Goal: Check status: Check status

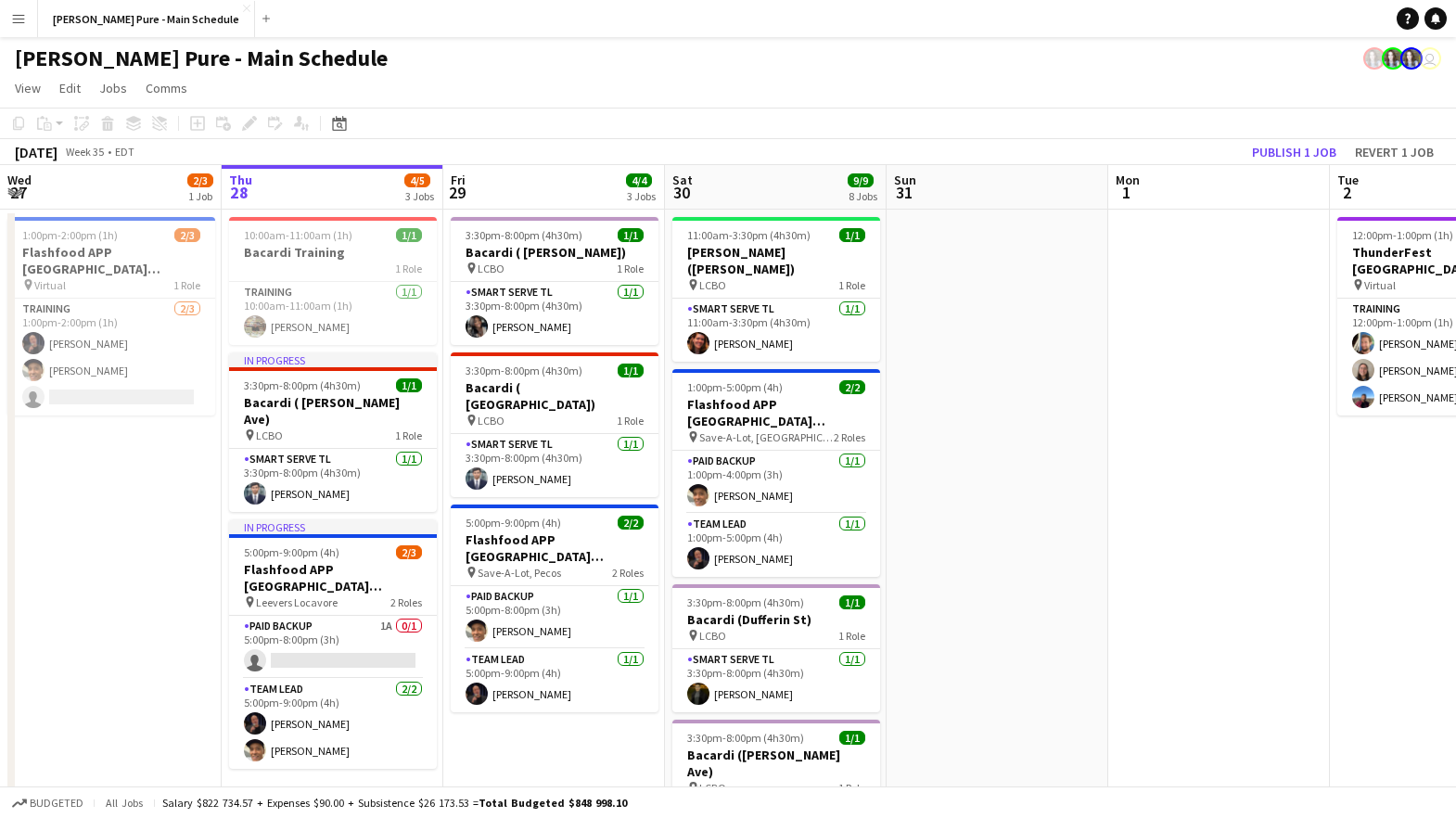
click at [22, 20] on app-icon "Menu" at bounding box center [18, 18] width 15 height 15
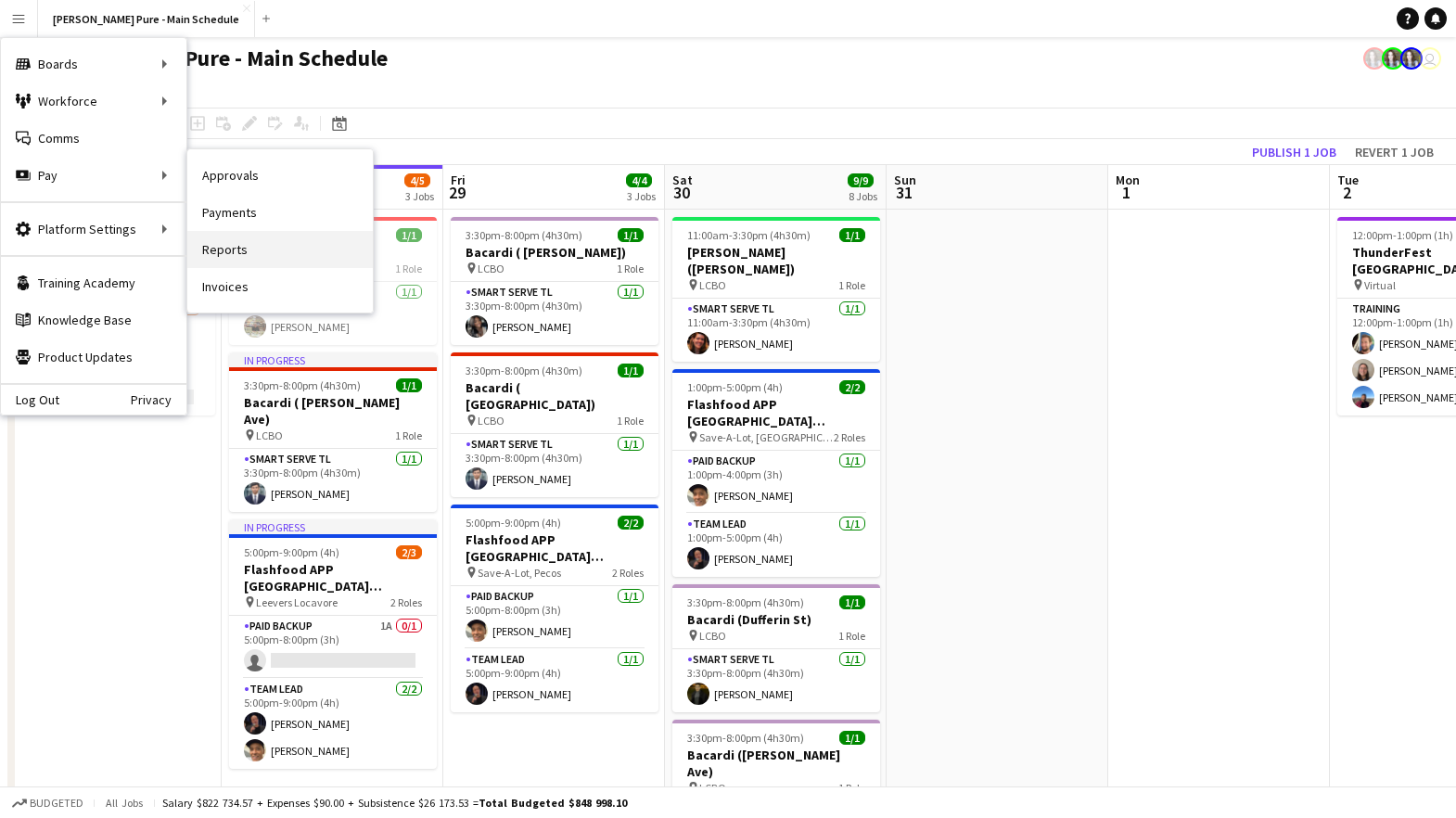
click at [237, 244] on link "Reports" at bounding box center [280, 249] width 185 height 37
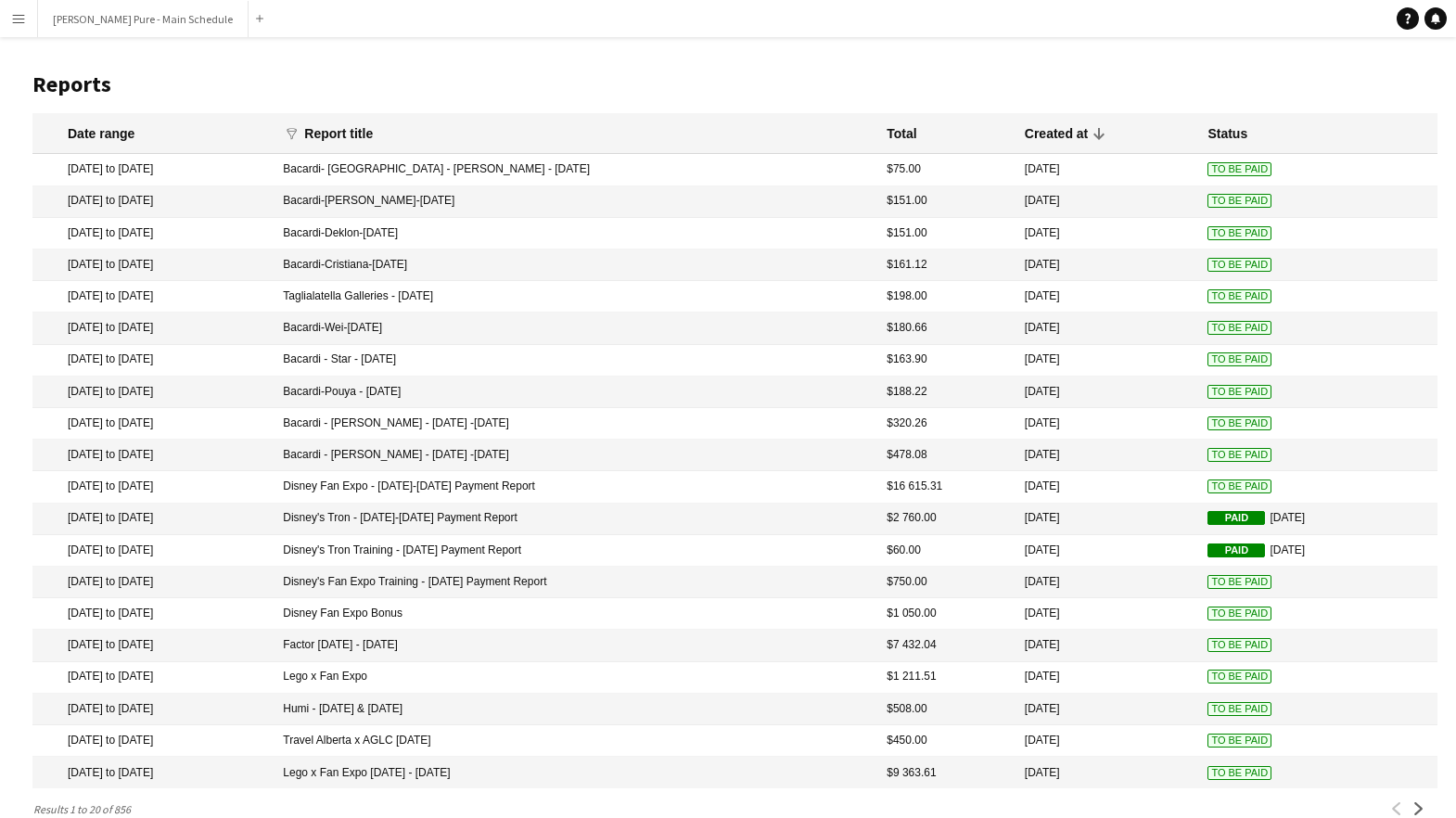
click at [485, 485] on mat-cell "Disney Fan Expo - [DATE]-[DATE] Payment Report" at bounding box center [575, 487] width 604 height 32
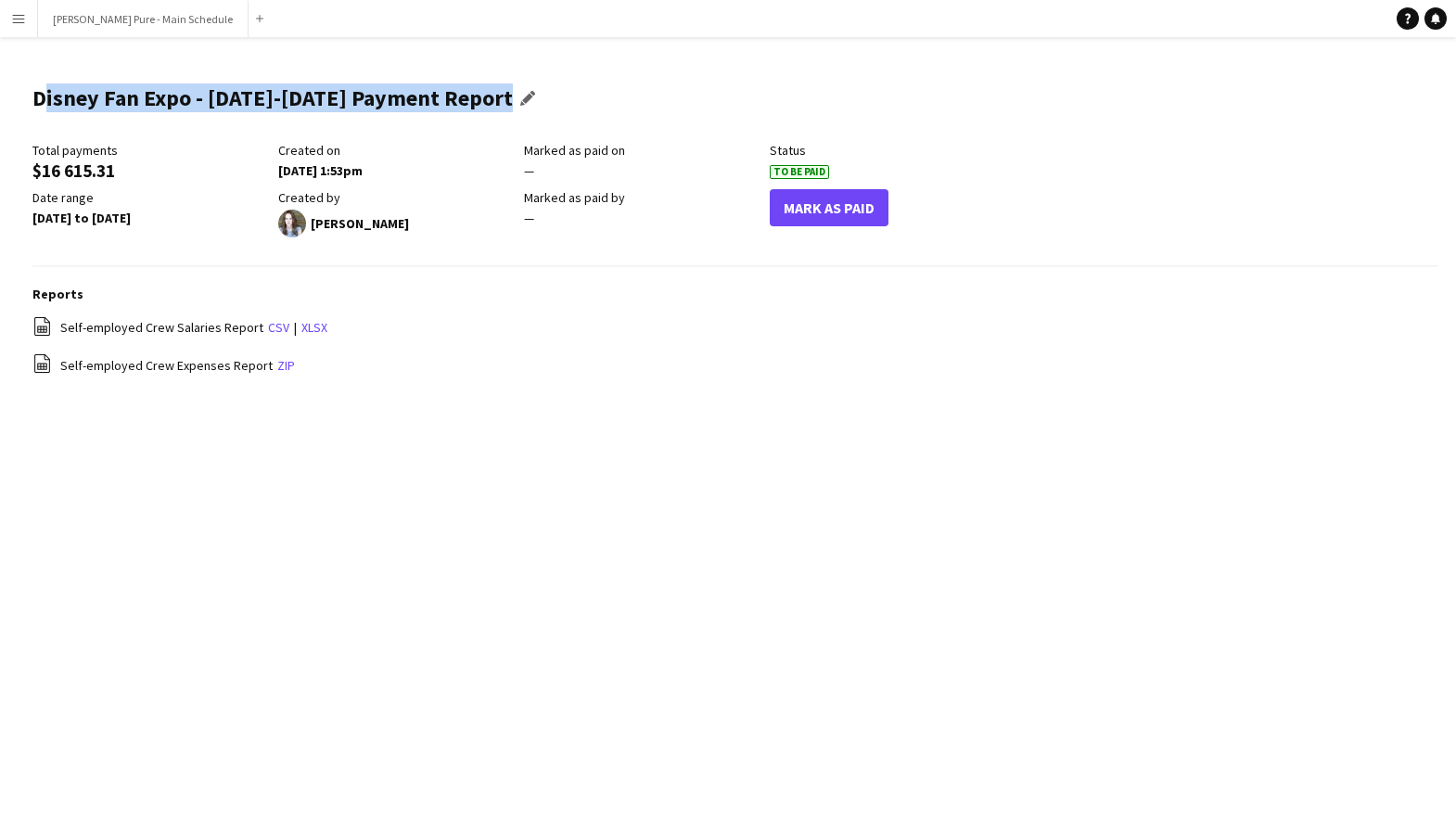
drag, startPoint x: 498, startPoint y: 96, endPoint x: 37, endPoint y: 100, distance: 461.0
click at [37, 100] on div "Disney Fan Expo - August 21-24 Payment Report Edit this field" at bounding box center [288, 105] width 511 height 72
copy h1 "Disney Fan Expo - [DATE]-[DATE] Payment Report"
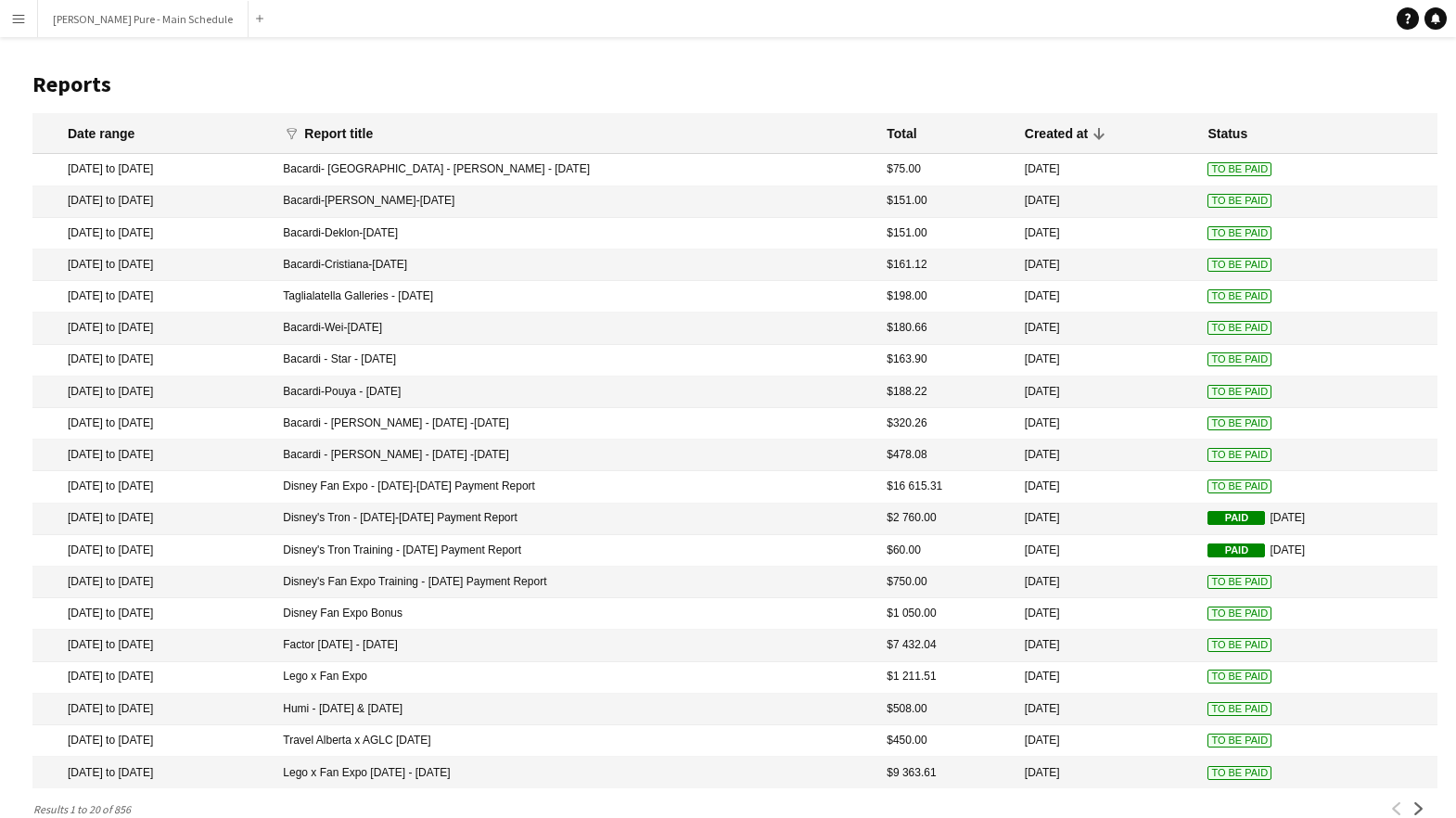
click at [559, 583] on mat-cell "Disney's Fan Expo Training - [DATE] Payment Report" at bounding box center [575, 583] width 604 height 32
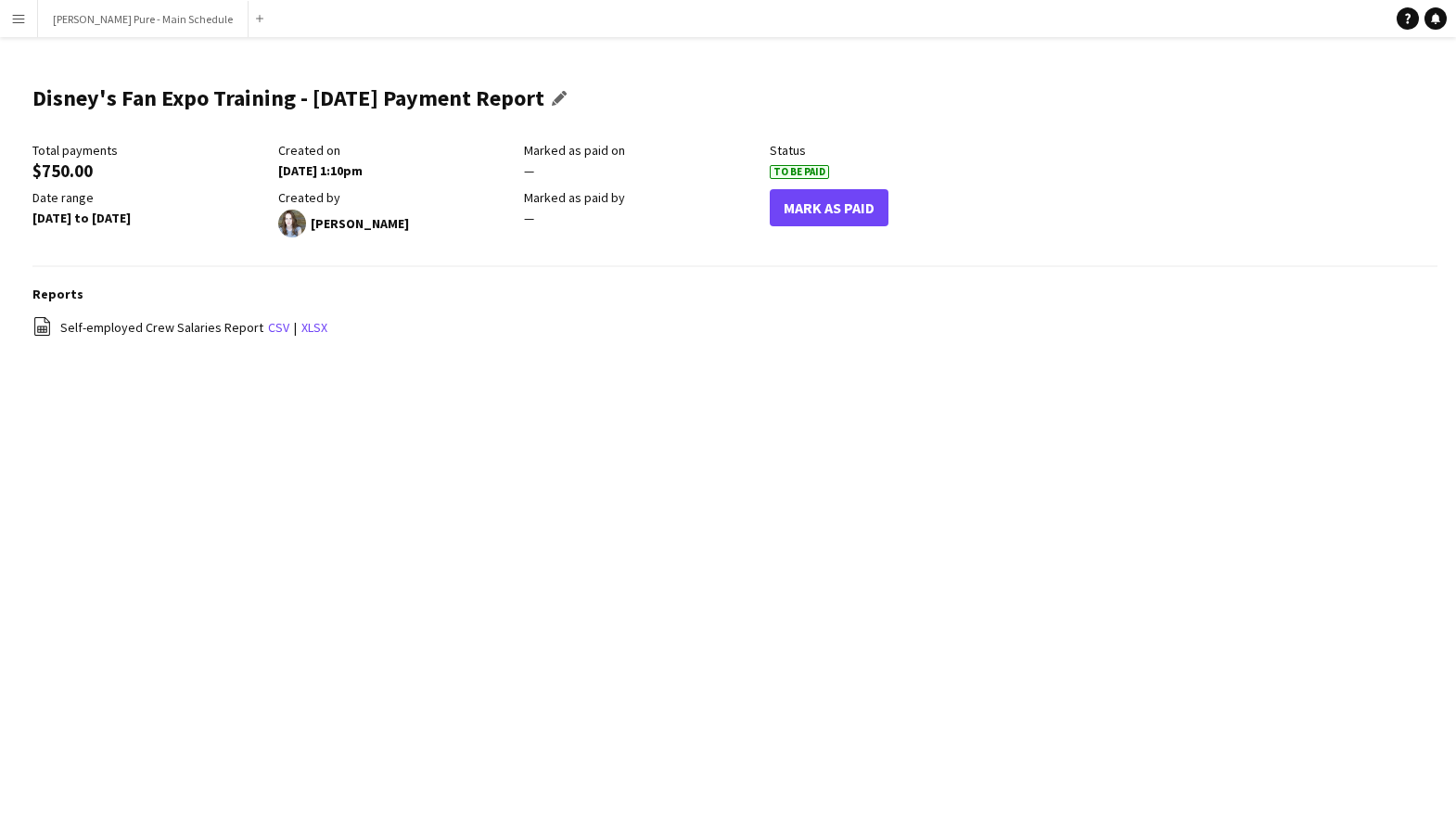
drag, startPoint x: 584, startPoint y: 95, endPoint x: 544, endPoint y: 91, distance: 40.2
click at [544, 90] on div "Disney's Fan Expo Training - August 19 Payment Report Edit this field" at bounding box center [303, 105] width 542 height 72
drag, startPoint x: 569, startPoint y: 95, endPoint x: 37, endPoint y: 104, distance: 532.1
click at [37, 104] on div "Disney's Fan Expo Training - August 19 Payment Report Edit this field" at bounding box center [303, 105] width 542 height 72
copy h1 "Disney's Fan Expo Training - [DATE] Payment Report"
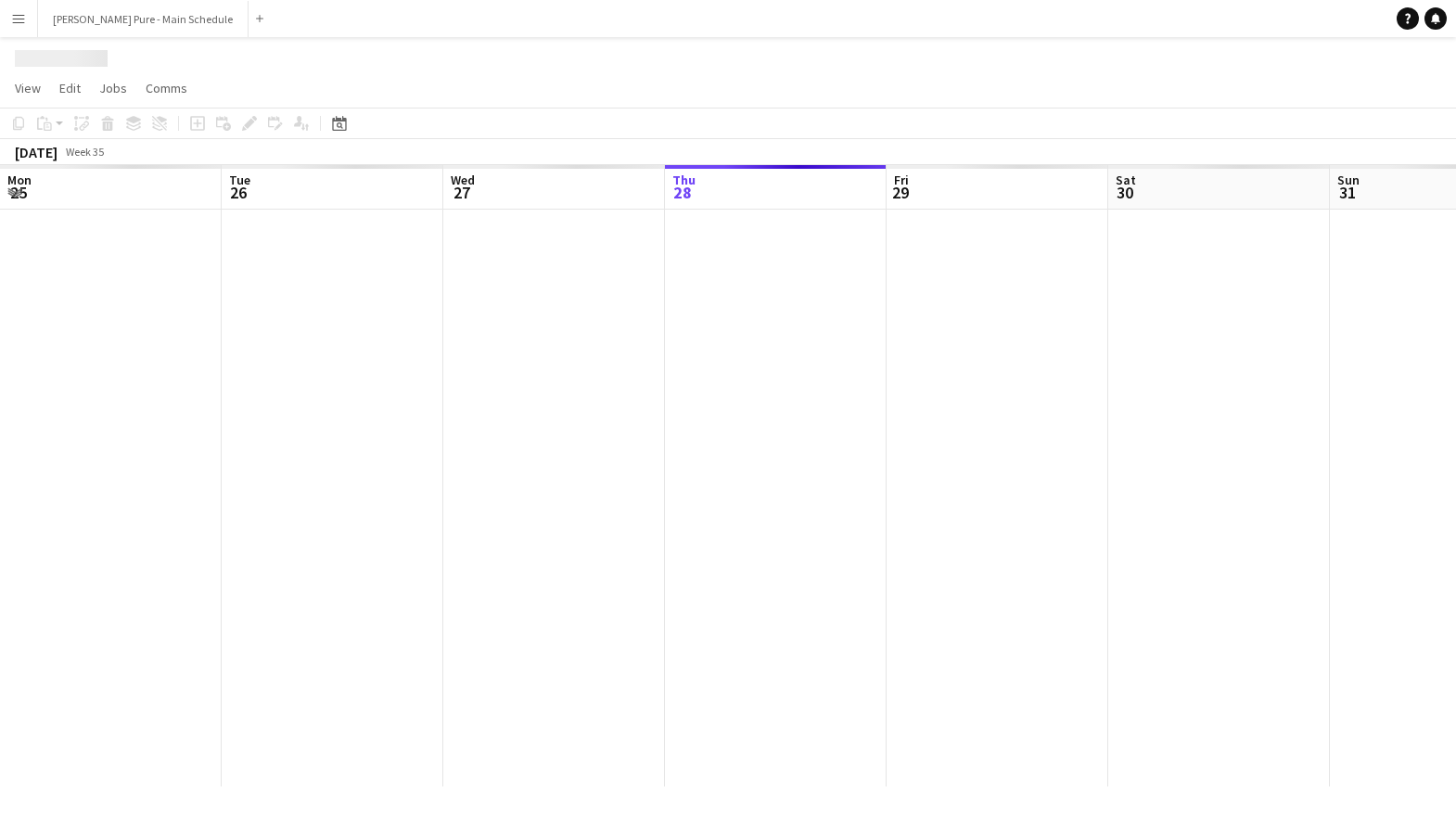
scroll to position [0, 443]
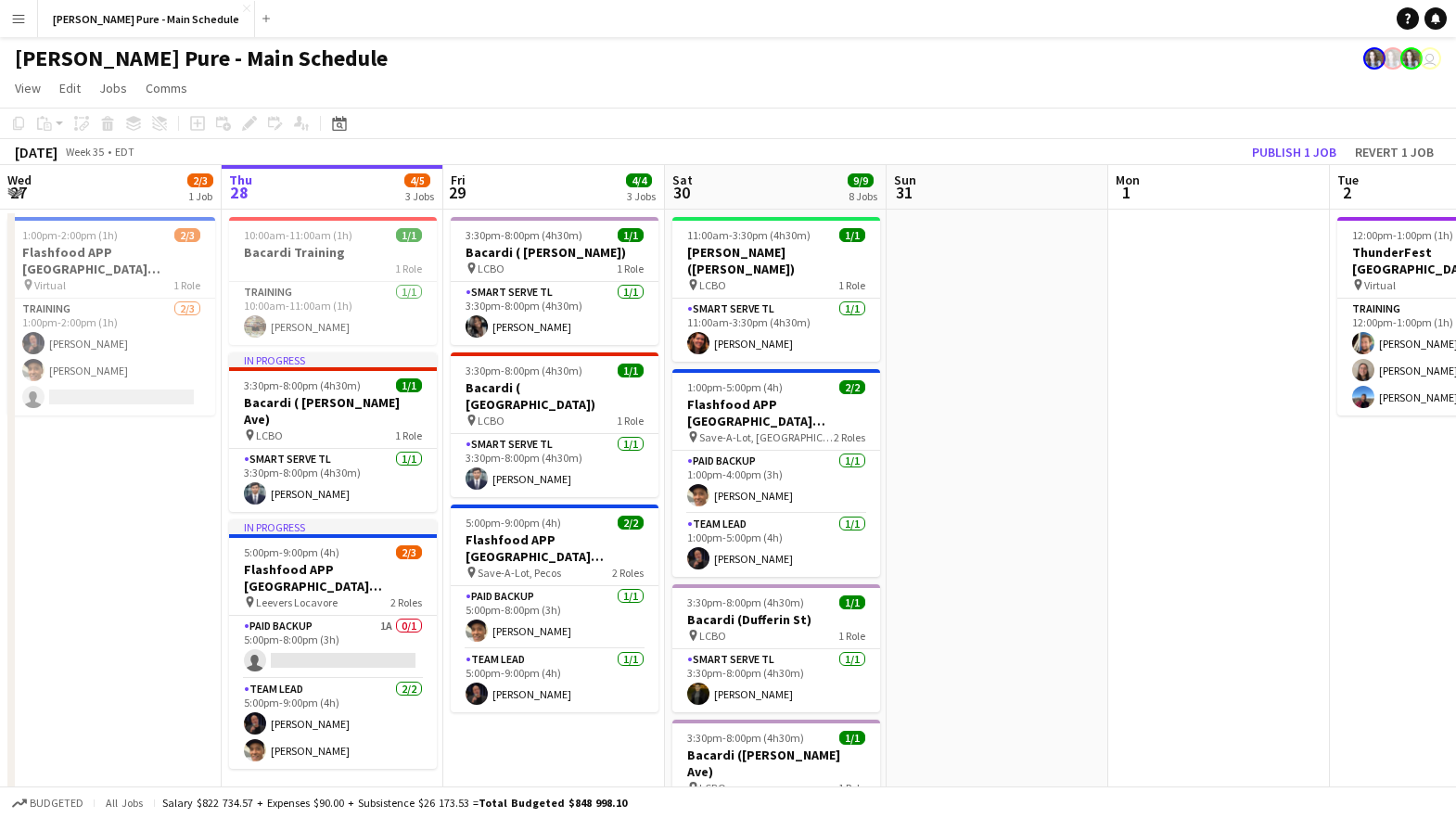
click at [26, 6] on button "Menu" at bounding box center [18, 18] width 37 height 37
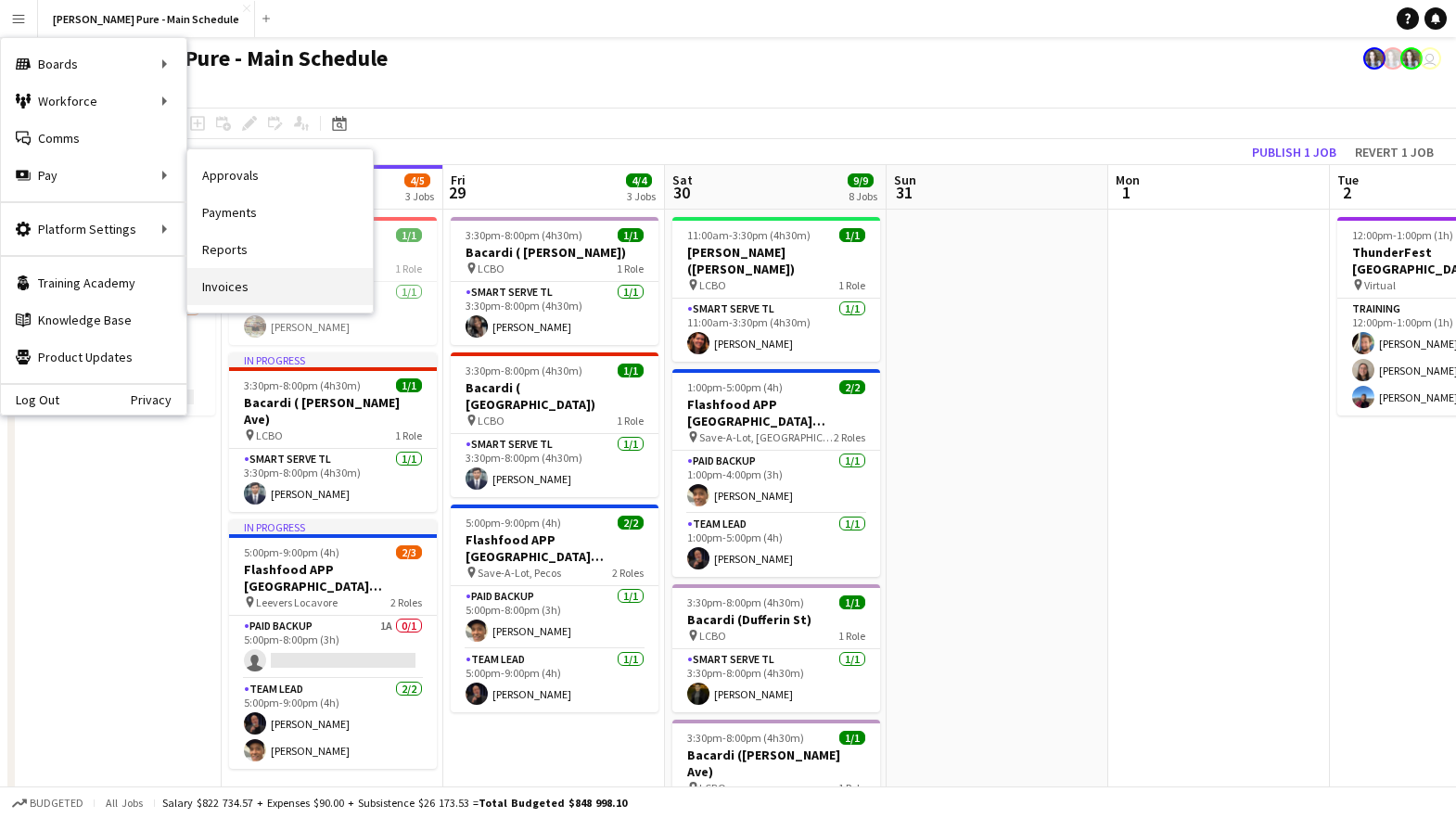
click at [229, 276] on link "Invoices" at bounding box center [280, 286] width 185 height 37
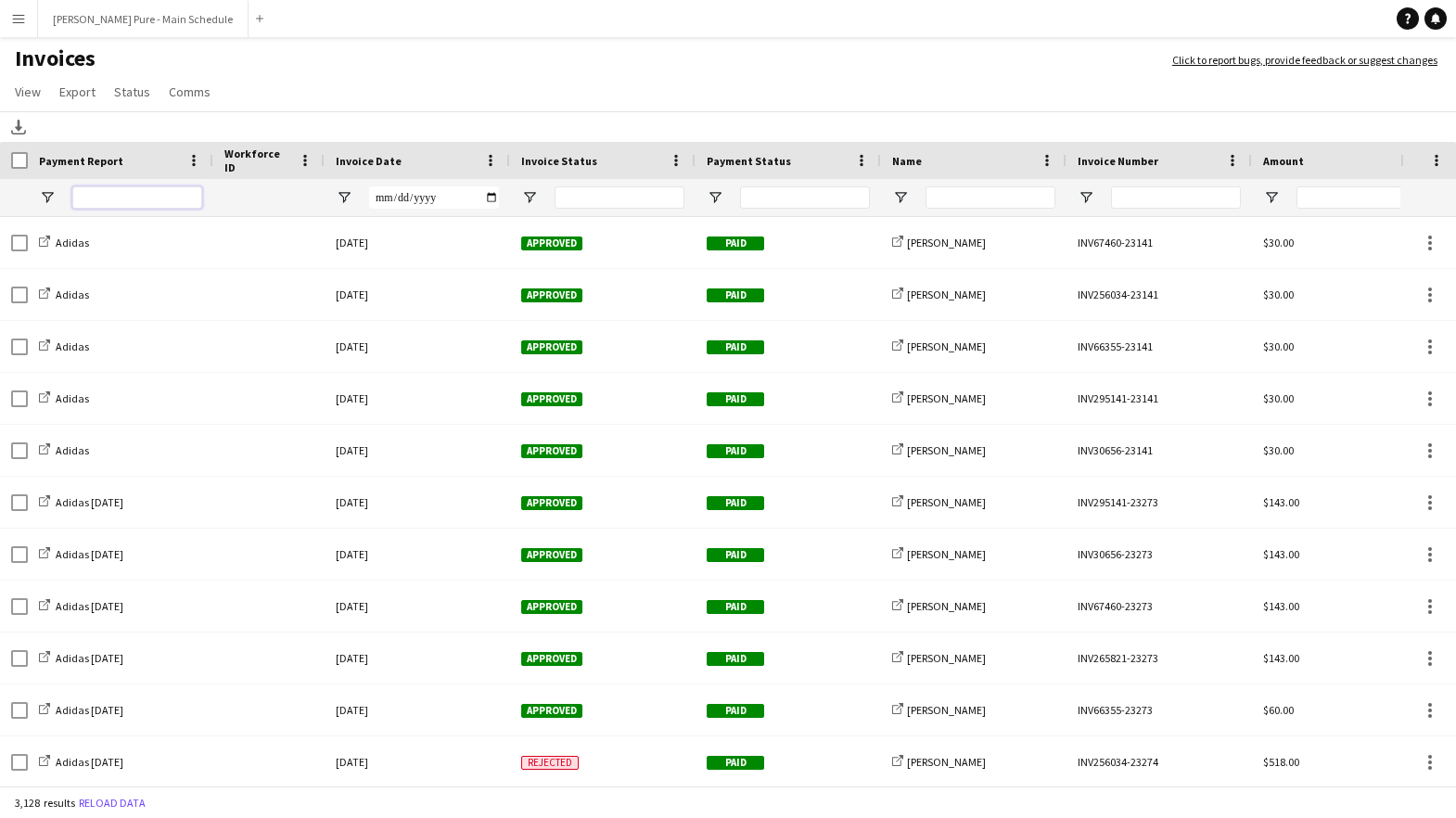
click at [150, 194] on input "Payment Report Filter Input" at bounding box center [137, 197] width 130 height 22
paste input "**********"
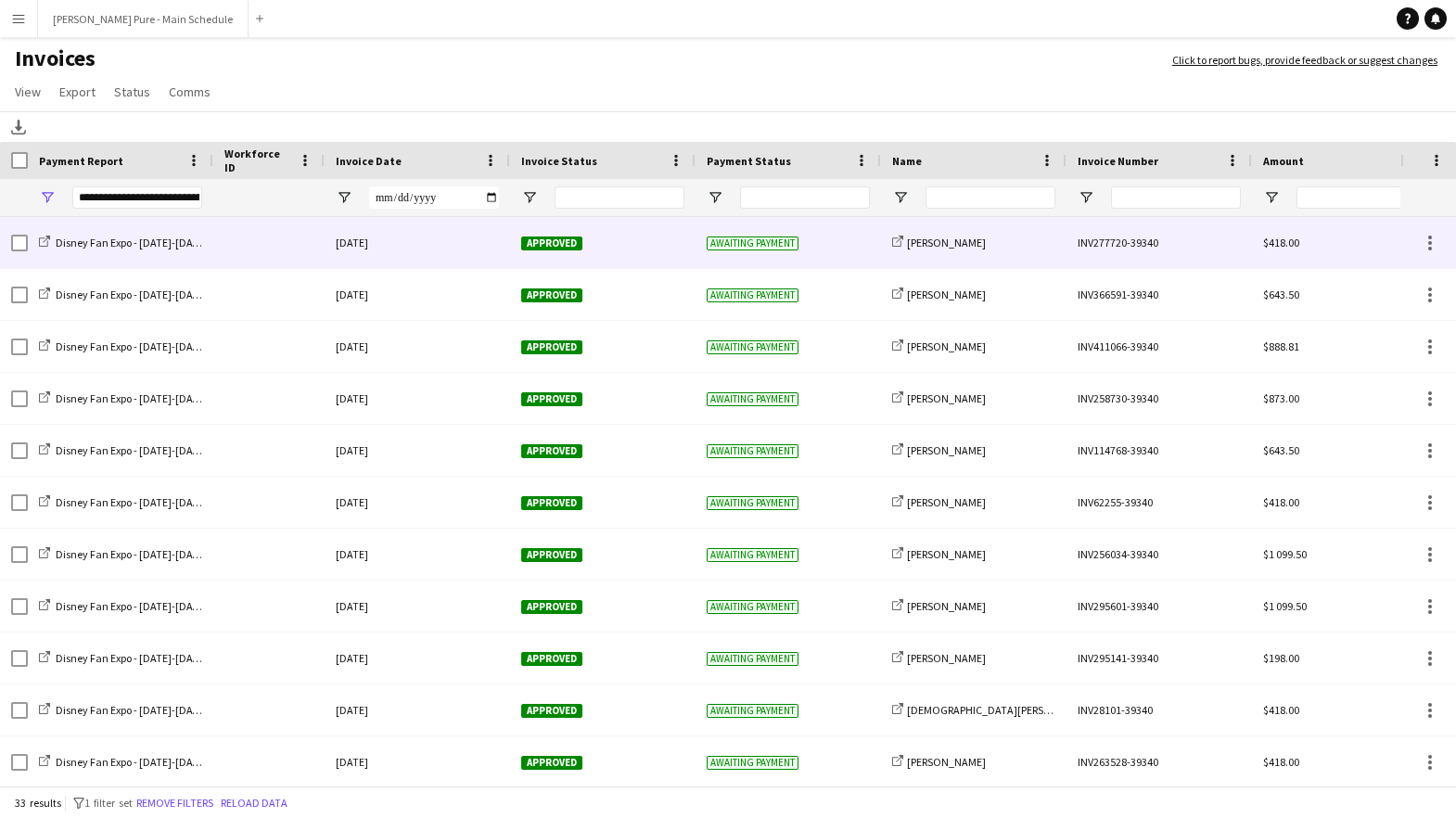
click at [1128, 243] on div "INV277720-39340" at bounding box center [1159, 242] width 185 height 51
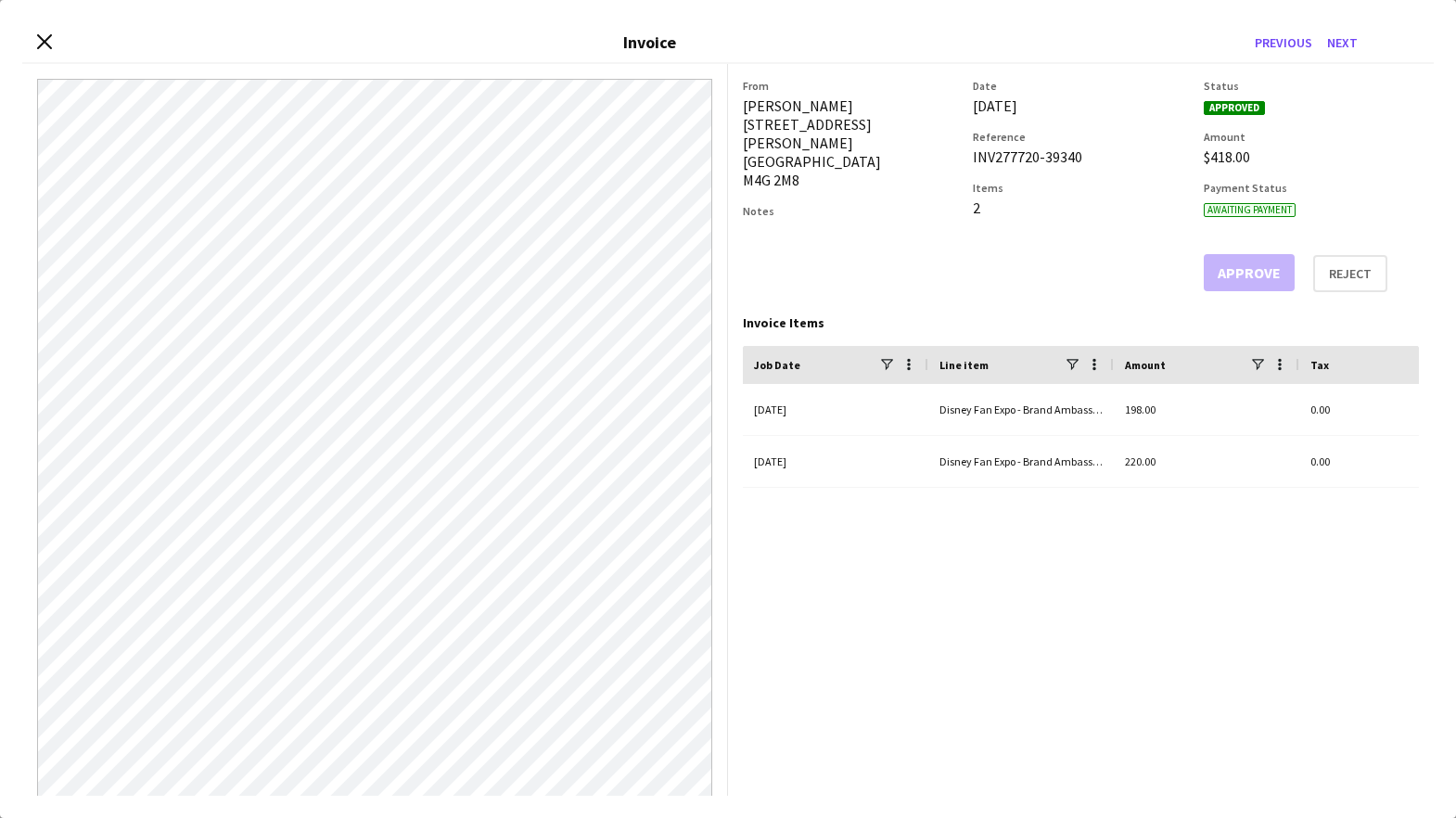
click at [1007, 157] on div "INV277720-39340" at bounding box center [1079, 157] width 215 height 19
copy div "INV277720-39340"
click at [1335, 42] on button "Next" at bounding box center [1342, 43] width 46 height 30
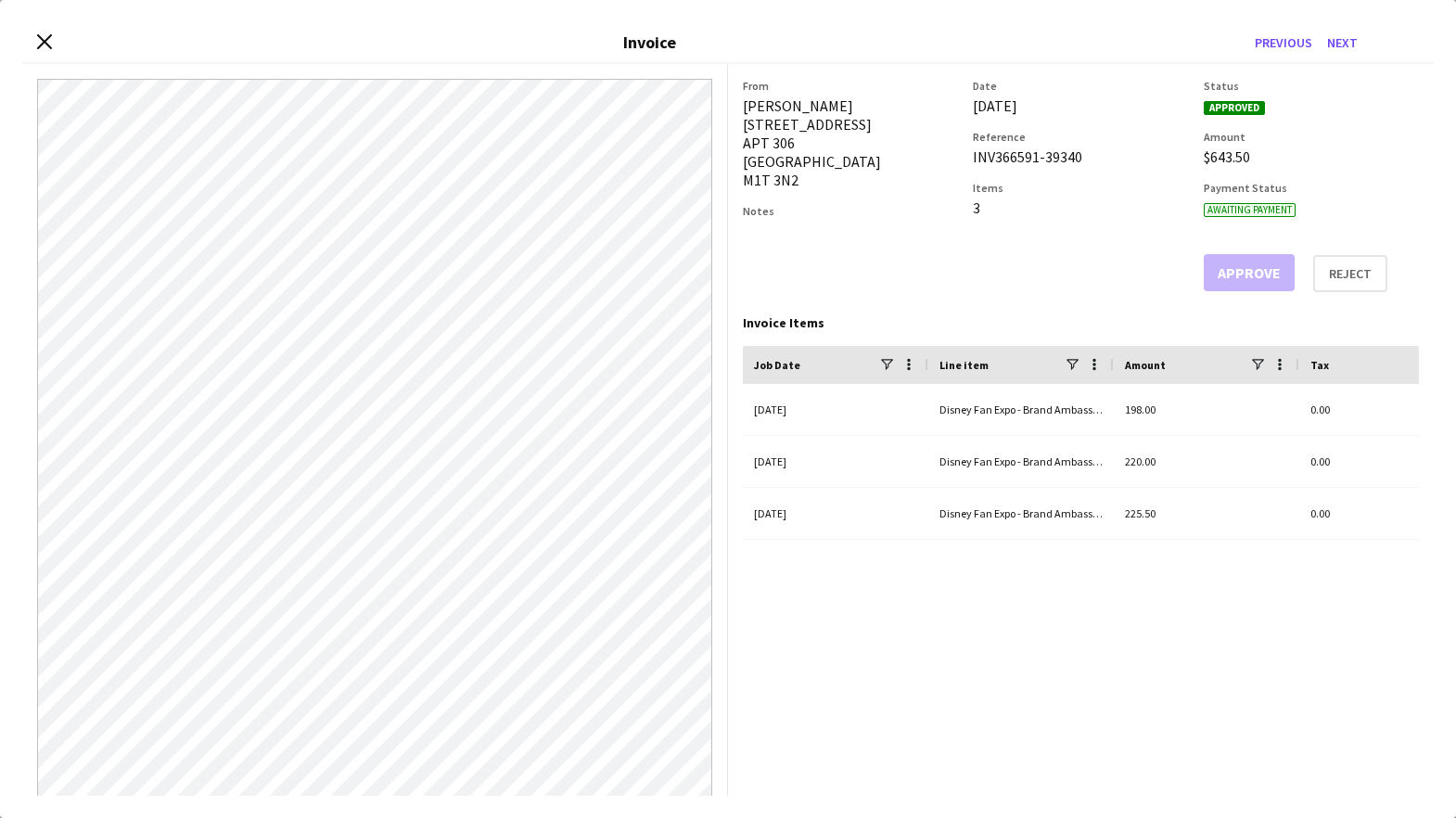
click at [1017, 159] on div "INV366591-39340" at bounding box center [1079, 157] width 215 height 19
copy div "INV366591-39340"
click at [1351, 44] on button "Next" at bounding box center [1342, 43] width 46 height 30
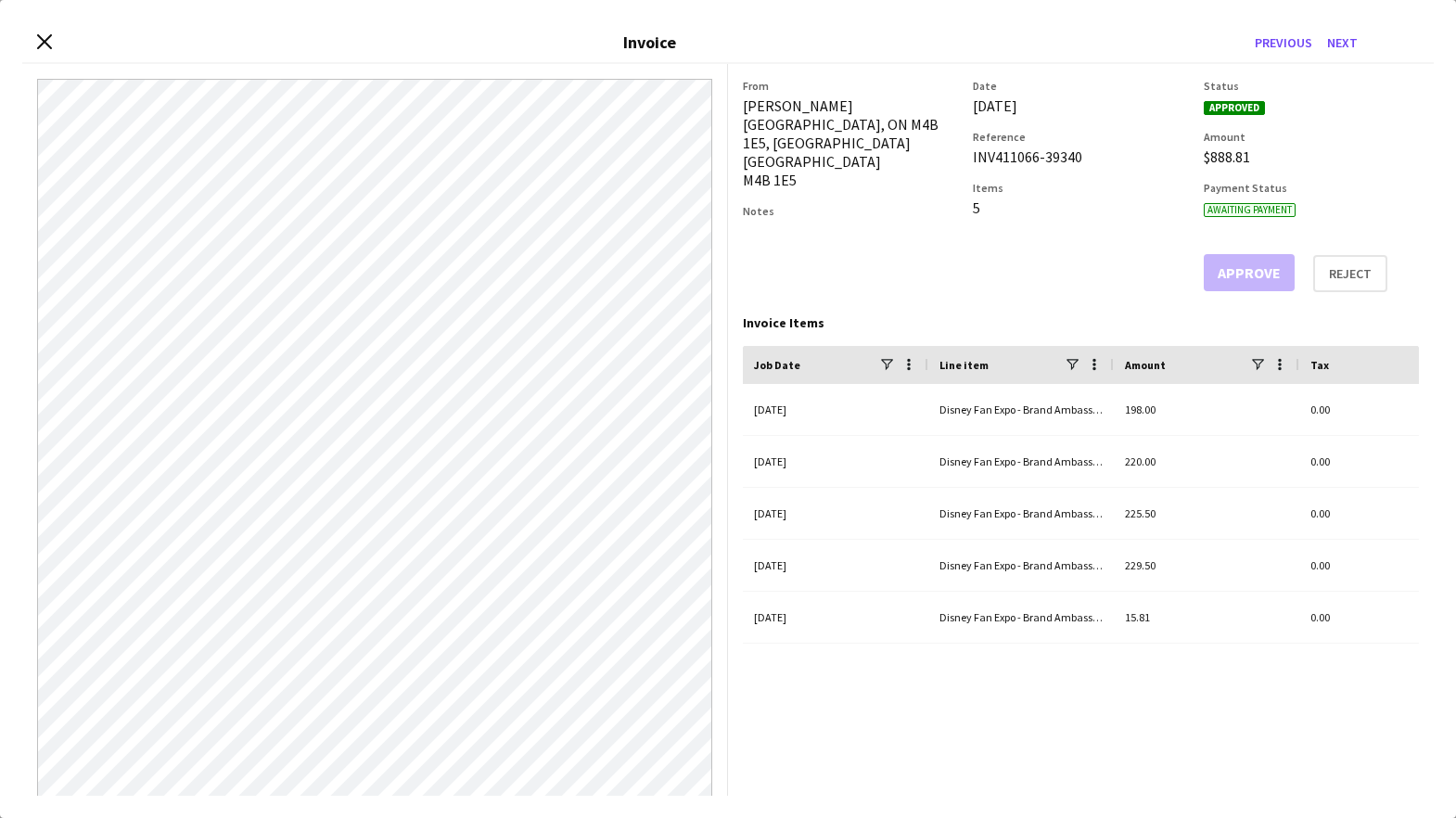
click at [1002, 156] on div "INV411066-39340" at bounding box center [1079, 157] width 215 height 19
copy div "INV411066-39340"
click at [1345, 43] on button "Next" at bounding box center [1342, 43] width 46 height 30
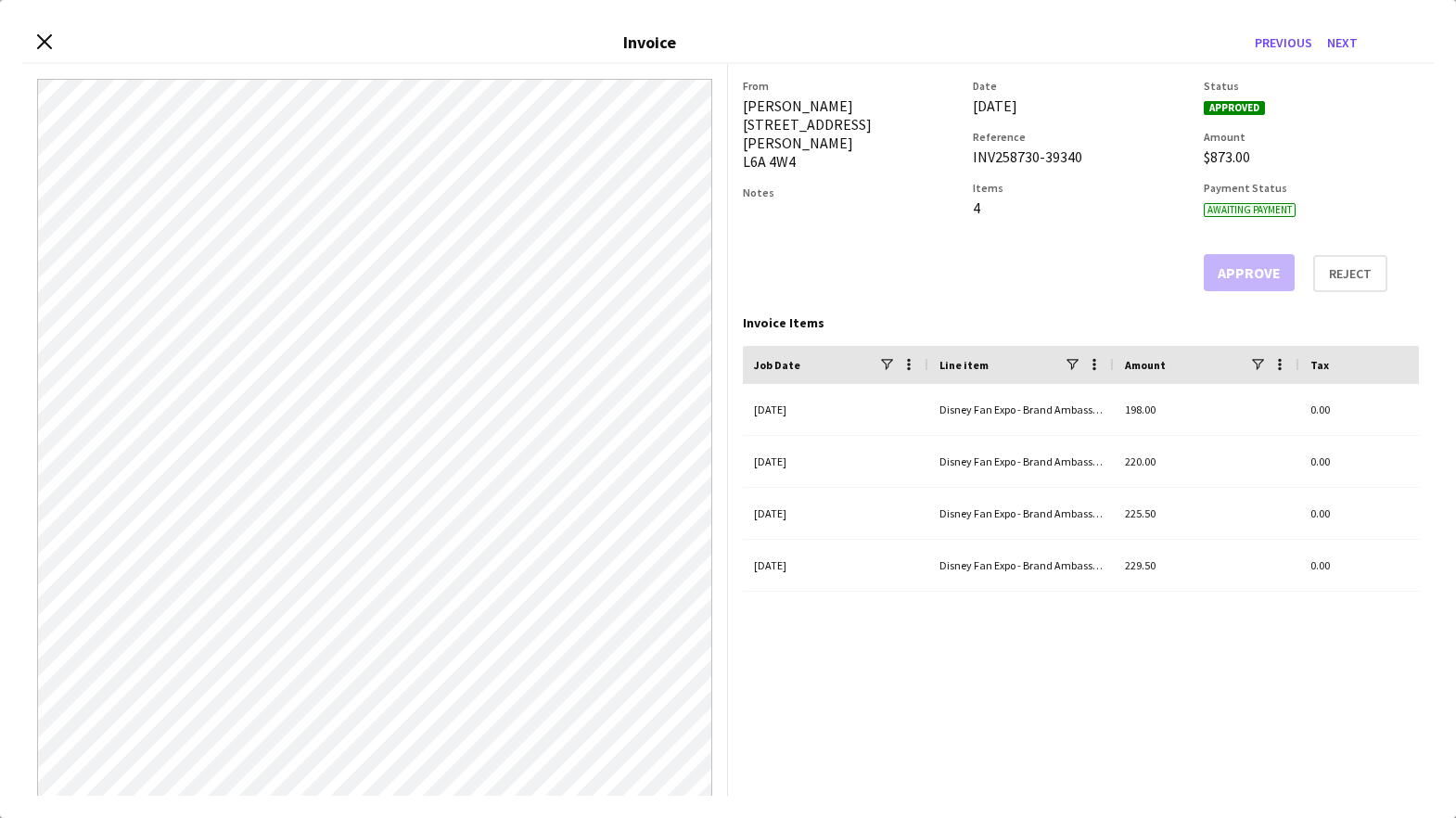
click at [1007, 157] on div "INV258730-39340" at bounding box center [1079, 157] width 215 height 19
copy div "INV258730-39340"
click at [1338, 45] on button "Next" at bounding box center [1342, 43] width 46 height 30
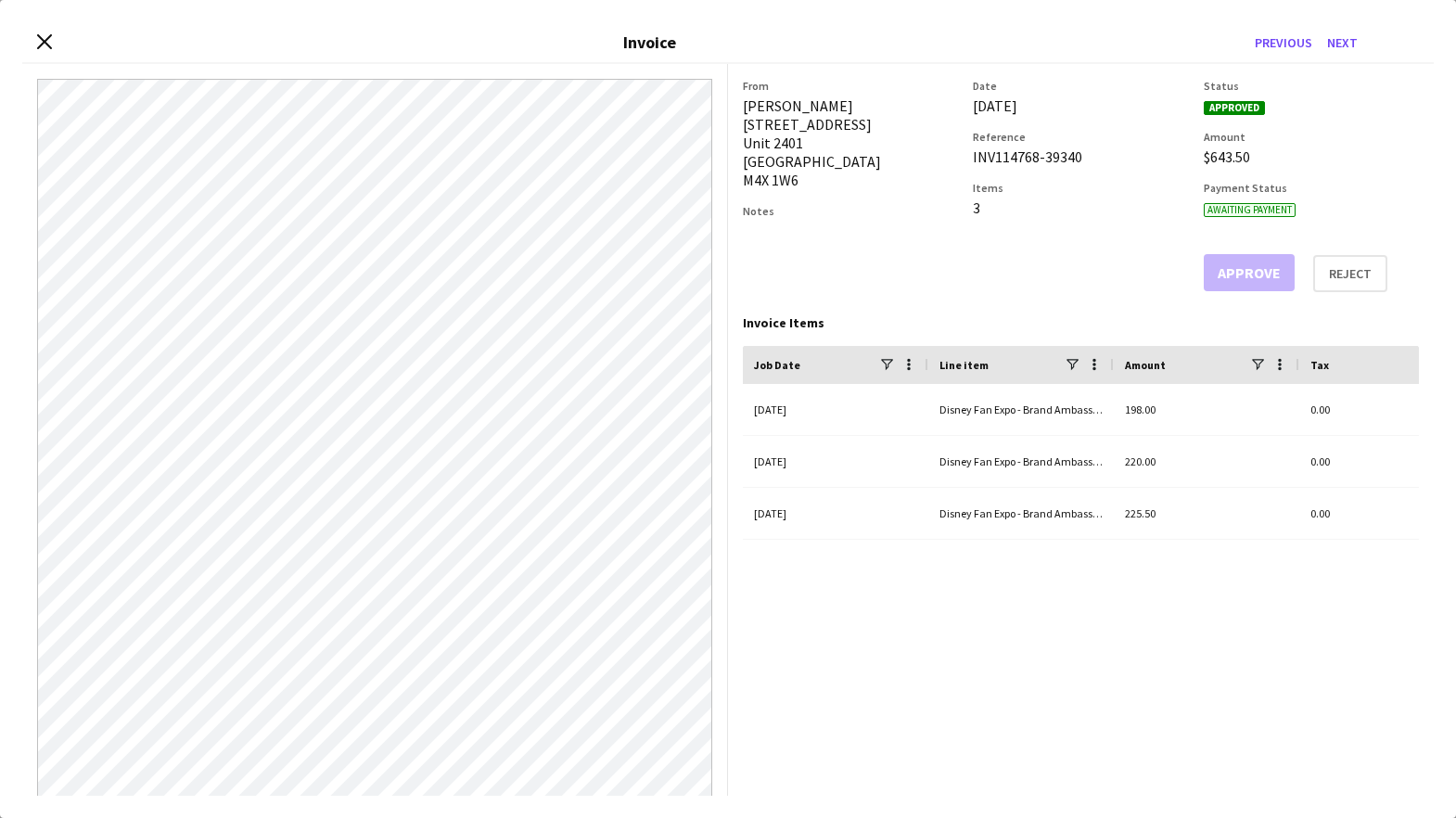
click at [1026, 158] on div "INV114768-39340" at bounding box center [1079, 157] width 215 height 19
copy div "INV114768-39340"
click at [1350, 46] on button "Next" at bounding box center [1342, 43] width 46 height 30
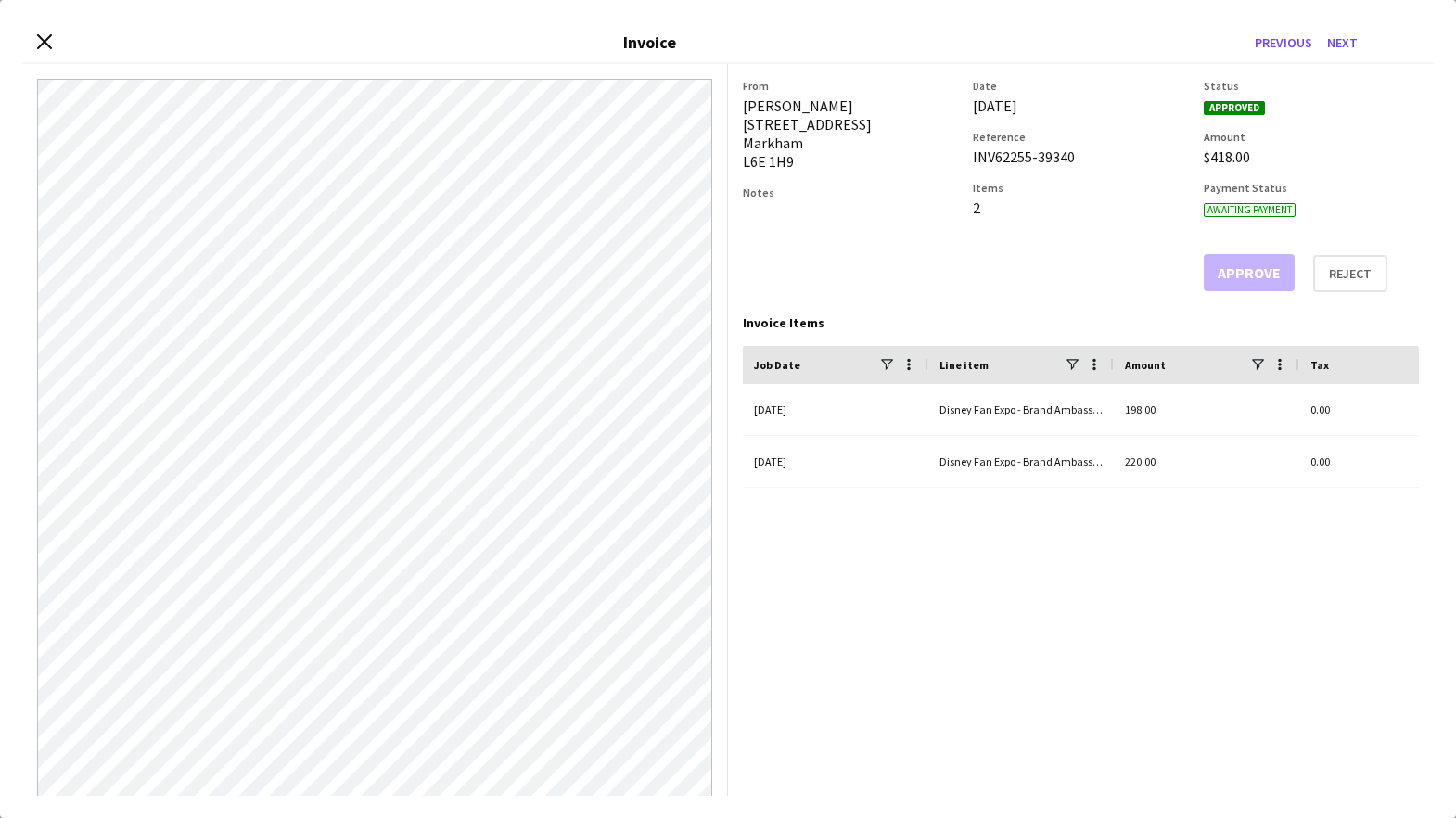
click at [1021, 158] on div "INV62255-39340" at bounding box center [1079, 157] width 215 height 19
copy div "INV62255-39340"
click at [1340, 39] on button "Next" at bounding box center [1342, 43] width 46 height 30
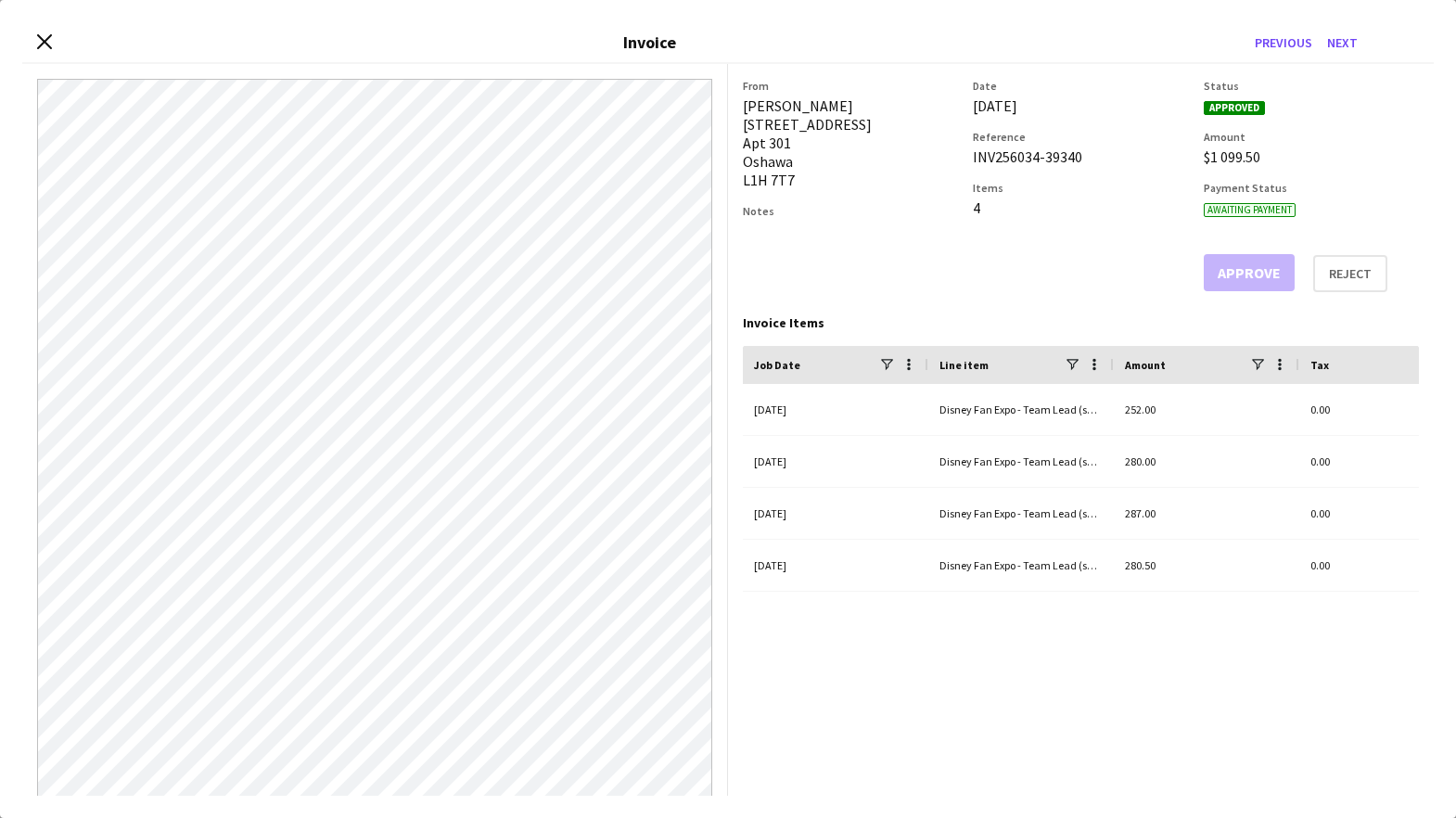
click at [1010, 153] on div "INV256034-39340" at bounding box center [1079, 157] width 215 height 19
copy div "INV256034-39340"
click at [1338, 37] on button "Next" at bounding box center [1342, 43] width 46 height 30
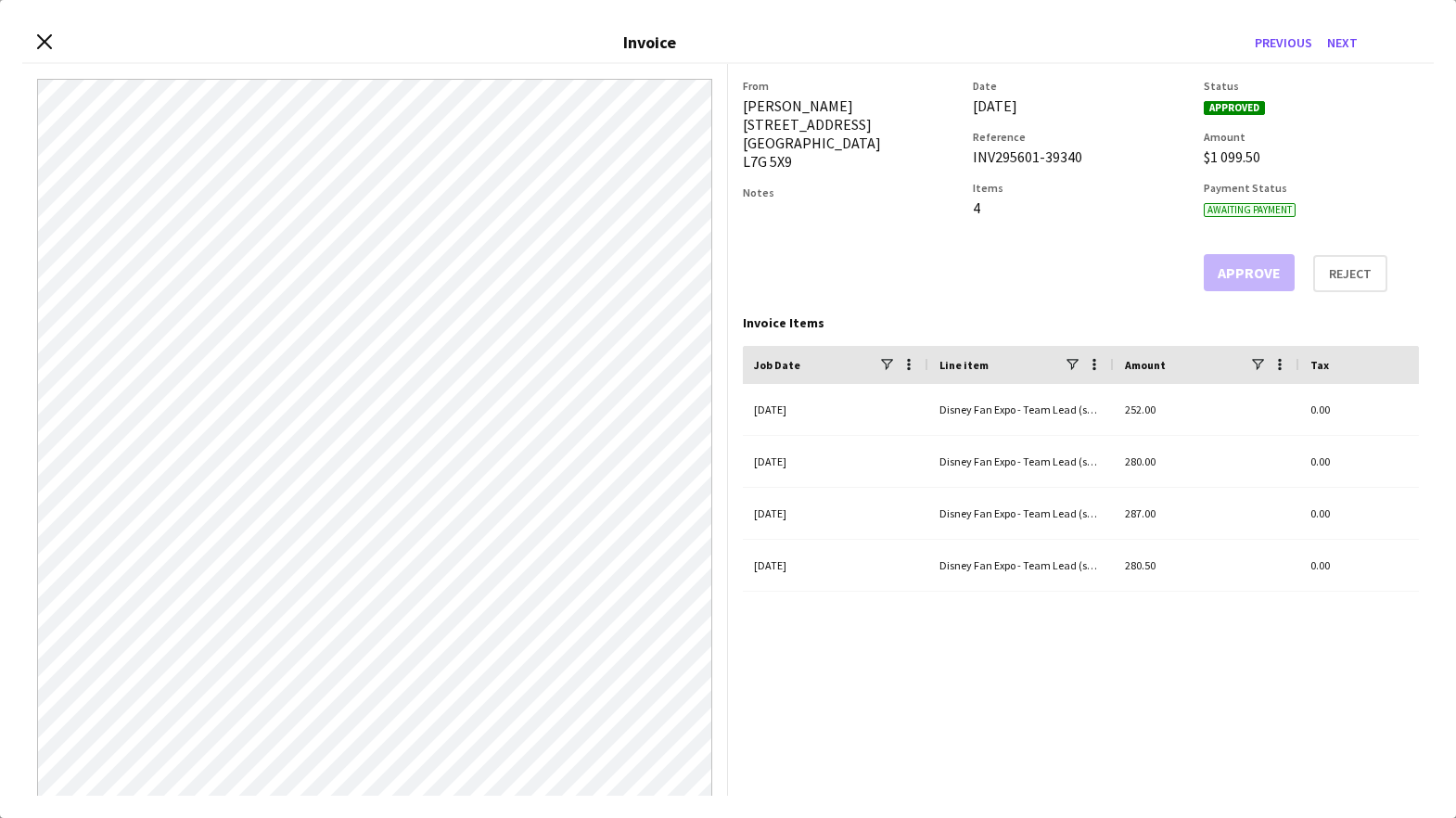
click at [1001, 157] on div "INV295601-39340" at bounding box center [1079, 157] width 215 height 19
copy div "INV295601-39340"
click at [1347, 42] on button "Next" at bounding box center [1342, 43] width 46 height 30
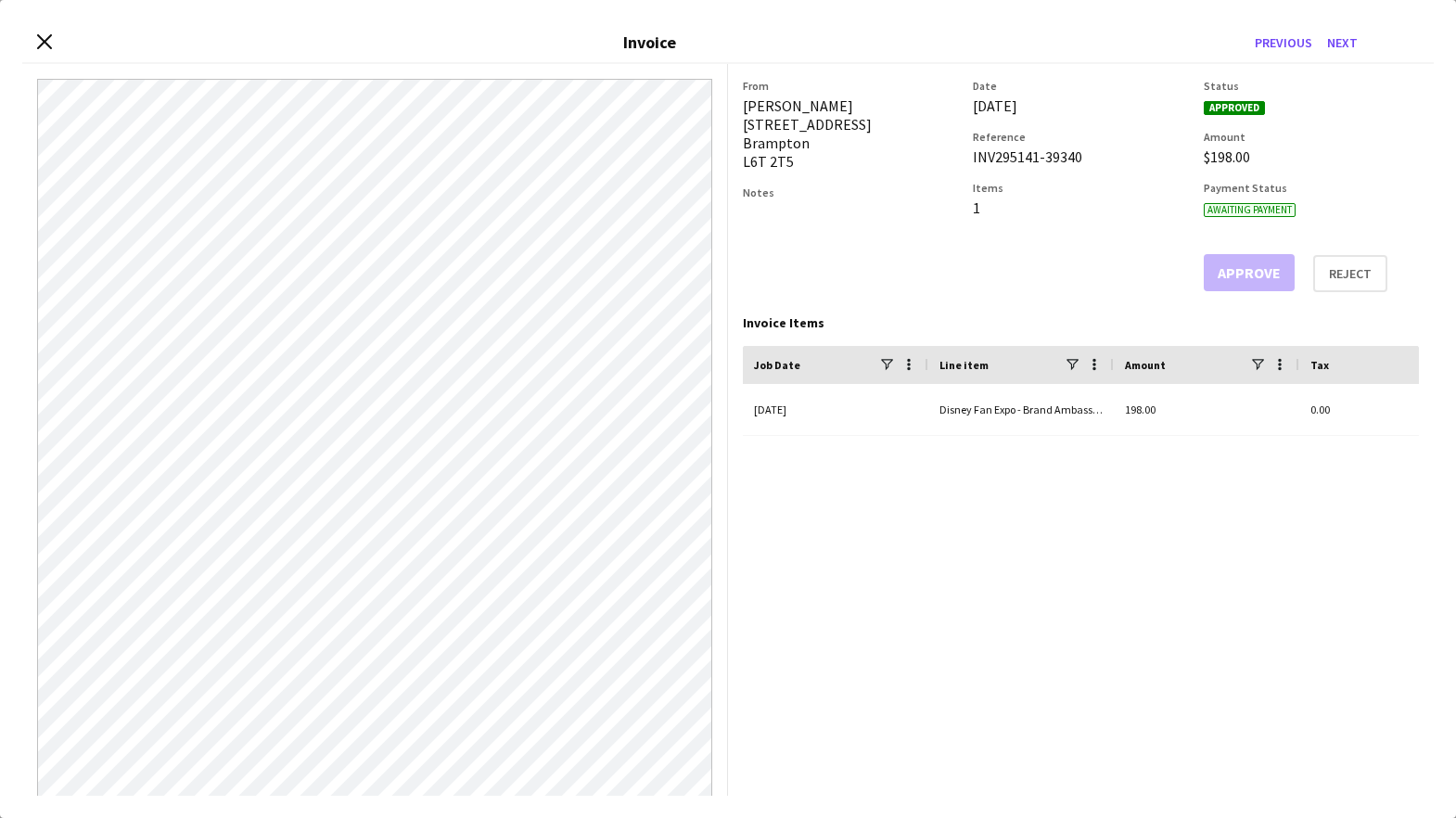
click at [1019, 158] on div "INV295141-39340" at bounding box center [1079, 157] width 215 height 19
copy div "INV295141-39340"
click at [1339, 40] on button "Next" at bounding box center [1342, 43] width 46 height 30
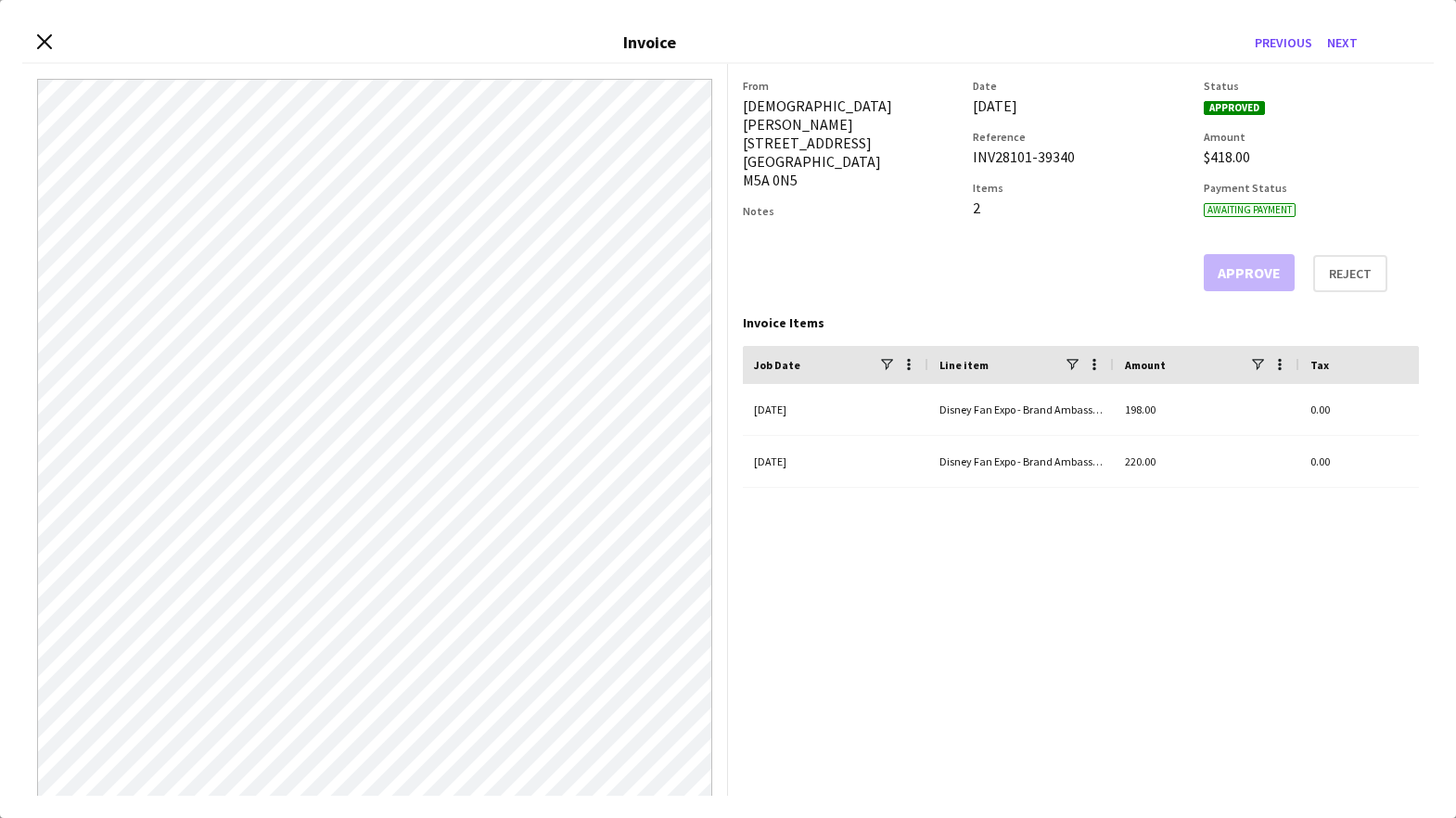
click at [1019, 158] on div "INV28101-39340" at bounding box center [1079, 157] width 215 height 19
copy div "INV28101-39340"
click at [1347, 42] on button "Next" at bounding box center [1342, 43] width 46 height 30
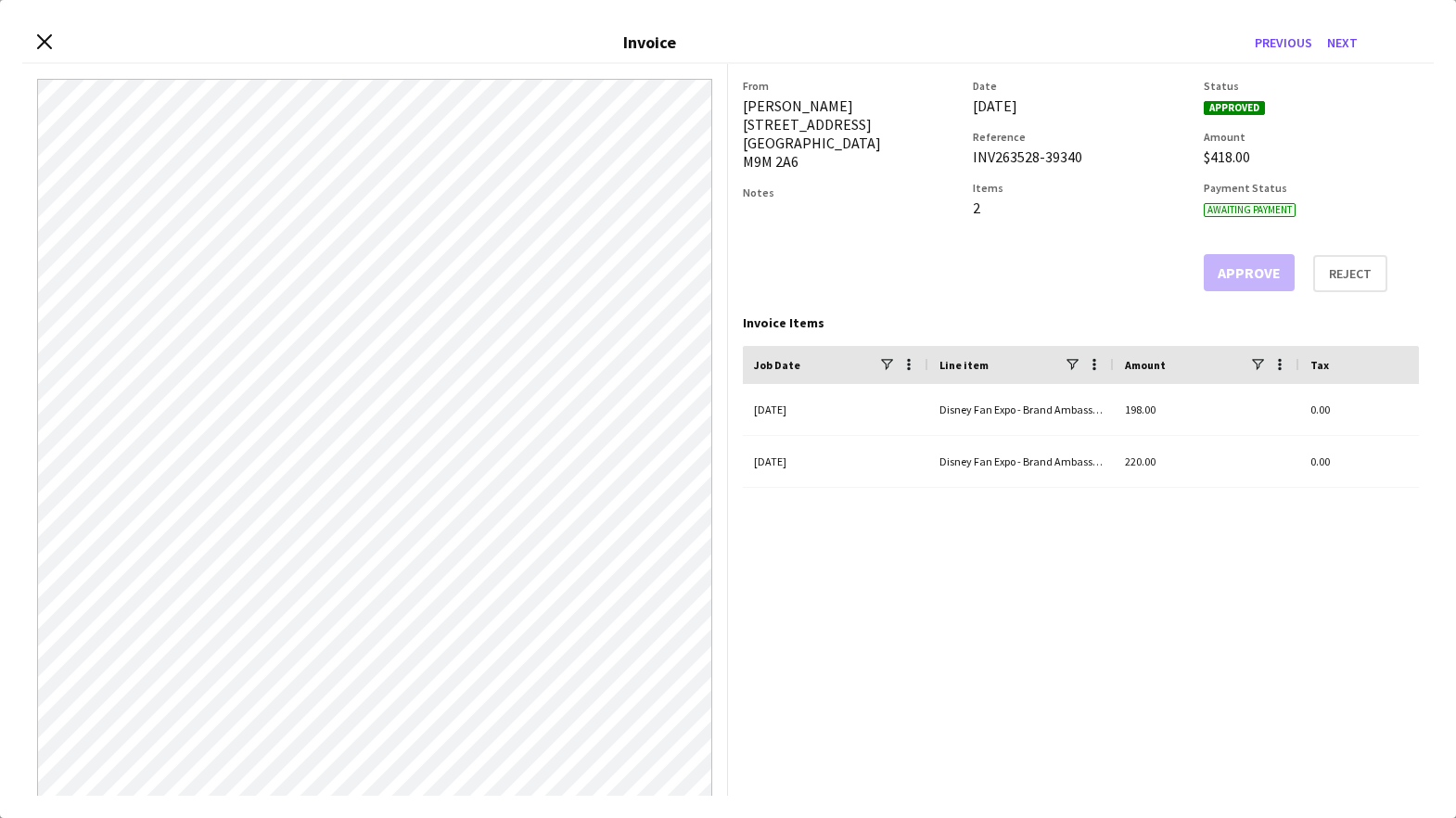
click at [1010, 161] on div "INV263528-39340" at bounding box center [1079, 157] width 215 height 19
click at [1341, 40] on button "Next" at bounding box center [1342, 43] width 46 height 30
click at [1018, 155] on div "INV419394-39340" at bounding box center [1079, 157] width 215 height 19
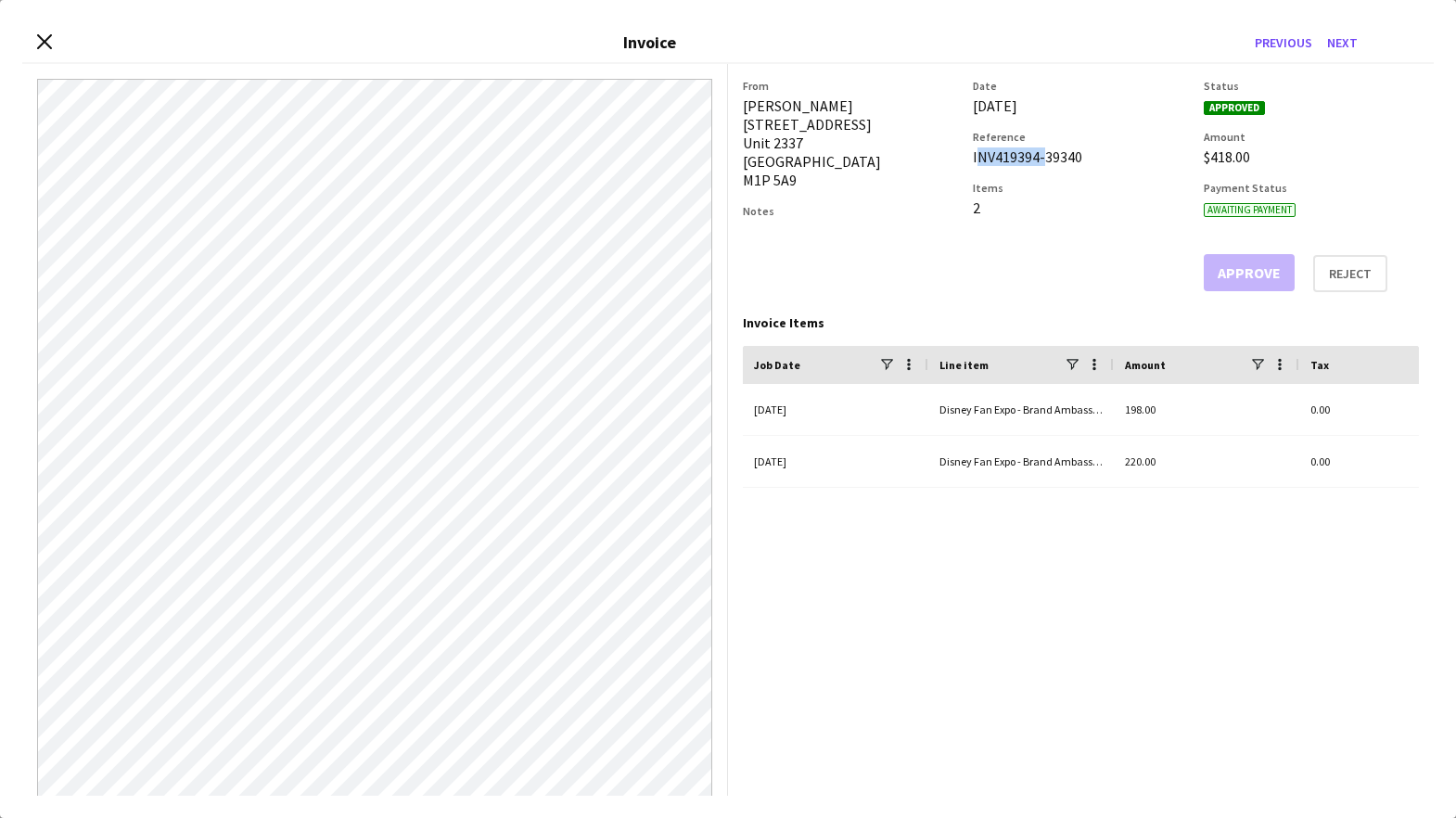
click at [1018, 155] on div "INV419394-39340" at bounding box center [1079, 157] width 215 height 19
click at [1352, 45] on button "Next" at bounding box center [1342, 43] width 46 height 30
click at [1015, 160] on div "INV498165-39340" at bounding box center [1079, 157] width 215 height 19
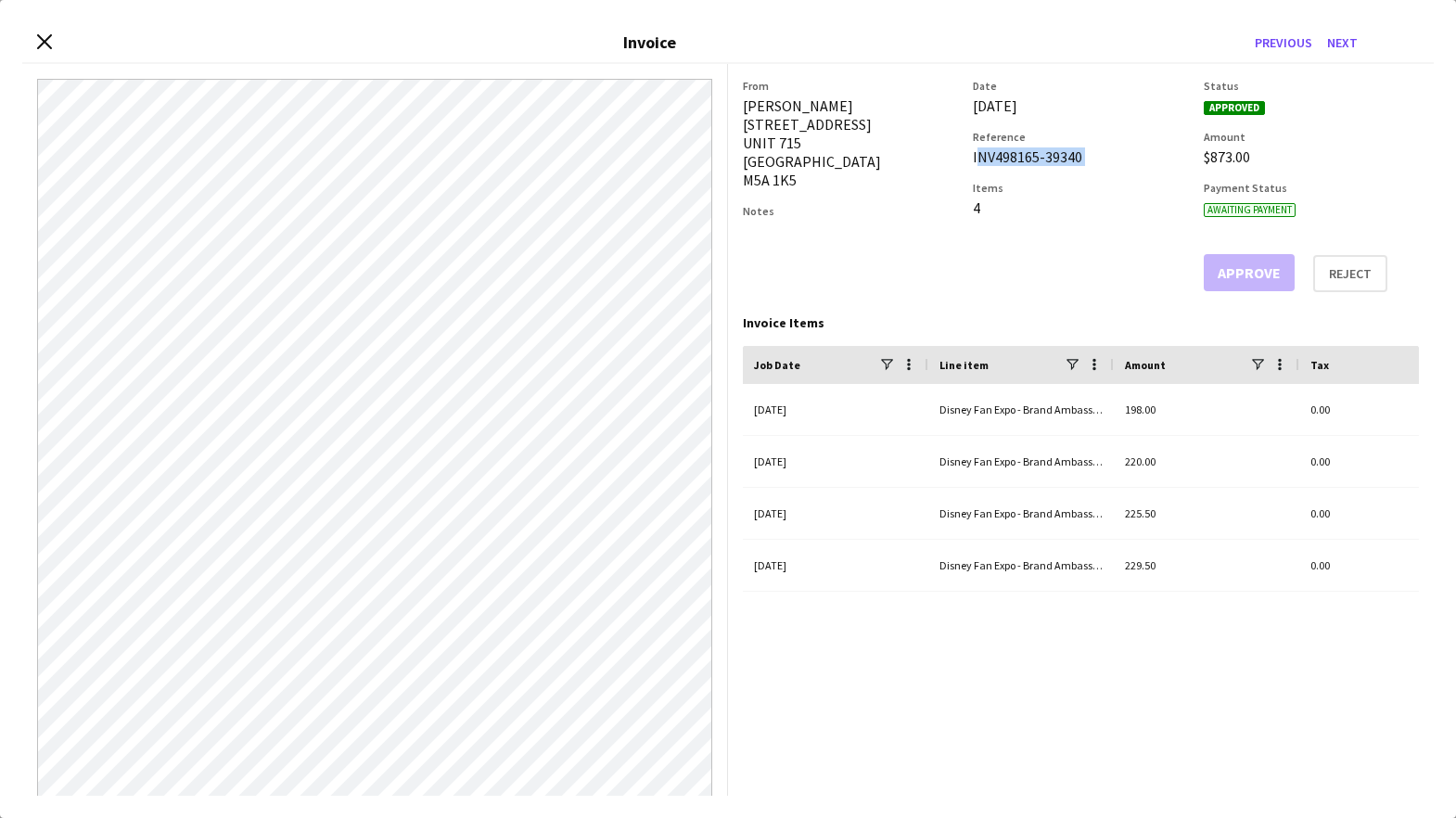
click at [1015, 160] on div "INV498165-39340" at bounding box center [1079, 157] width 215 height 19
click at [1340, 39] on button "Next" at bounding box center [1342, 43] width 46 height 30
click at [1019, 154] on div "INV454839-39340" at bounding box center [1079, 157] width 215 height 19
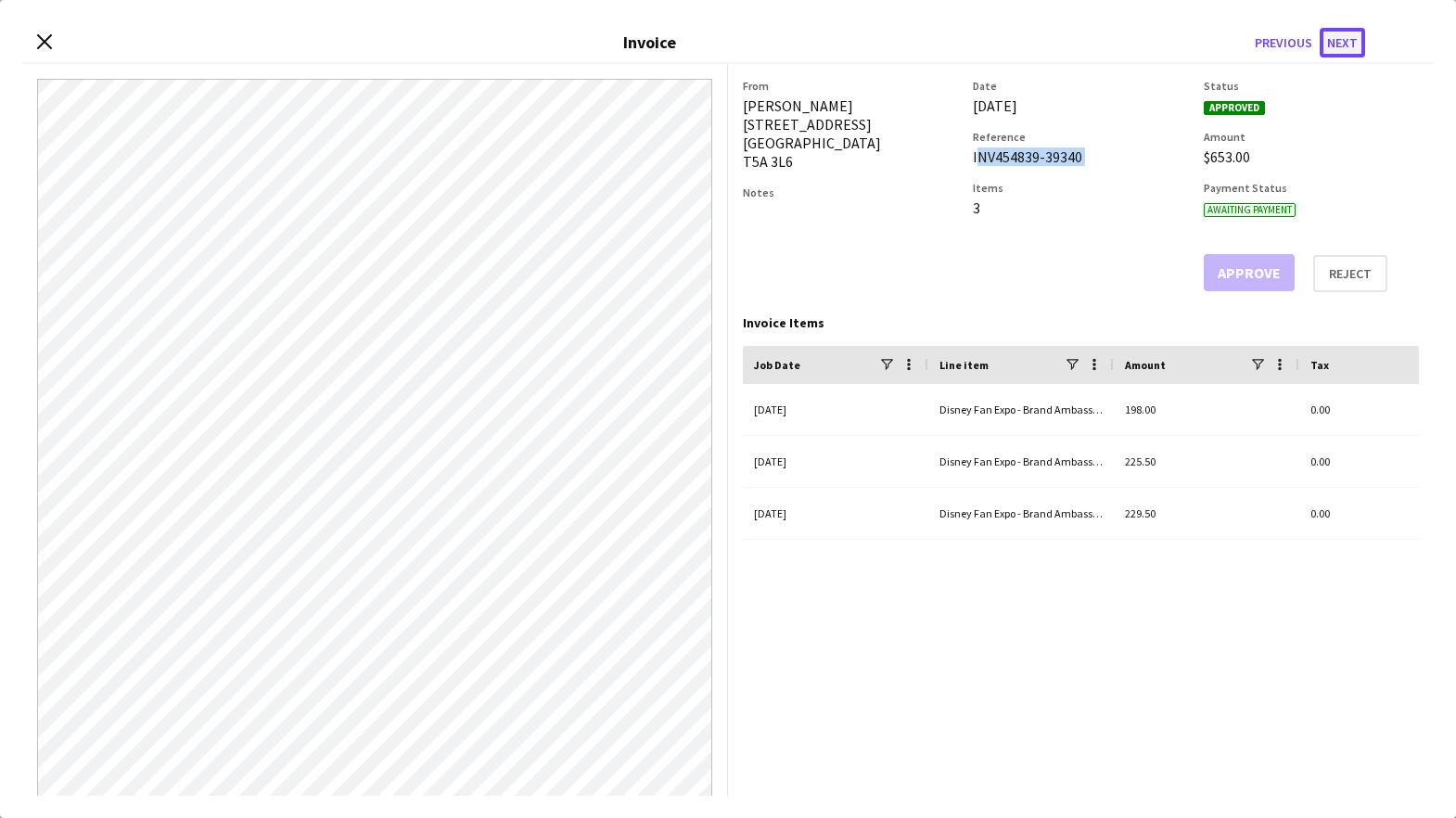
click at [1339, 35] on button "Next" at bounding box center [1342, 43] width 46 height 30
click at [1013, 154] on div "INV469205-39340" at bounding box center [1079, 157] width 215 height 19
click at [1353, 40] on button "Next" at bounding box center [1342, 43] width 46 height 30
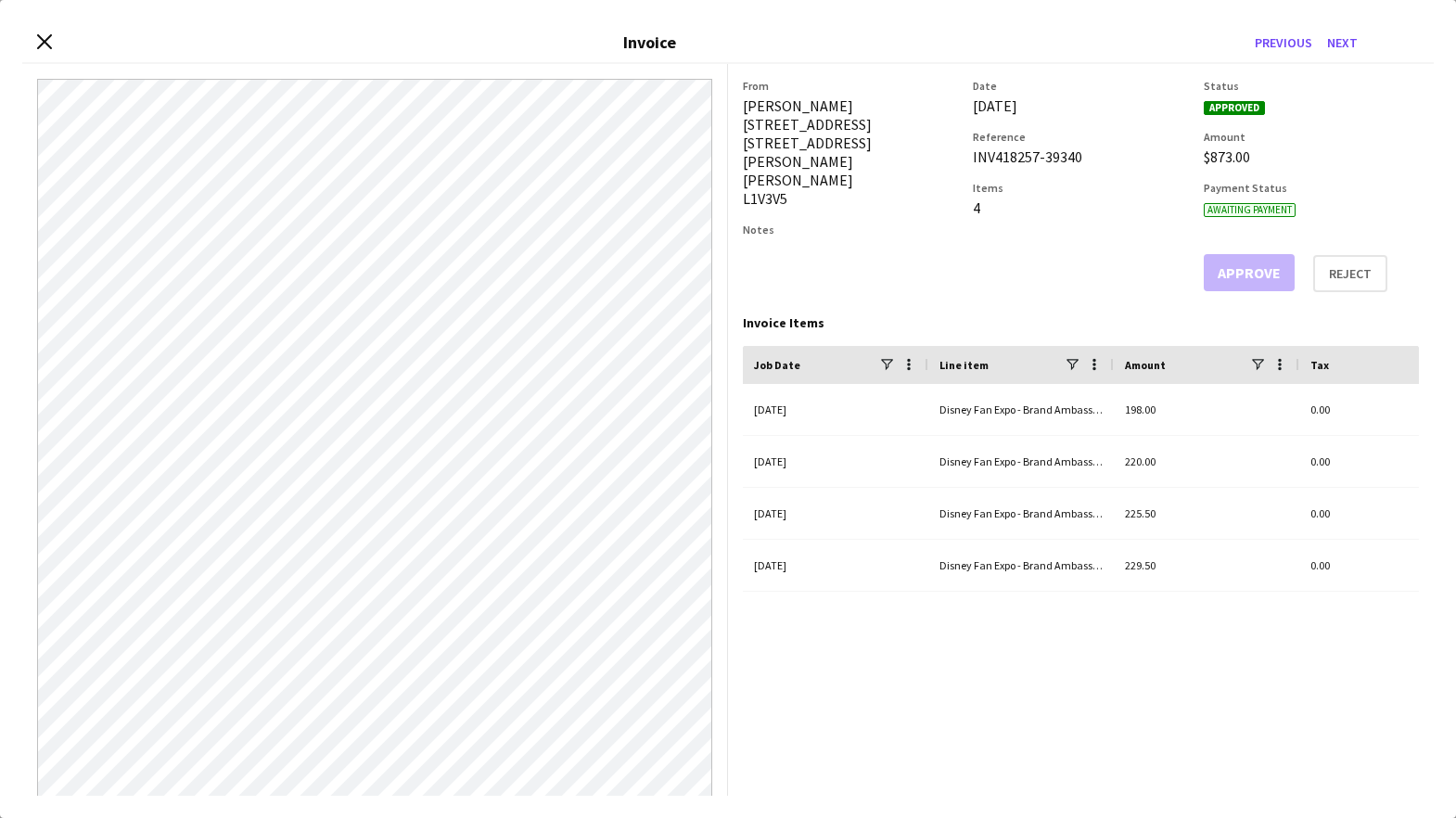
click at [1013, 157] on div "INV418257-39340" at bounding box center [1079, 157] width 215 height 19
click at [1347, 40] on button "Next" at bounding box center [1342, 43] width 46 height 30
click at [774, 103] on div "[PERSON_NAME] [STREET_ADDRESS]" at bounding box center [849, 133] width 215 height 74
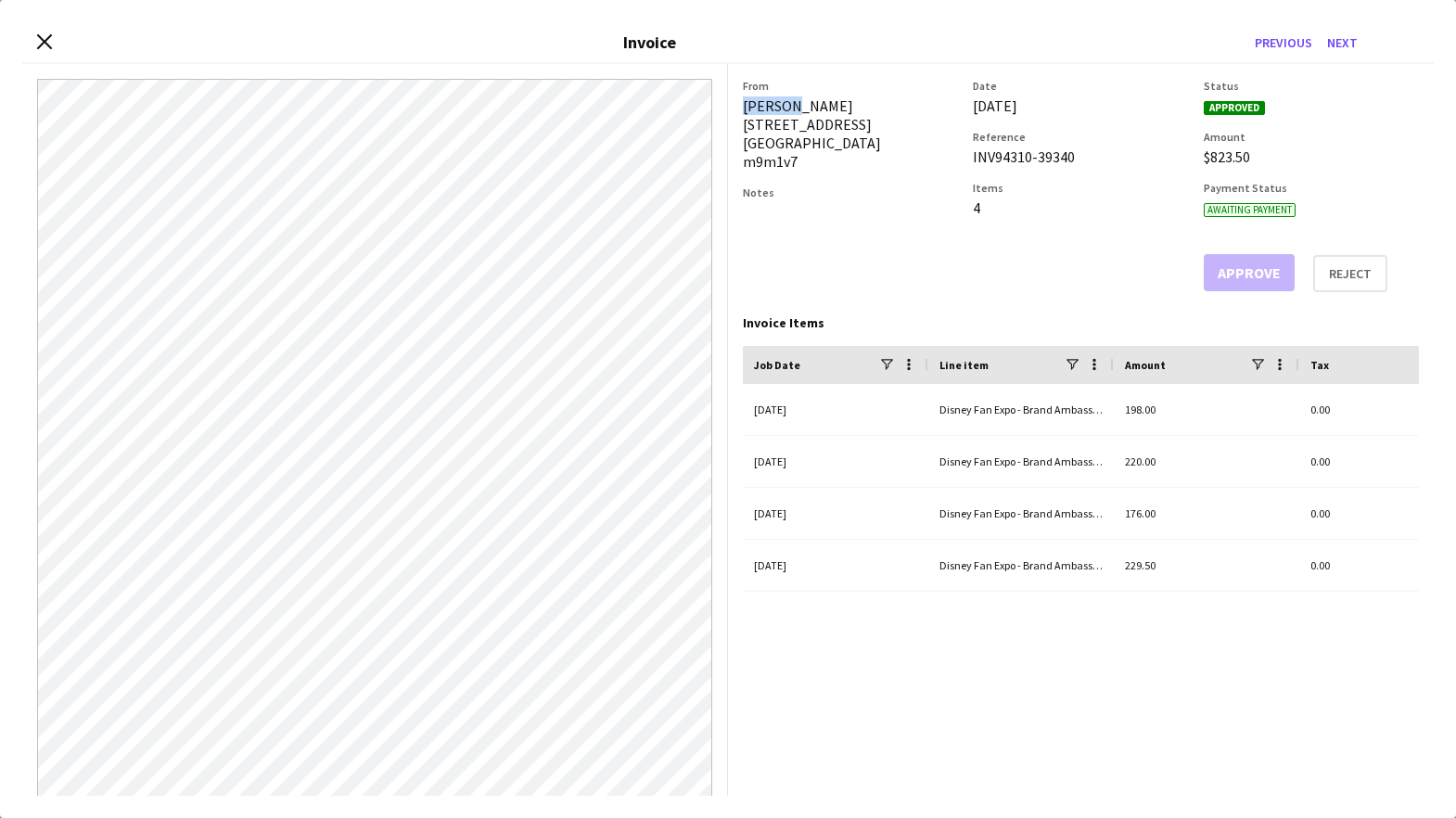
click at [774, 103] on div "[PERSON_NAME] [STREET_ADDRESS]" at bounding box center [849, 133] width 215 height 74
click at [1000, 152] on div "INV94310-39340" at bounding box center [1079, 157] width 215 height 19
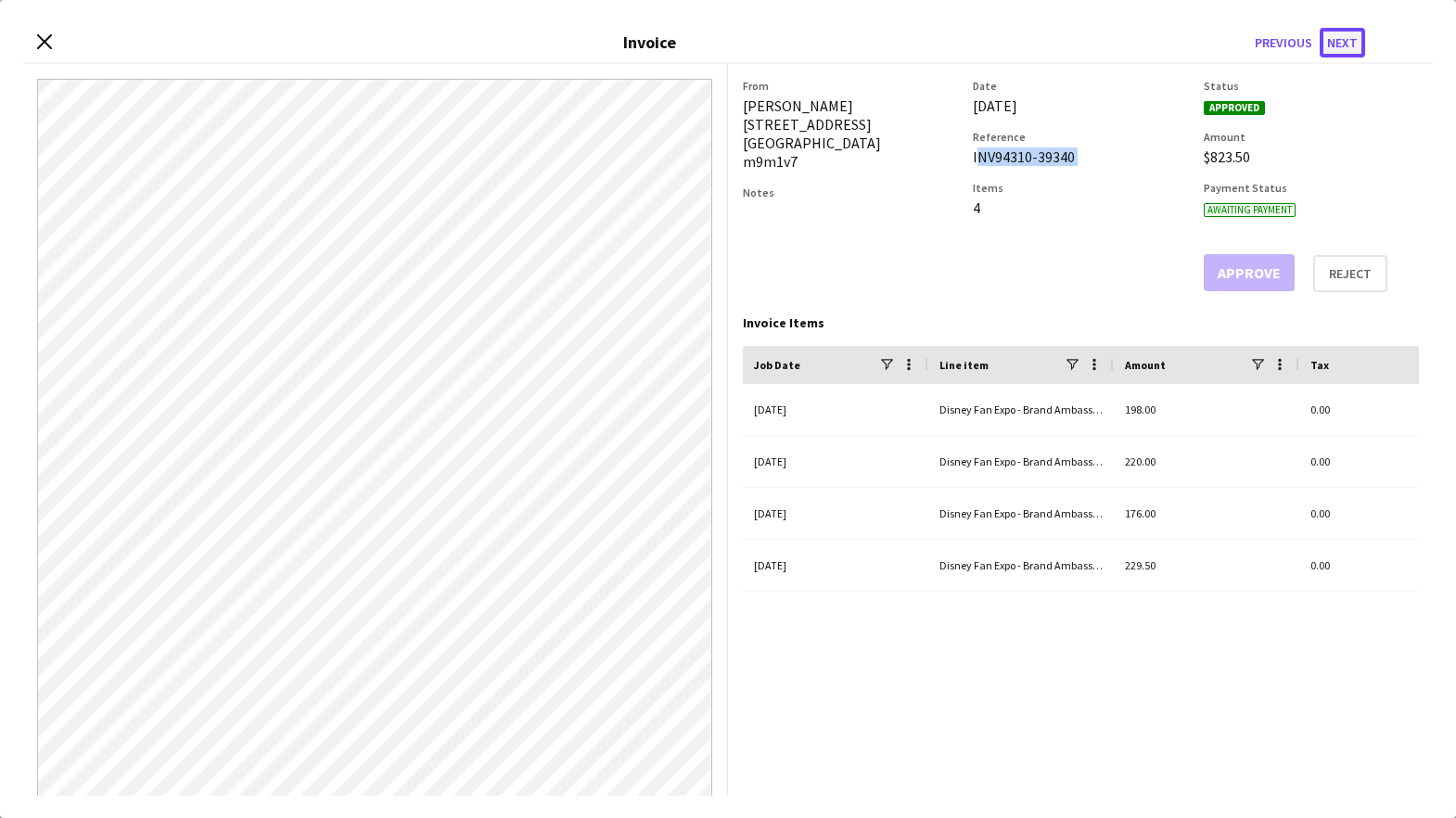
click at [1344, 38] on button "Next" at bounding box center [1342, 43] width 46 height 30
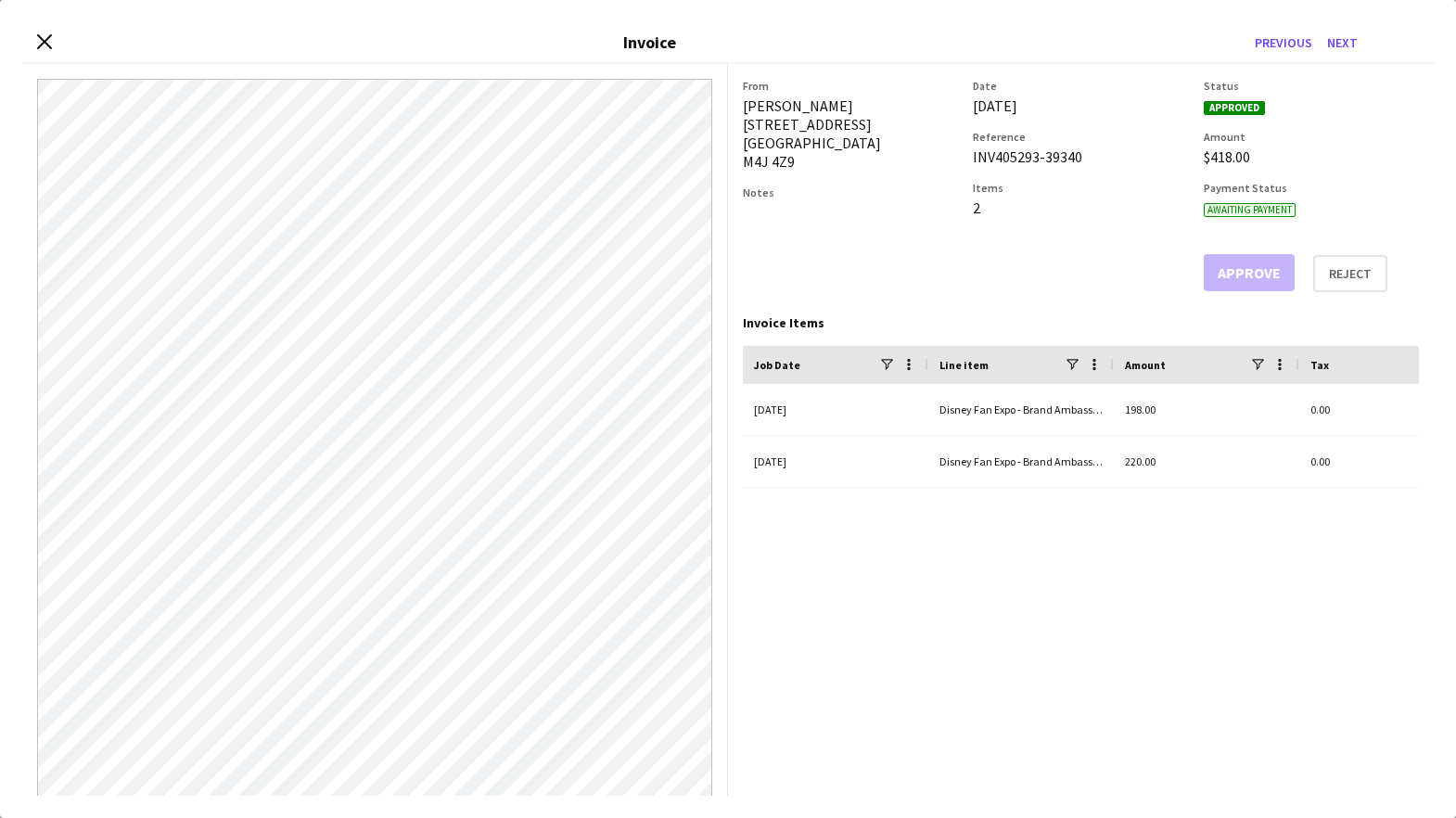
click at [1019, 157] on div "INV405293-39340" at bounding box center [1079, 157] width 215 height 19
click at [1362, 38] on button "Next" at bounding box center [1342, 43] width 46 height 30
click at [1021, 160] on div "INV499175-39340" at bounding box center [1079, 157] width 215 height 19
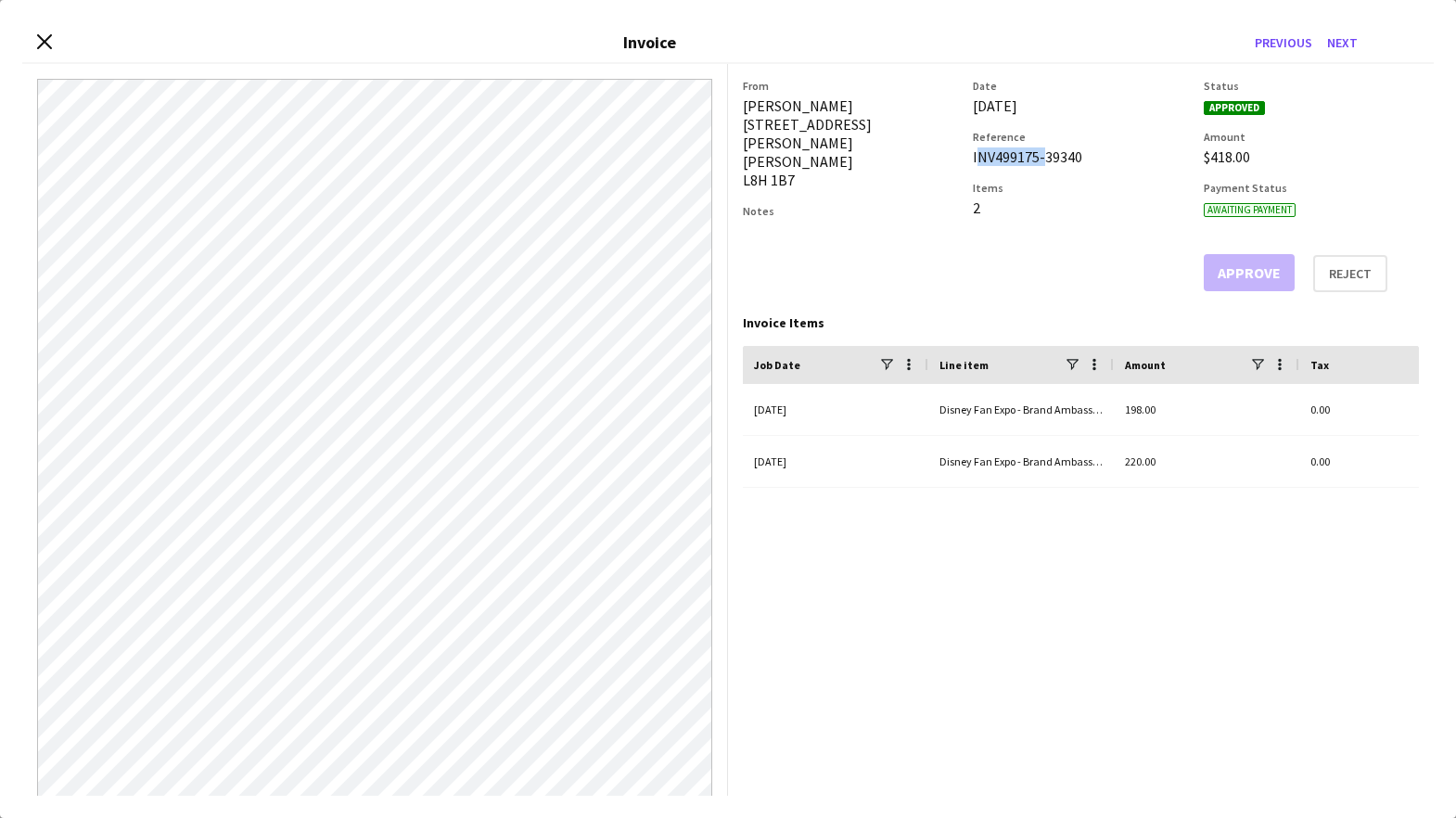
click at [1021, 160] on div "INV499175-39340" at bounding box center [1079, 157] width 215 height 19
click at [1341, 43] on button "Next" at bounding box center [1342, 43] width 46 height 30
click at [1019, 159] on div "INV62544-39340" at bounding box center [1079, 157] width 215 height 19
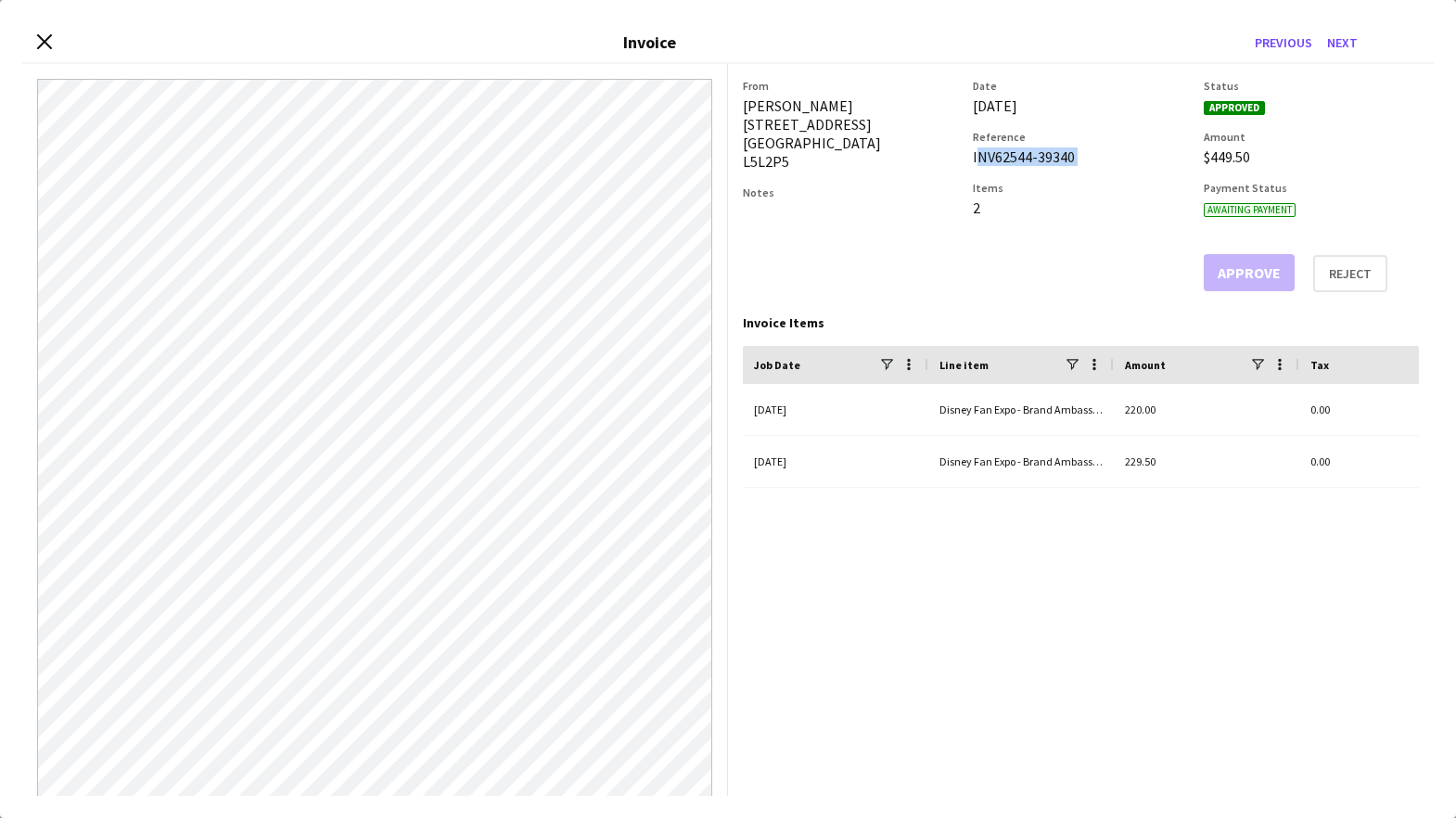
click at [1019, 159] on div "INV62544-39340" at bounding box center [1079, 157] width 215 height 19
click at [1343, 39] on button "Next" at bounding box center [1342, 43] width 46 height 30
click at [1034, 165] on div "INV281745-39340" at bounding box center [1079, 157] width 215 height 19
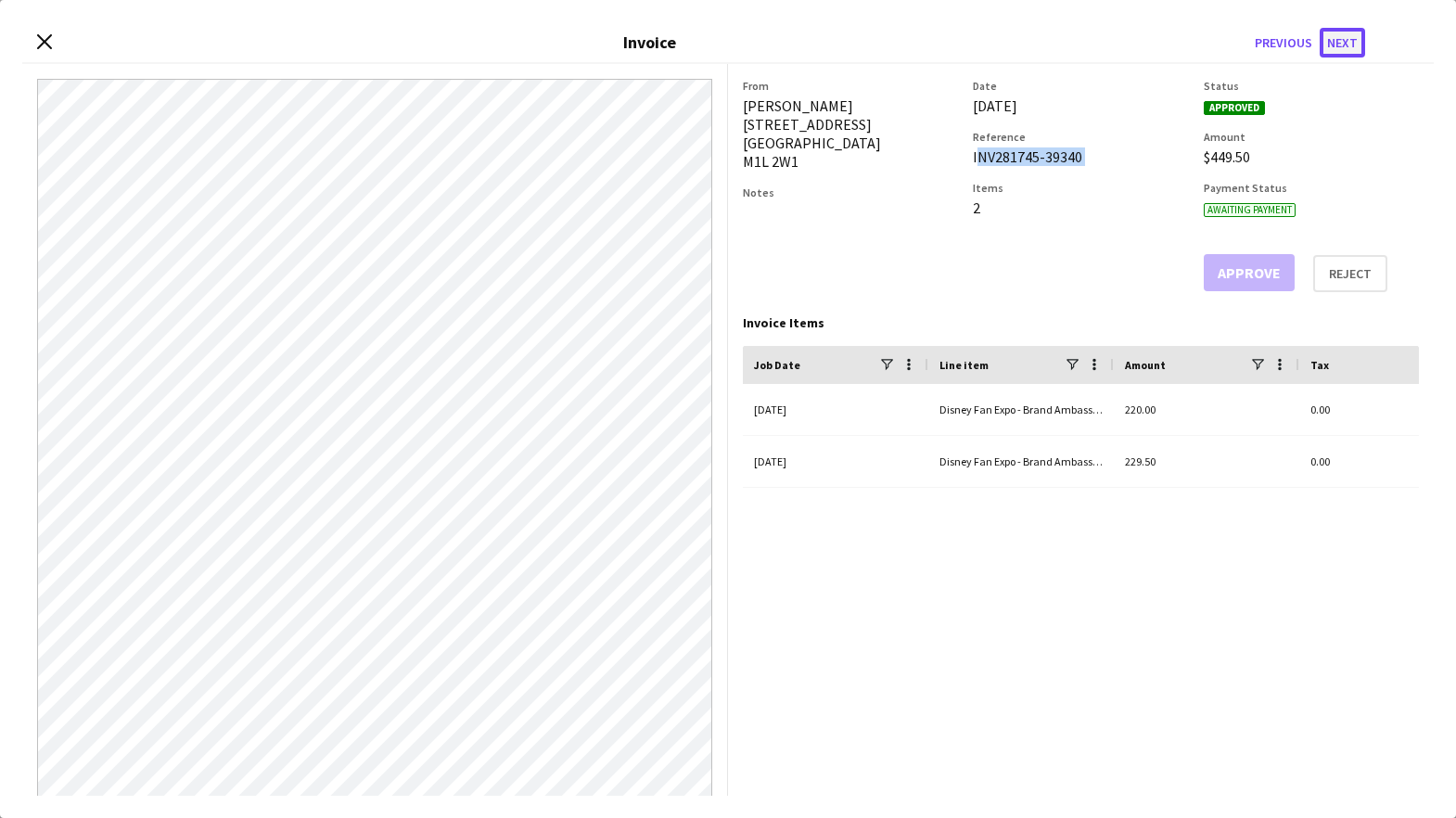
click at [1350, 35] on button "Next" at bounding box center [1342, 43] width 46 height 30
click at [1012, 159] on div "INV67027-39340" at bounding box center [1079, 157] width 215 height 19
click at [1337, 43] on button "Next" at bounding box center [1342, 43] width 46 height 30
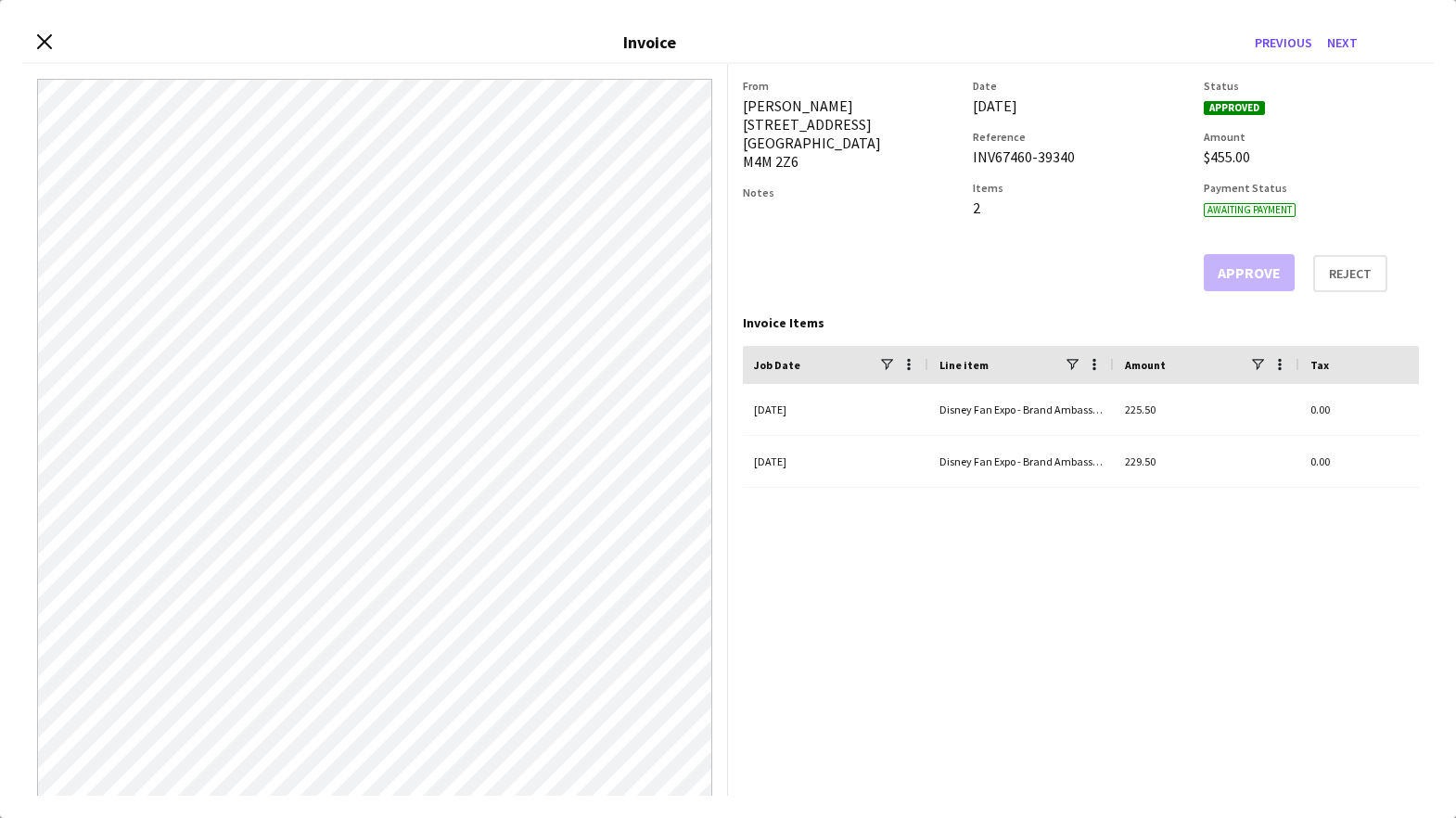
click at [1010, 157] on div "INV67460-39340" at bounding box center [1079, 157] width 215 height 19
click at [1350, 40] on button "Next" at bounding box center [1342, 43] width 46 height 30
click at [1015, 163] on div "INV500900-39340" at bounding box center [1079, 157] width 215 height 19
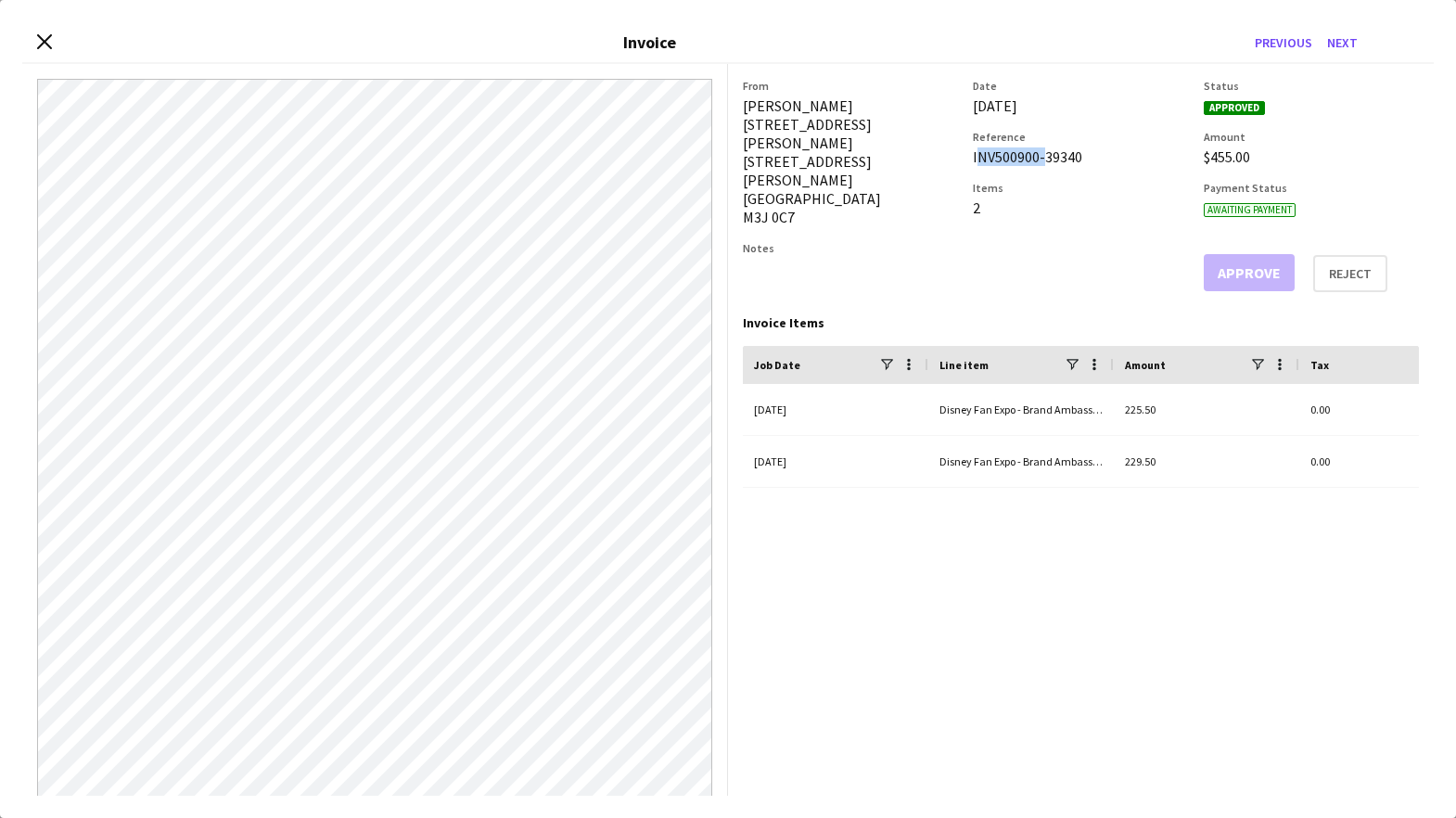
click at [1015, 163] on div "INV500900-39340" at bounding box center [1079, 157] width 215 height 19
click at [1348, 44] on button "Next" at bounding box center [1342, 43] width 46 height 30
click at [1007, 159] on div "INV462847-39340" at bounding box center [1079, 157] width 215 height 19
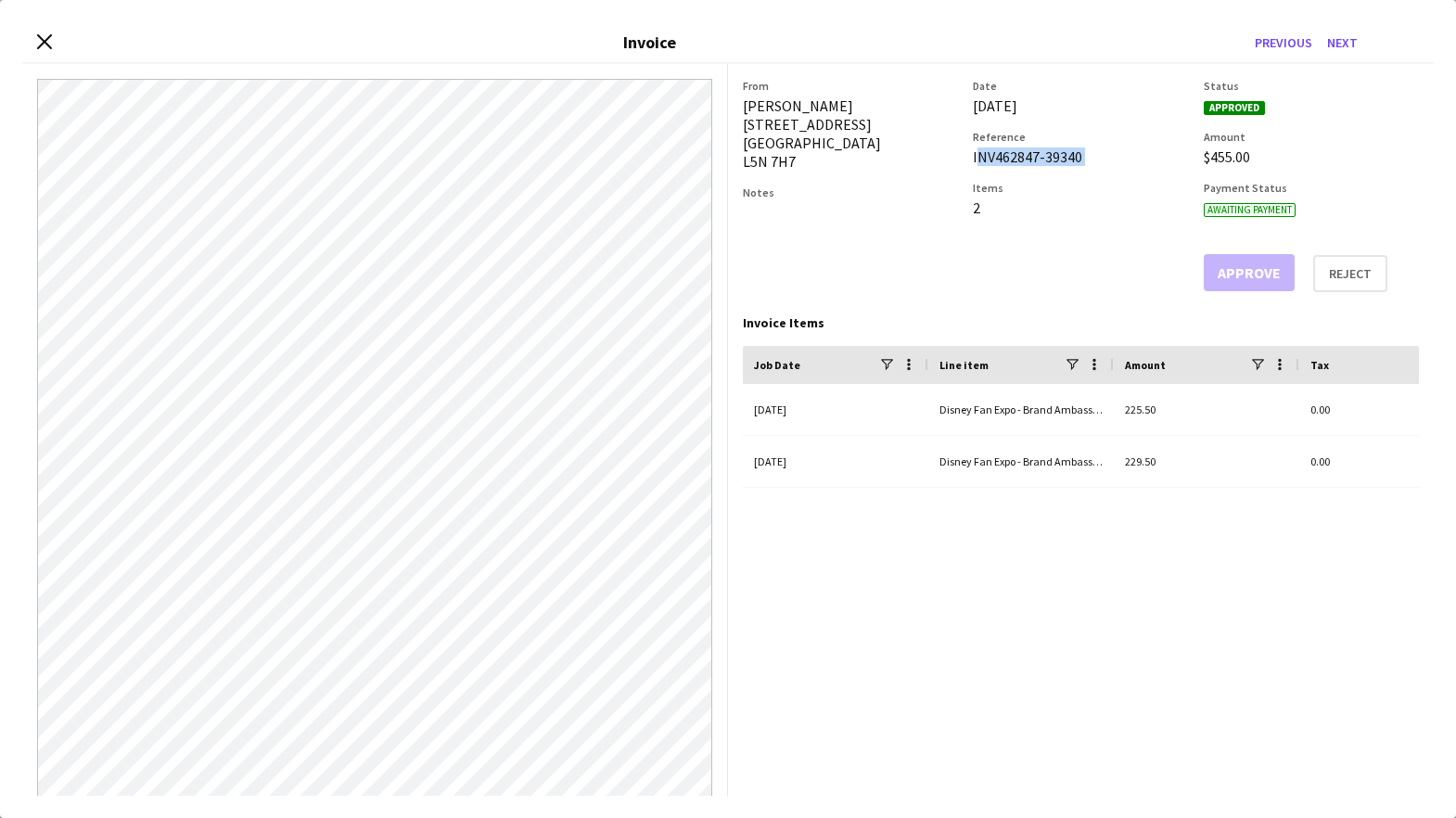
click at [1007, 159] on div "INV462847-39340" at bounding box center [1079, 157] width 215 height 19
click at [1353, 49] on button "Next" at bounding box center [1342, 43] width 46 height 30
click at [1004, 156] on div "INV263899-39340" at bounding box center [1079, 157] width 215 height 19
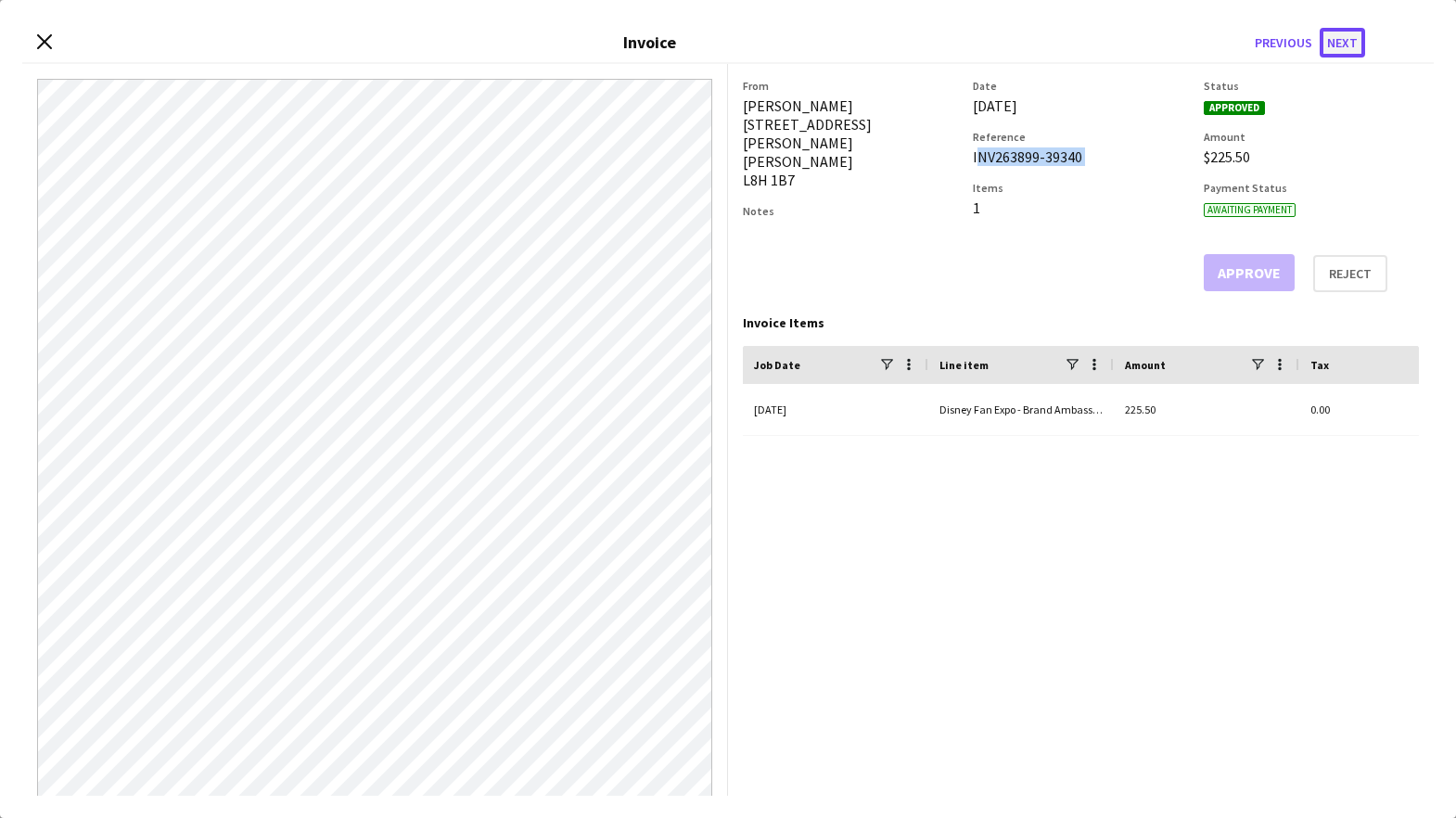
click at [1336, 37] on button "Next" at bounding box center [1342, 43] width 46 height 30
click at [1014, 155] on div "INV502040-39340" at bounding box center [1079, 157] width 215 height 19
click at [1345, 44] on button "Next" at bounding box center [1342, 43] width 46 height 30
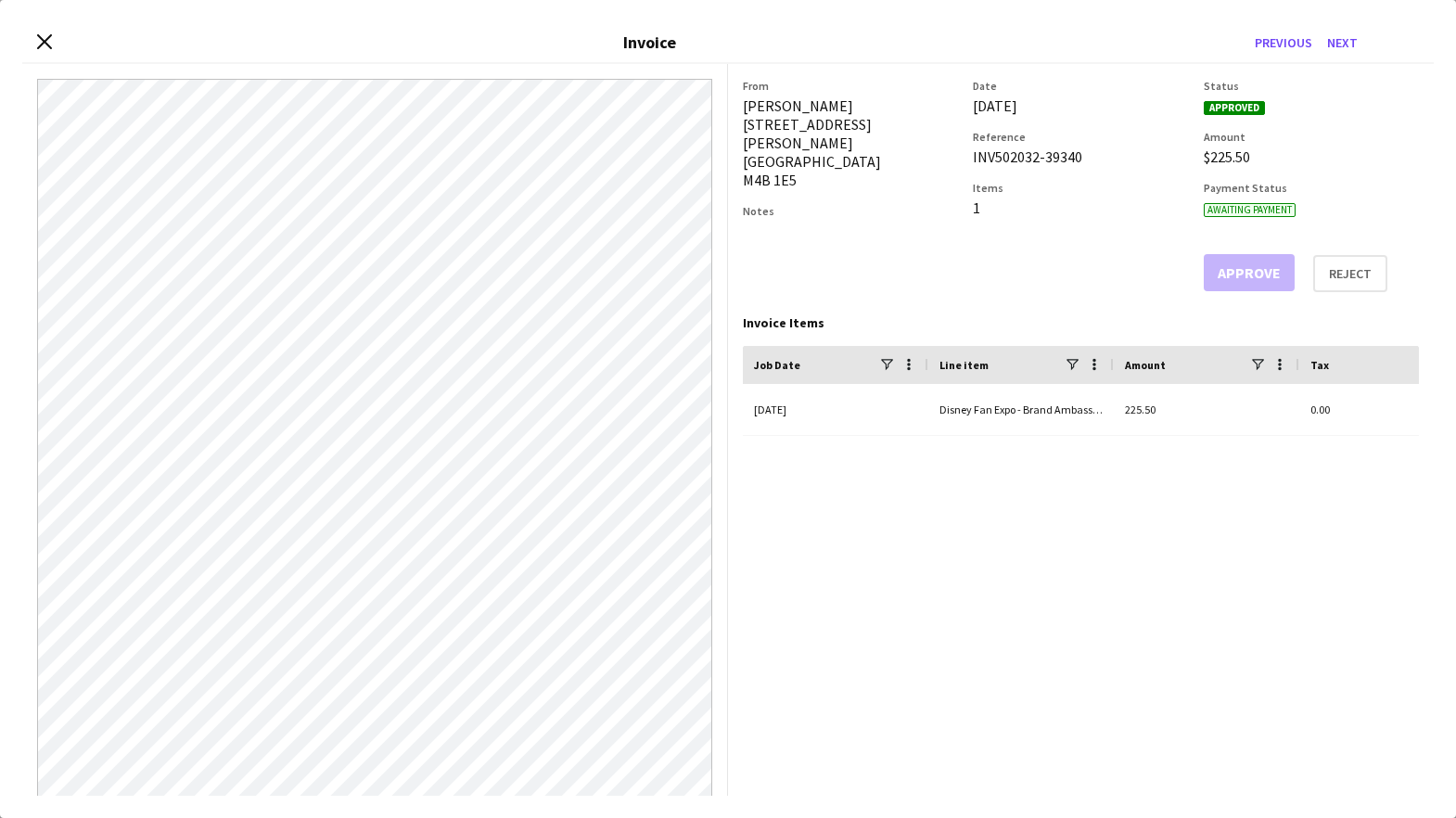
click at [1013, 154] on div "INV502032-39340" at bounding box center [1079, 157] width 215 height 19
click at [1339, 39] on button "Next" at bounding box center [1342, 43] width 46 height 30
click at [1025, 159] on div "INV500943-39340" at bounding box center [1079, 157] width 215 height 19
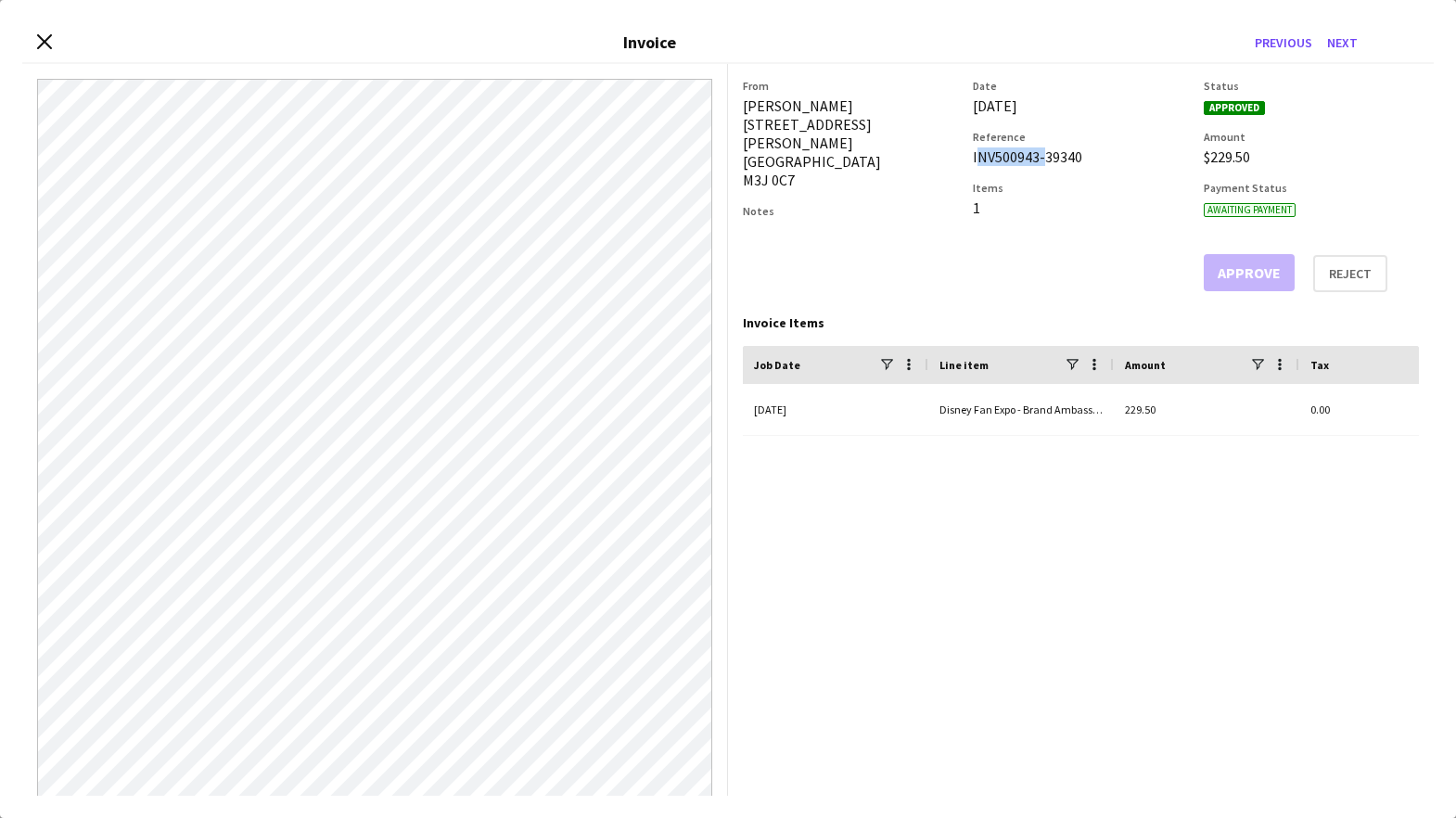
click at [1025, 159] on div "INV500943-39340" at bounding box center [1079, 157] width 215 height 19
click at [1358, 42] on button "Next" at bounding box center [1342, 43] width 46 height 30
click at [1019, 156] on div "INV268976-39340" at bounding box center [1079, 157] width 215 height 19
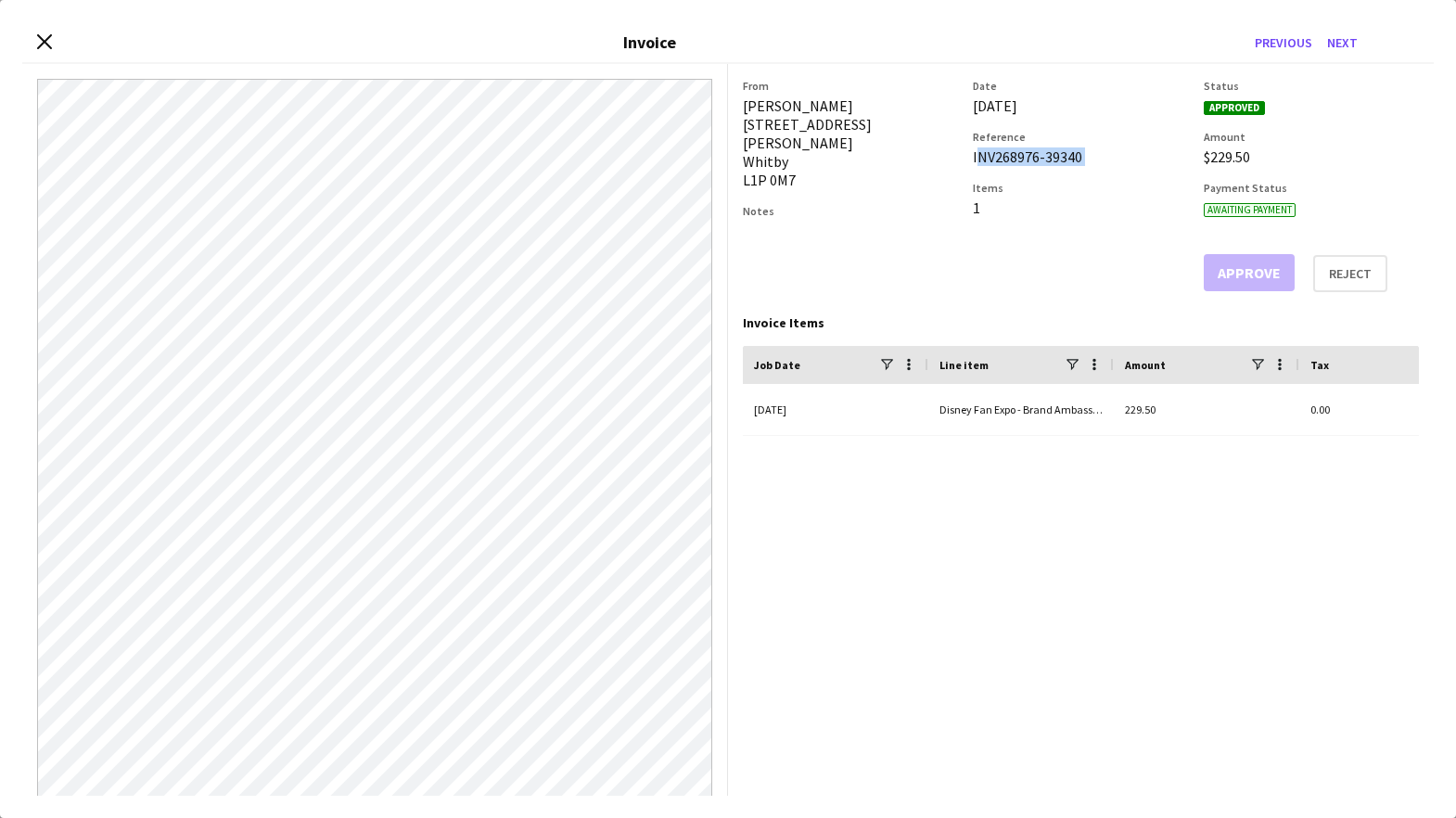
click at [1019, 156] on div "INV268976-39340" at bounding box center [1079, 157] width 215 height 19
click at [1342, 35] on button "Next" at bounding box center [1342, 43] width 46 height 30
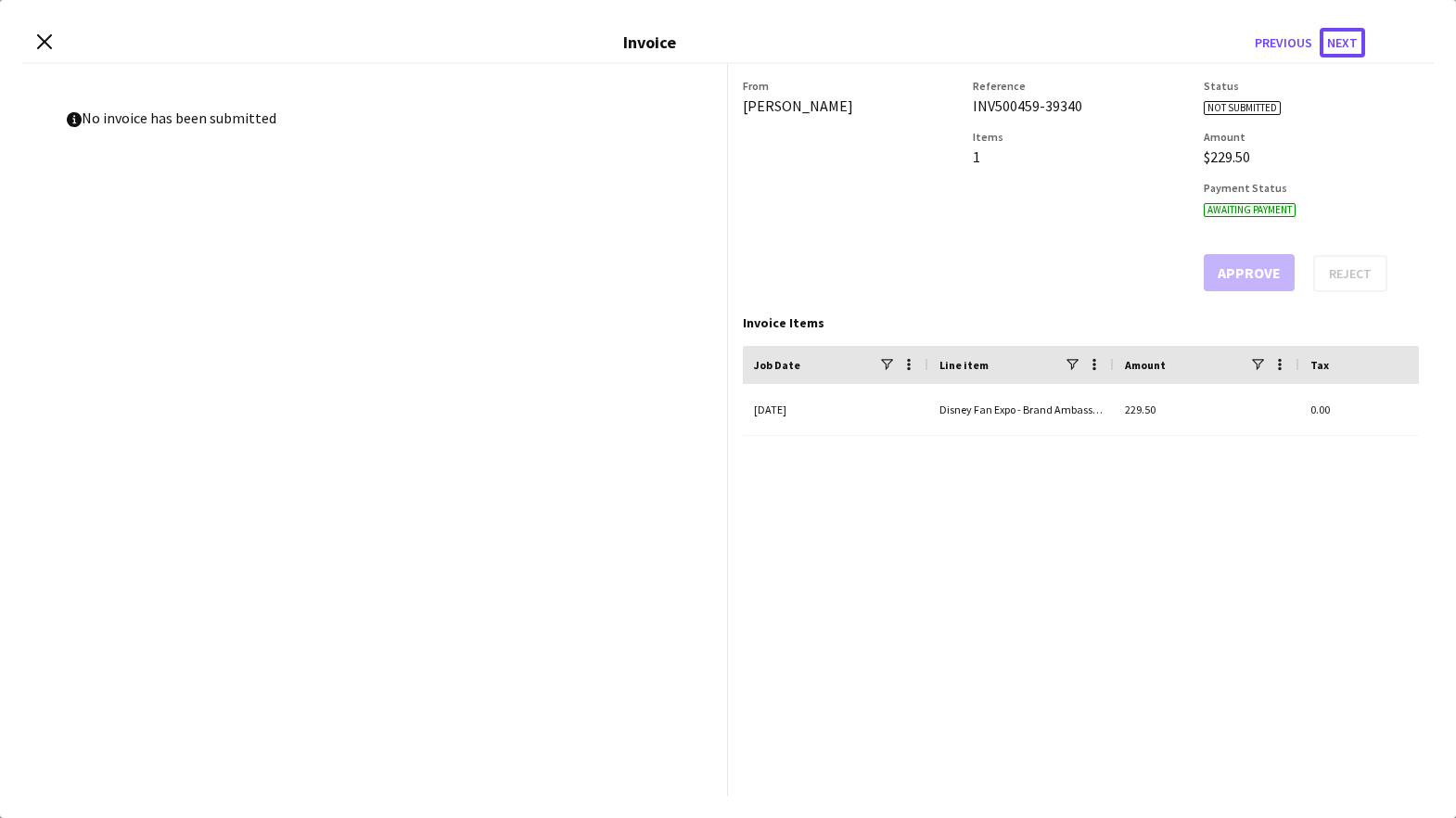
click at [1342, 35] on button "Next" at bounding box center [1342, 43] width 46 height 30
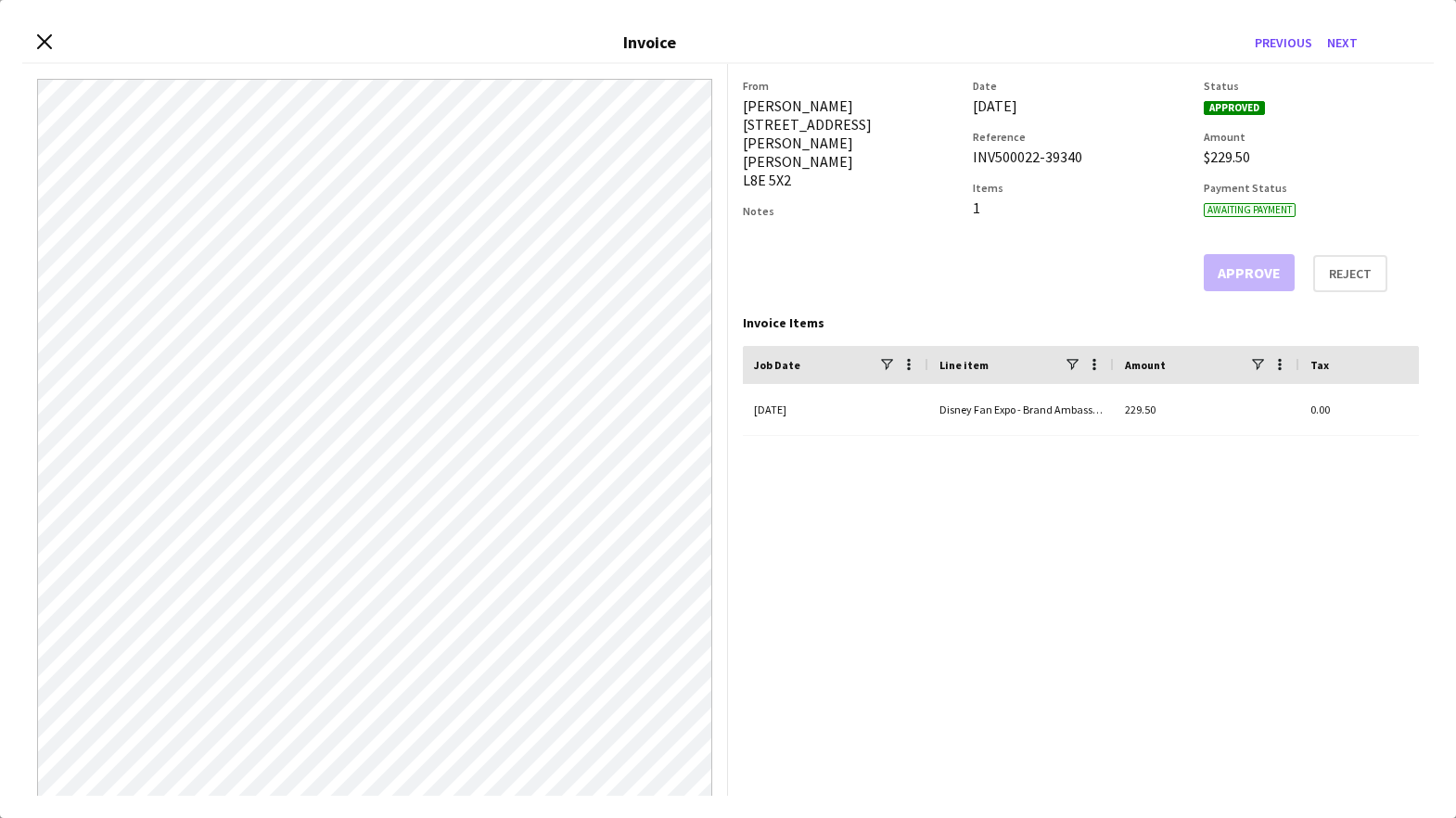
click at [1027, 158] on div "INV500022-39340" at bounding box center [1079, 157] width 215 height 19
click at [1271, 48] on button "Previous" at bounding box center [1283, 43] width 72 height 30
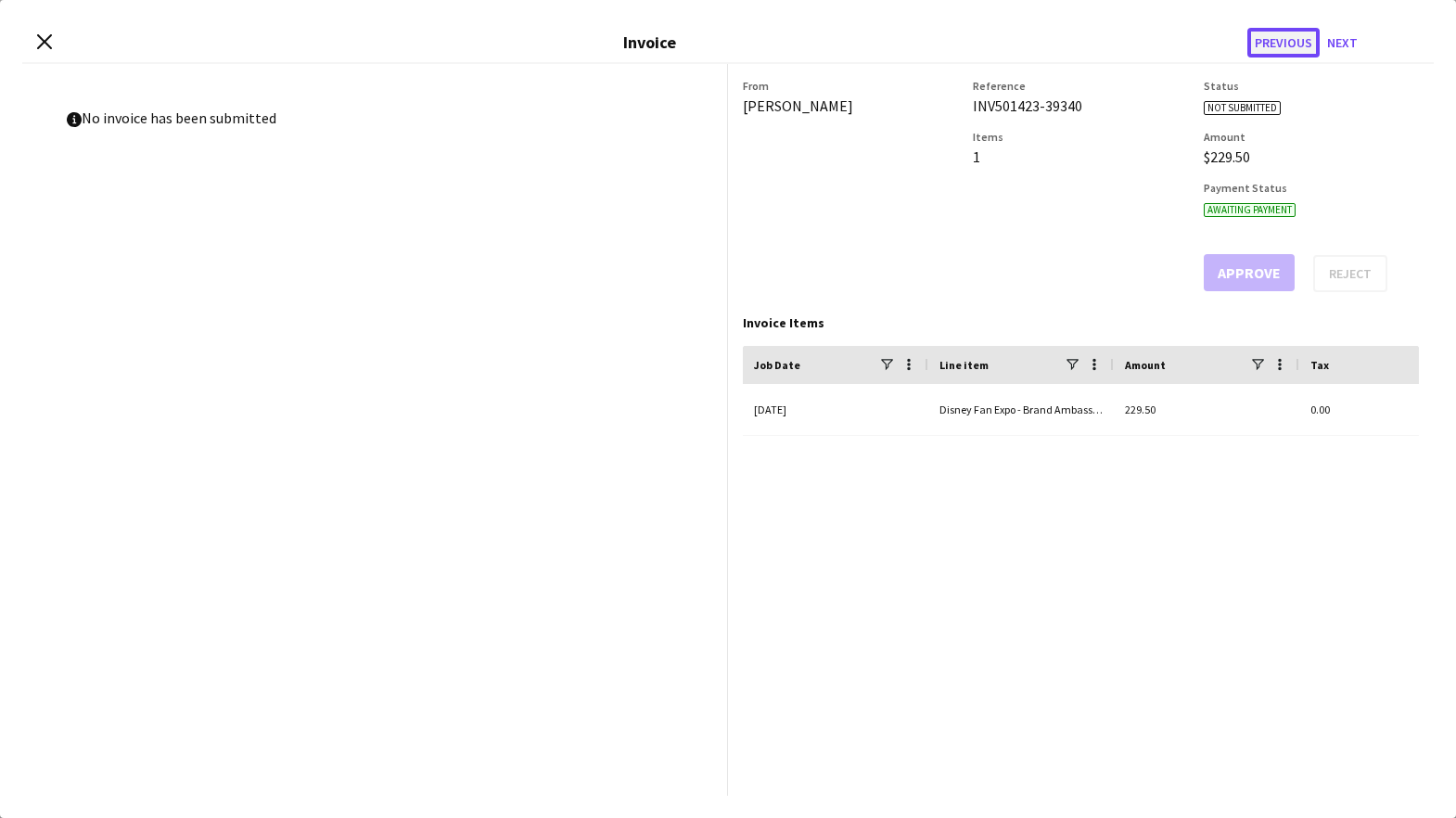
click at [1294, 42] on button "Previous" at bounding box center [1283, 43] width 72 height 30
click at [37, 32] on div "Close invoice dialog Invoice Previous Next" at bounding box center [728, 43] width 1411 height 42
click at [43, 40] on icon at bounding box center [45, 42] width 18 height 18
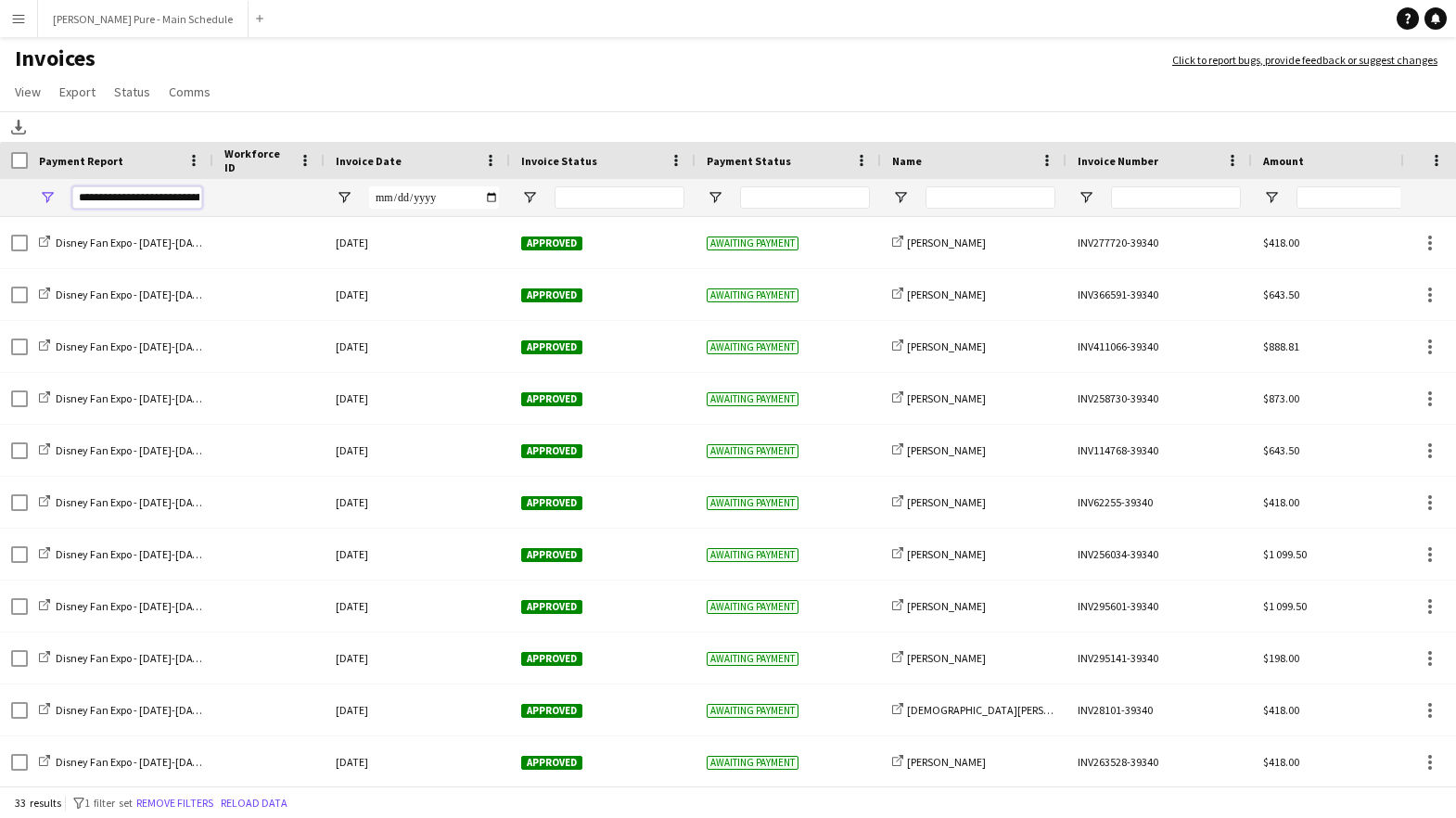
click at [174, 192] on input "**********" at bounding box center [137, 197] width 130 height 22
paste input "********"
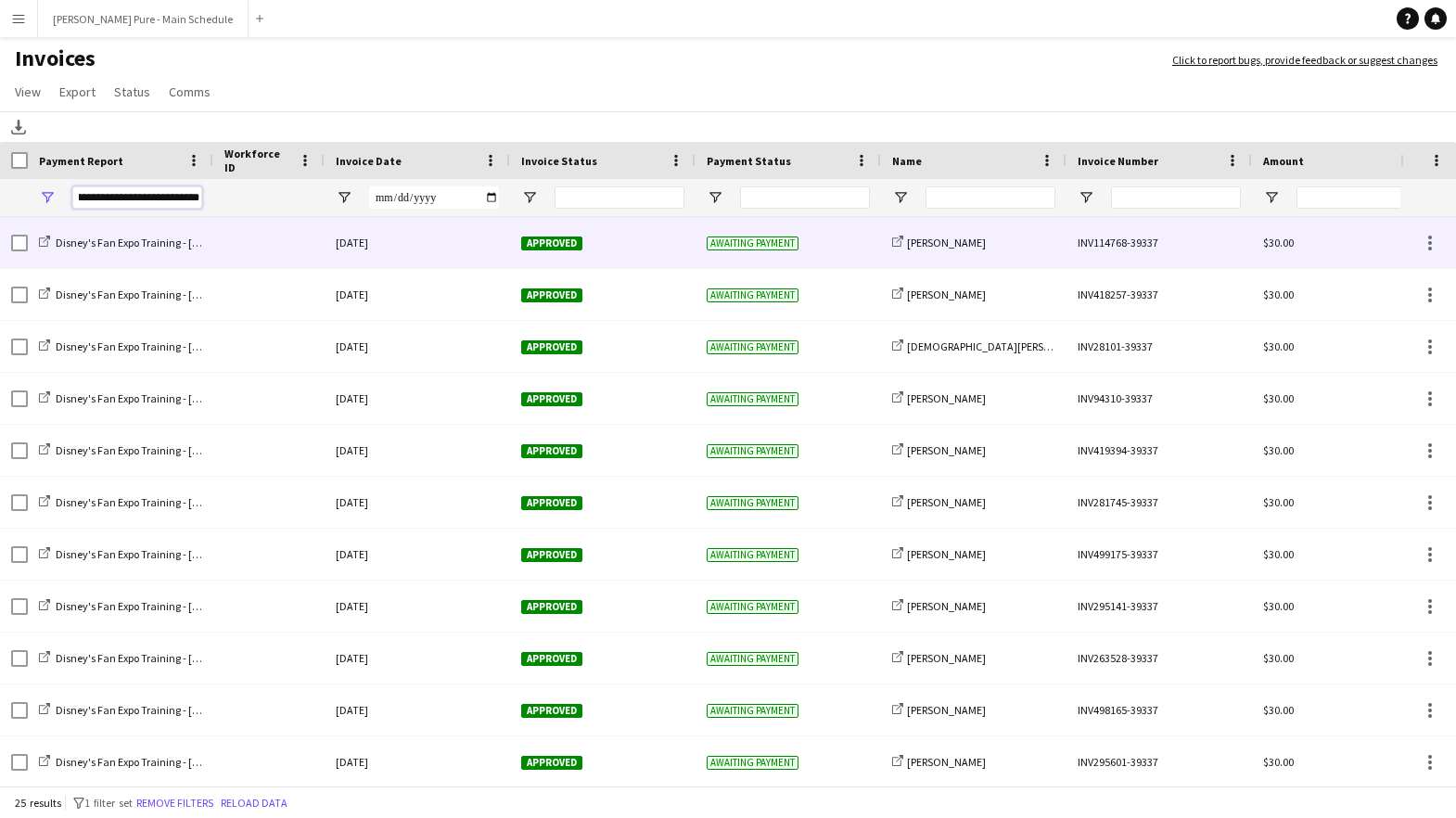
type input "**********"
click at [1142, 245] on div "INV114768-39337" at bounding box center [1159, 242] width 185 height 51
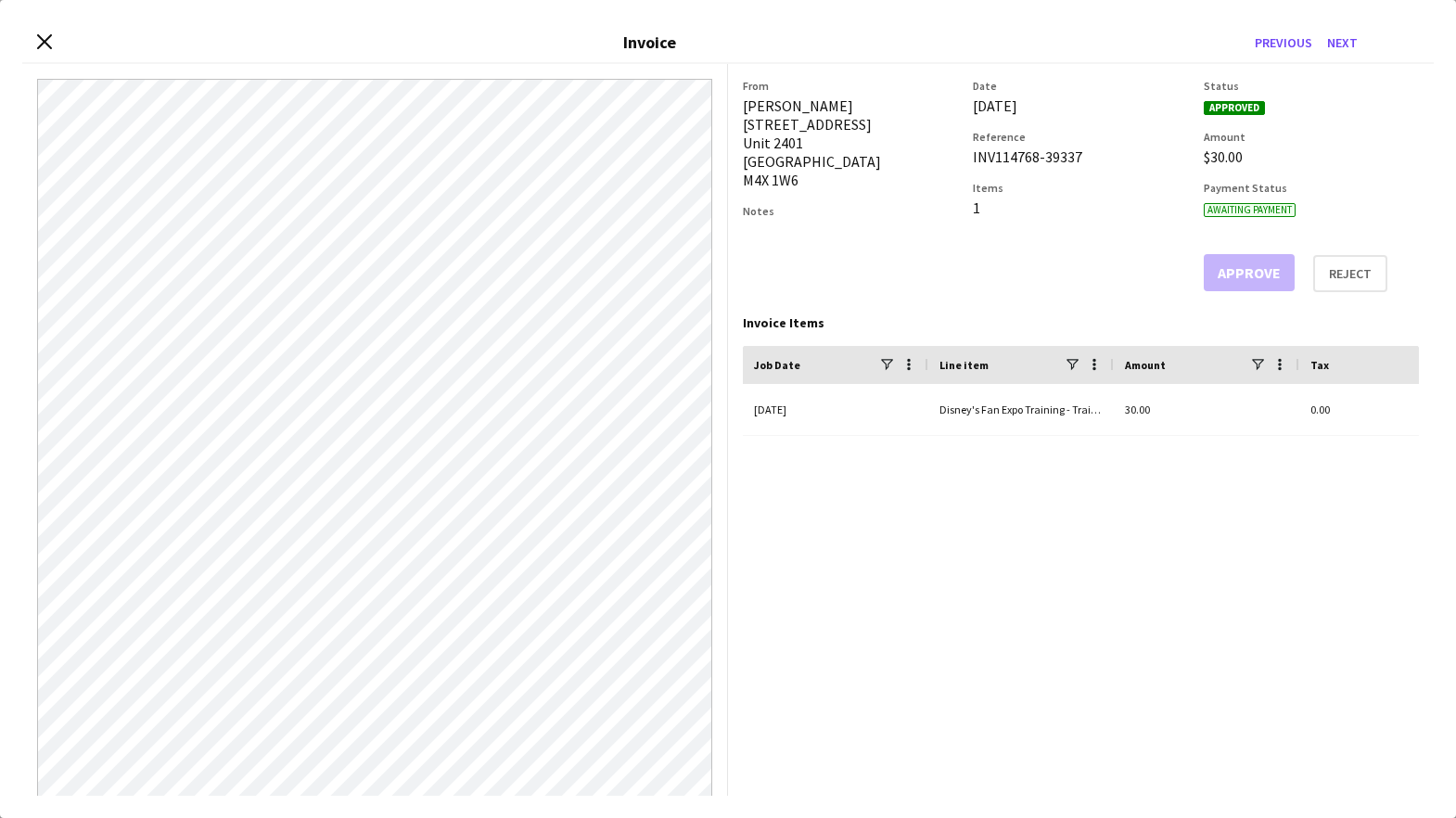
click at [1015, 162] on div "INV114768-39337" at bounding box center [1079, 157] width 215 height 19
click at [1346, 45] on button "Next" at bounding box center [1342, 43] width 46 height 30
click at [1014, 157] on div "INV418257-39337" at bounding box center [1079, 157] width 215 height 19
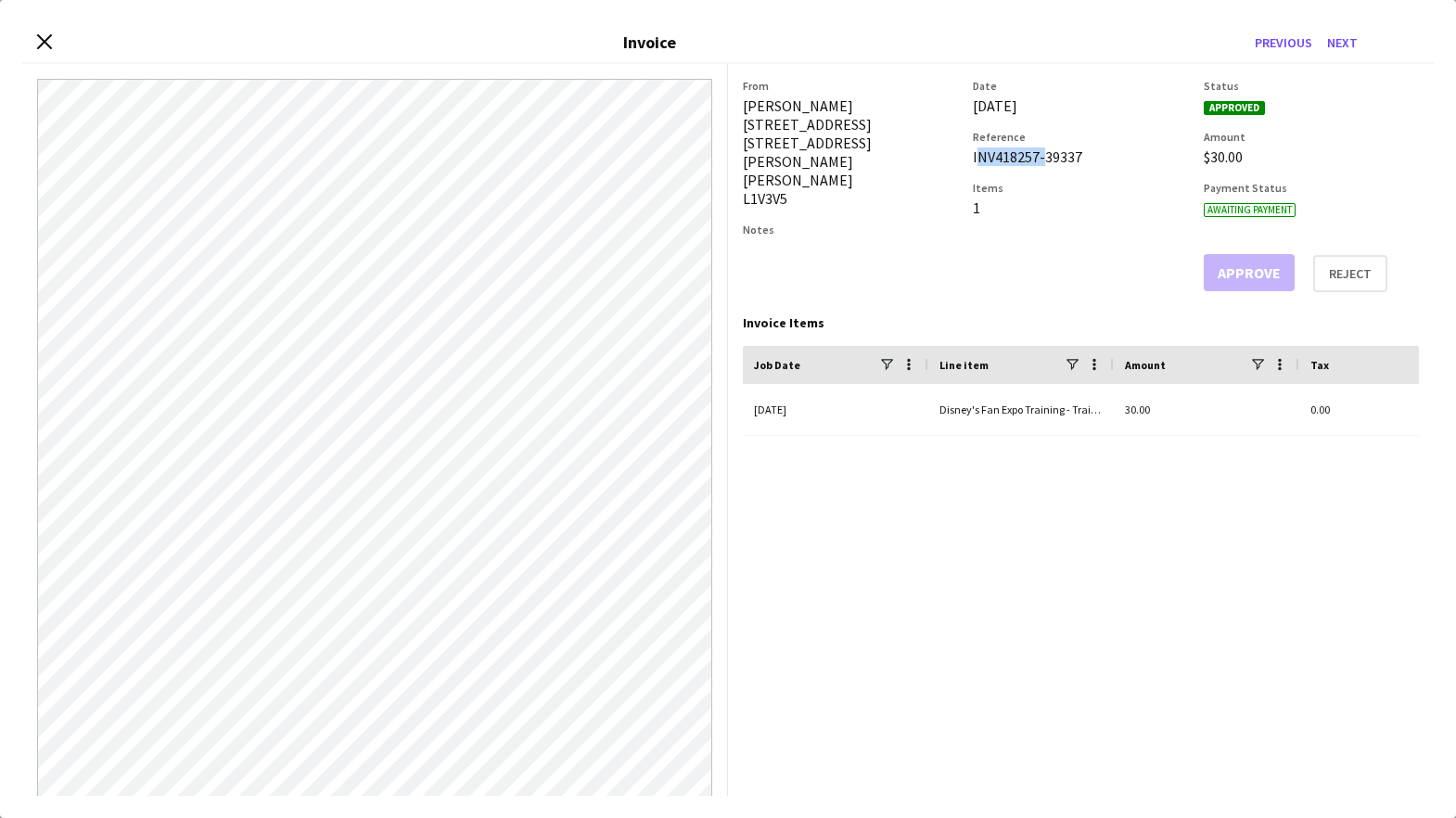
click at [1014, 157] on div "INV418257-39337" at bounding box center [1079, 157] width 215 height 19
click at [1345, 44] on button "Next" at bounding box center [1342, 43] width 46 height 30
click at [1011, 158] on div "INV28101-39337" at bounding box center [1079, 157] width 215 height 19
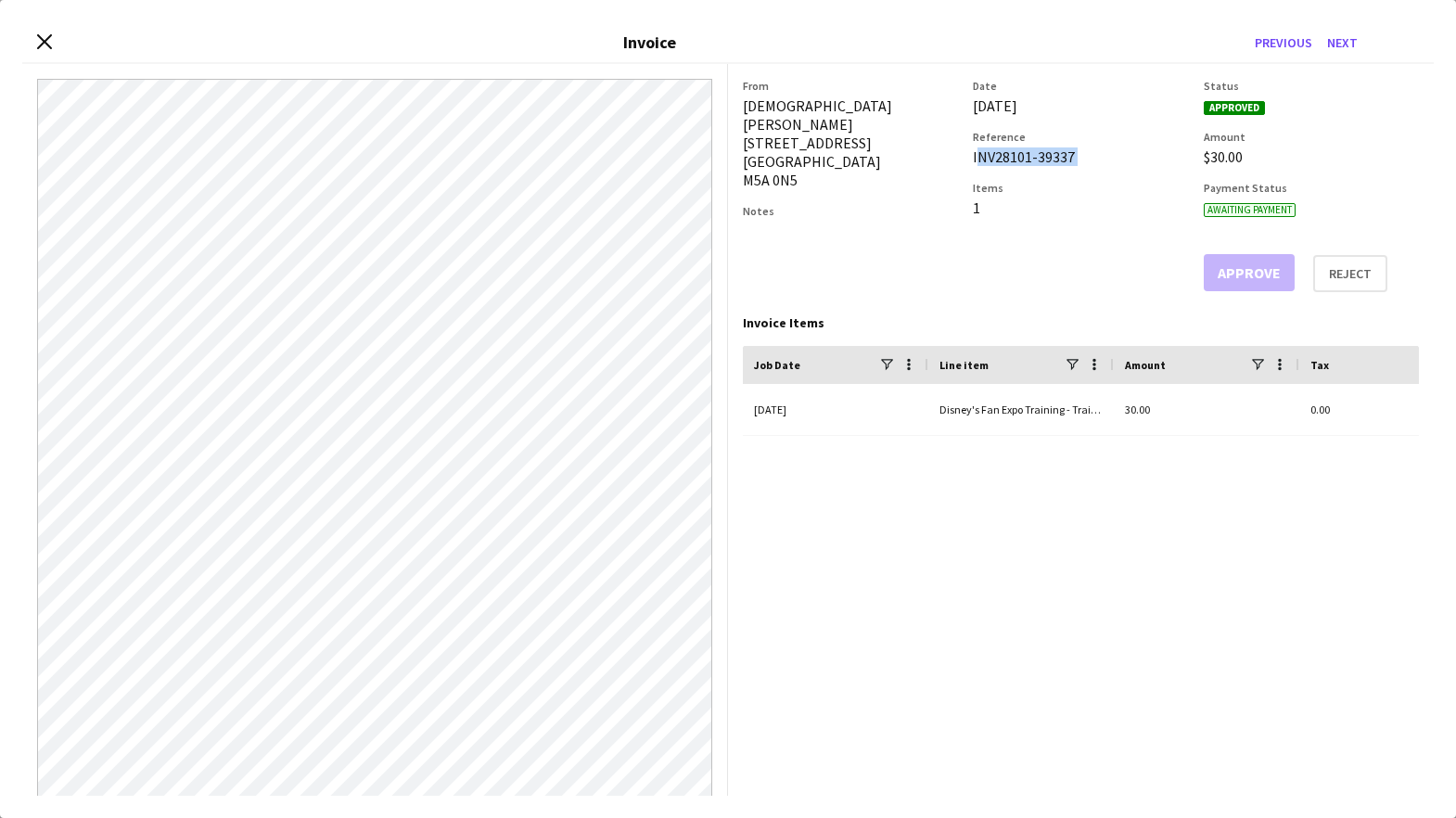
click at [1011, 158] on div "INV28101-39337" at bounding box center [1079, 157] width 215 height 19
click at [1348, 47] on button "Next" at bounding box center [1342, 43] width 46 height 30
click at [1015, 159] on div "INV94310-39337" at bounding box center [1079, 157] width 215 height 19
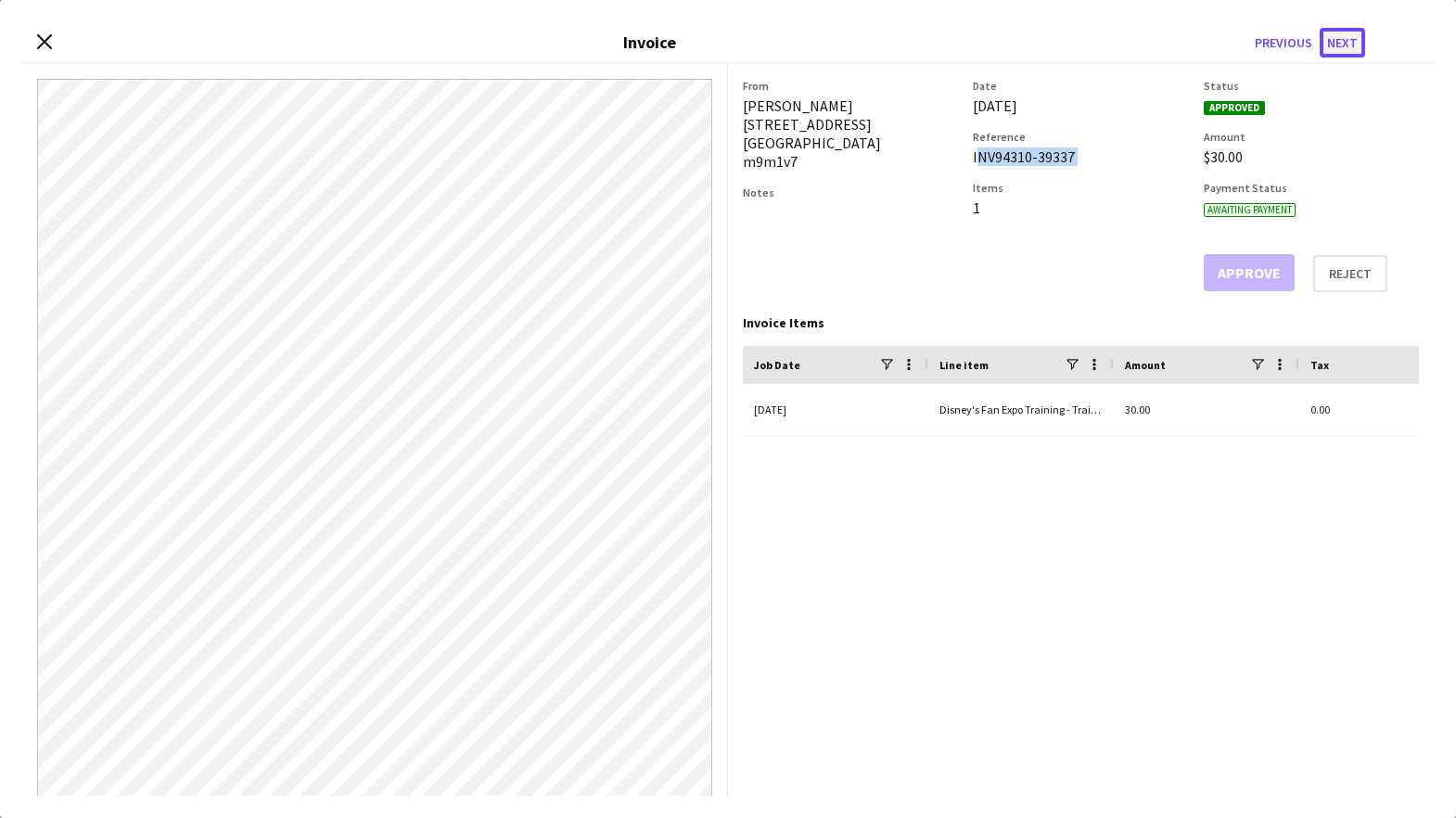
click at [1336, 41] on button "Next" at bounding box center [1342, 43] width 46 height 30
click at [1030, 163] on div "INV419394-39337" at bounding box center [1079, 157] width 215 height 19
click at [1344, 36] on button "Next" at bounding box center [1342, 43] width 46 height 30
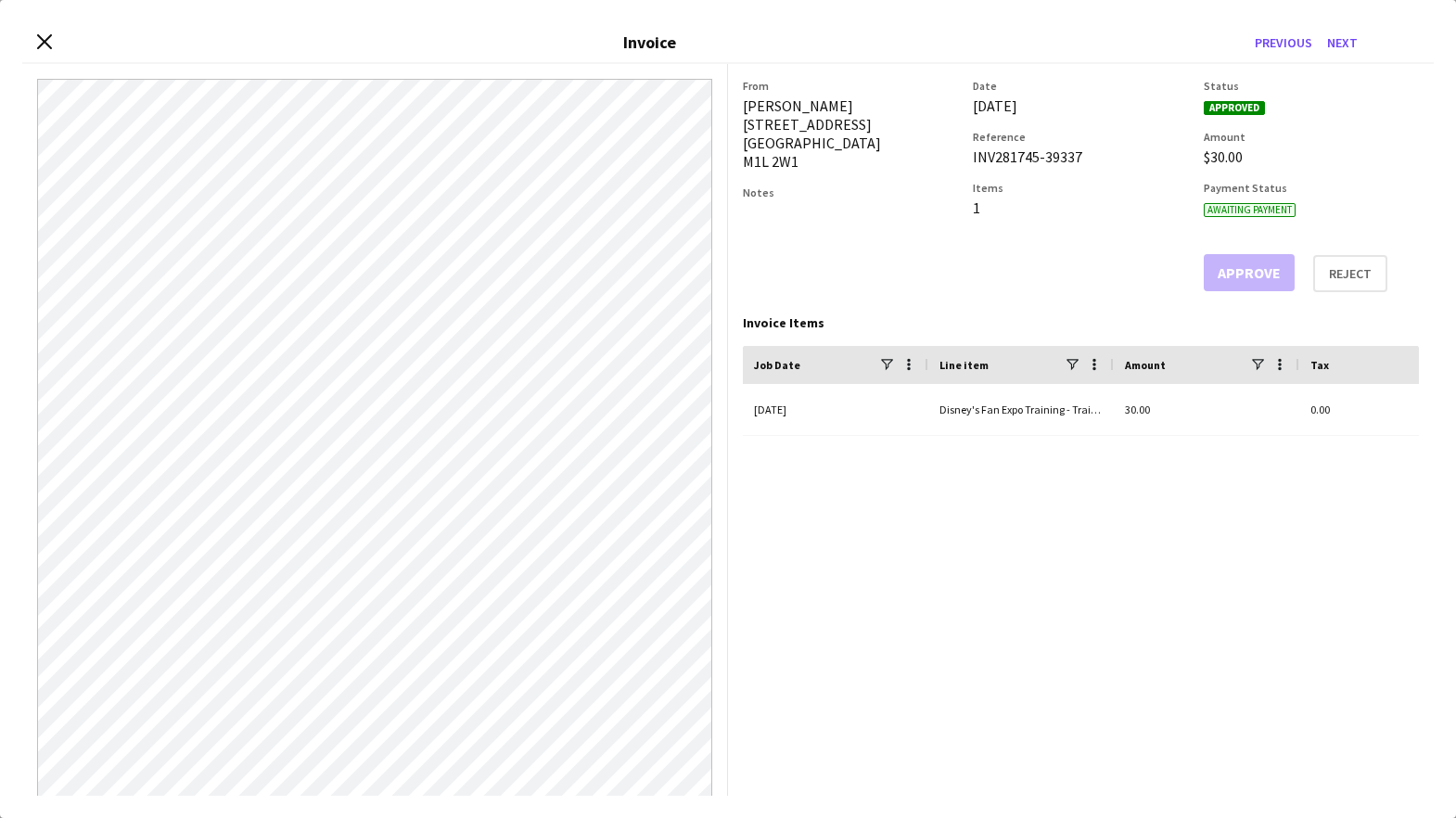
click at [1023, 161] on div "INV281745-39337" at bounding box center [1079, 157] width 215 height 19
click at [1352, 46] on button "Next" at bounding box center [1342, 43] width 46 height 30
click at [1015, 157] on div "INV499175-39337" at bounding box center [1079, 157] width 215 height 19
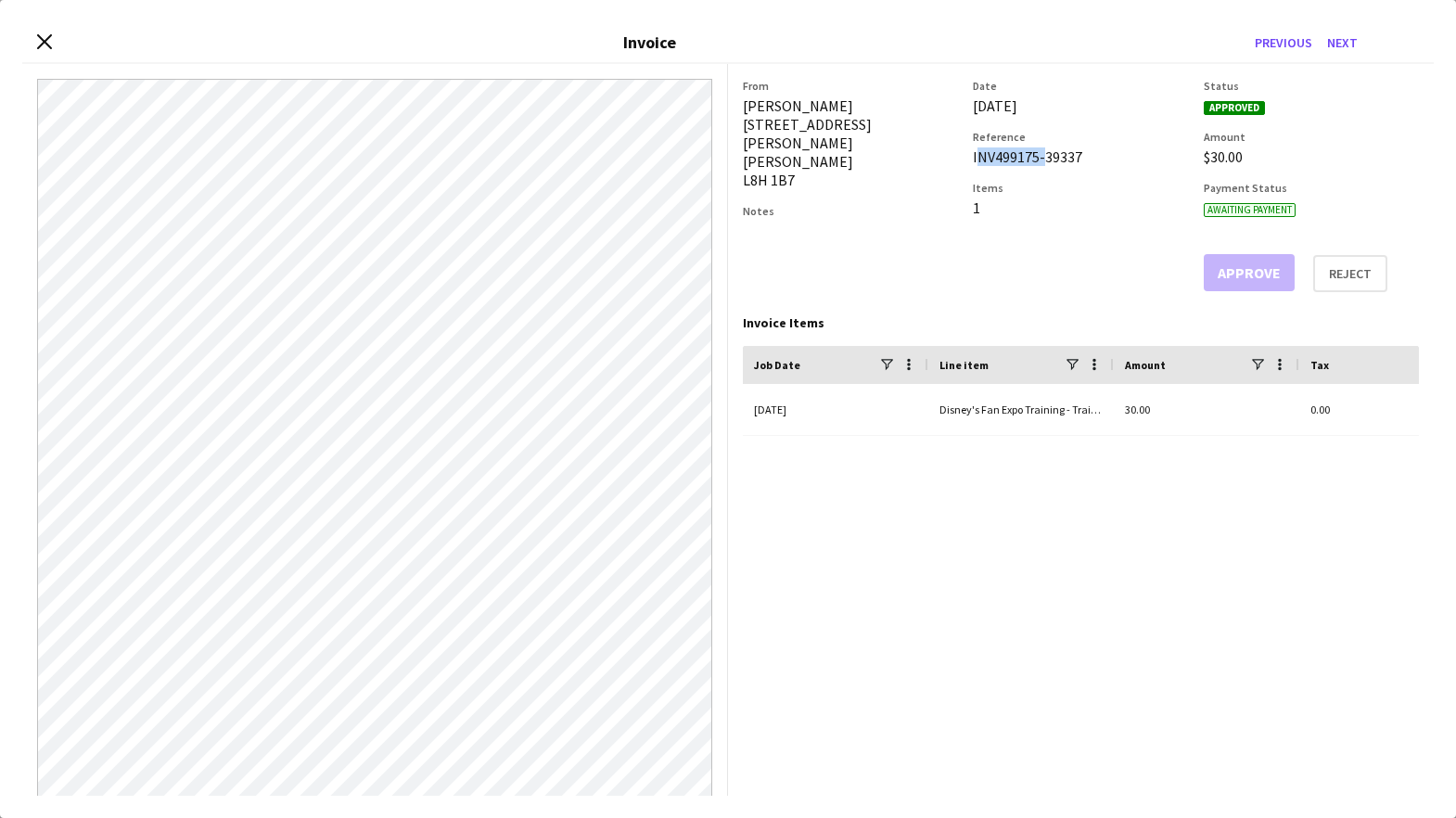
click at [1015, 157] on div "INV499175-39337" at bounding box center [1079, 157] width 215 height 19
click at [1345, 44] on button "Next" at bounding box center [1342, 43] width 46 height 30
click at [1019, 156] on div "INV295141-39337" at bounding box center [1079, 157] width 215 height 19
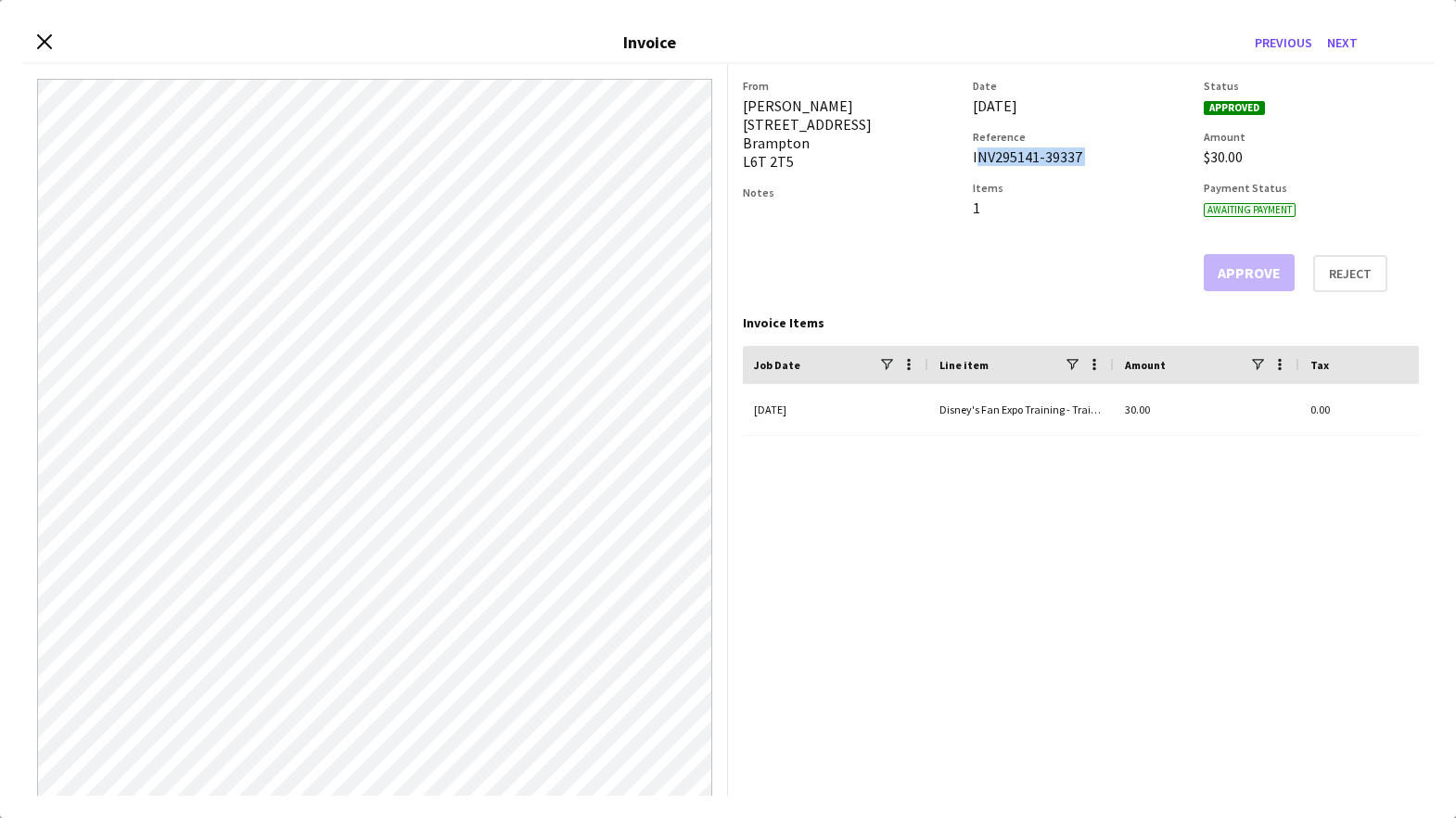
click at [1019, 156] on div "INV295141-39337" at bounding box center [1079, 157] width 215 height 19
click at [1348, 38] on button "Next" at bounding box center [1342, 43] width 46 height 30
click at [1019, 158] on div "INV263528-39337" at bounding box center [1079, 157] width 215 height 19
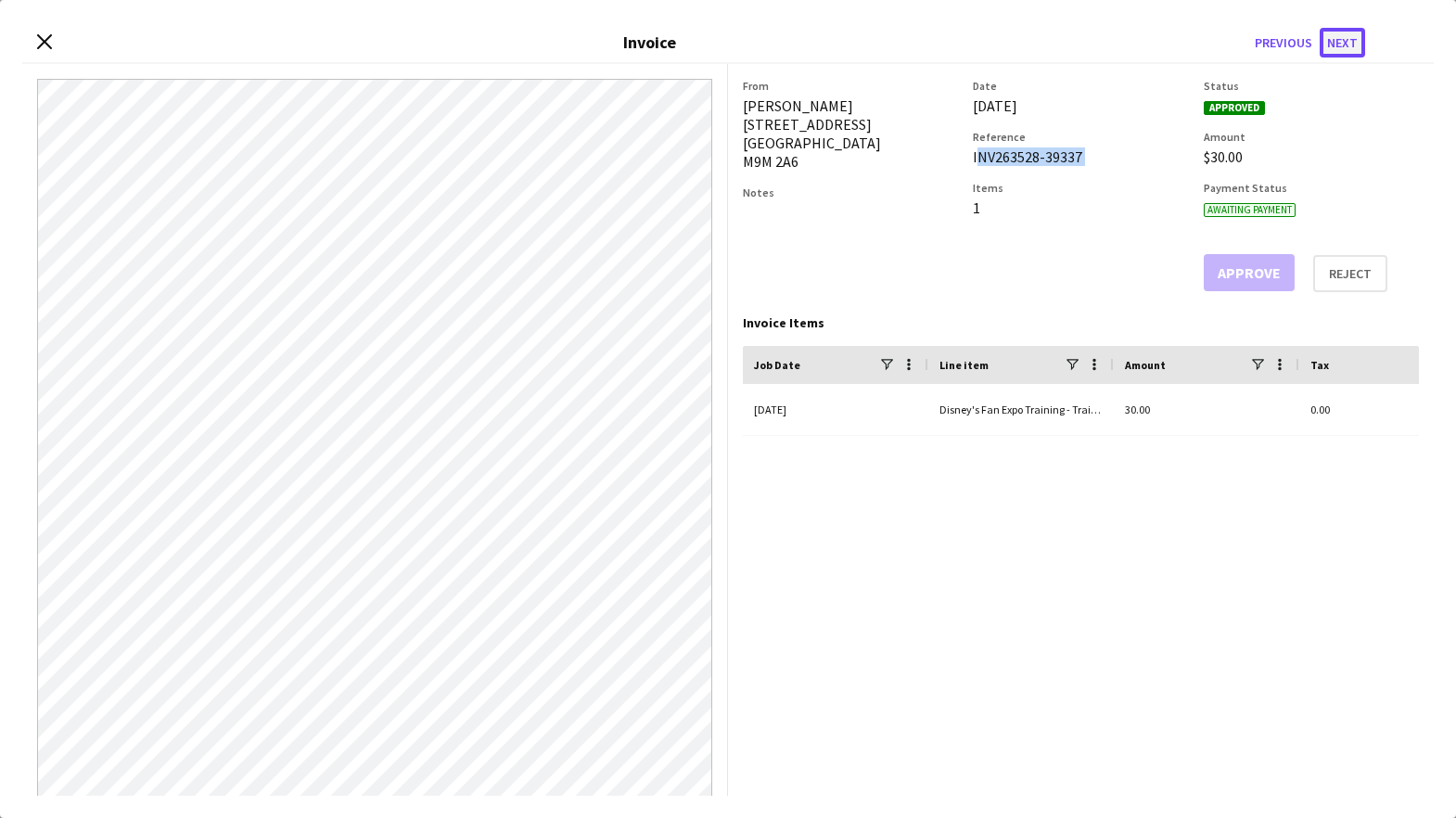
click at [1345, 42] on button "Next" at bounding box center [1342, 43] width 46 height 30
click at [1023, 157] on div "INV498165-39337" at bounding box center [1079, 157] width 215 height 19
click at [1334, 53] on button "Next" at bounding box center [1342, 43] width 46 height 30
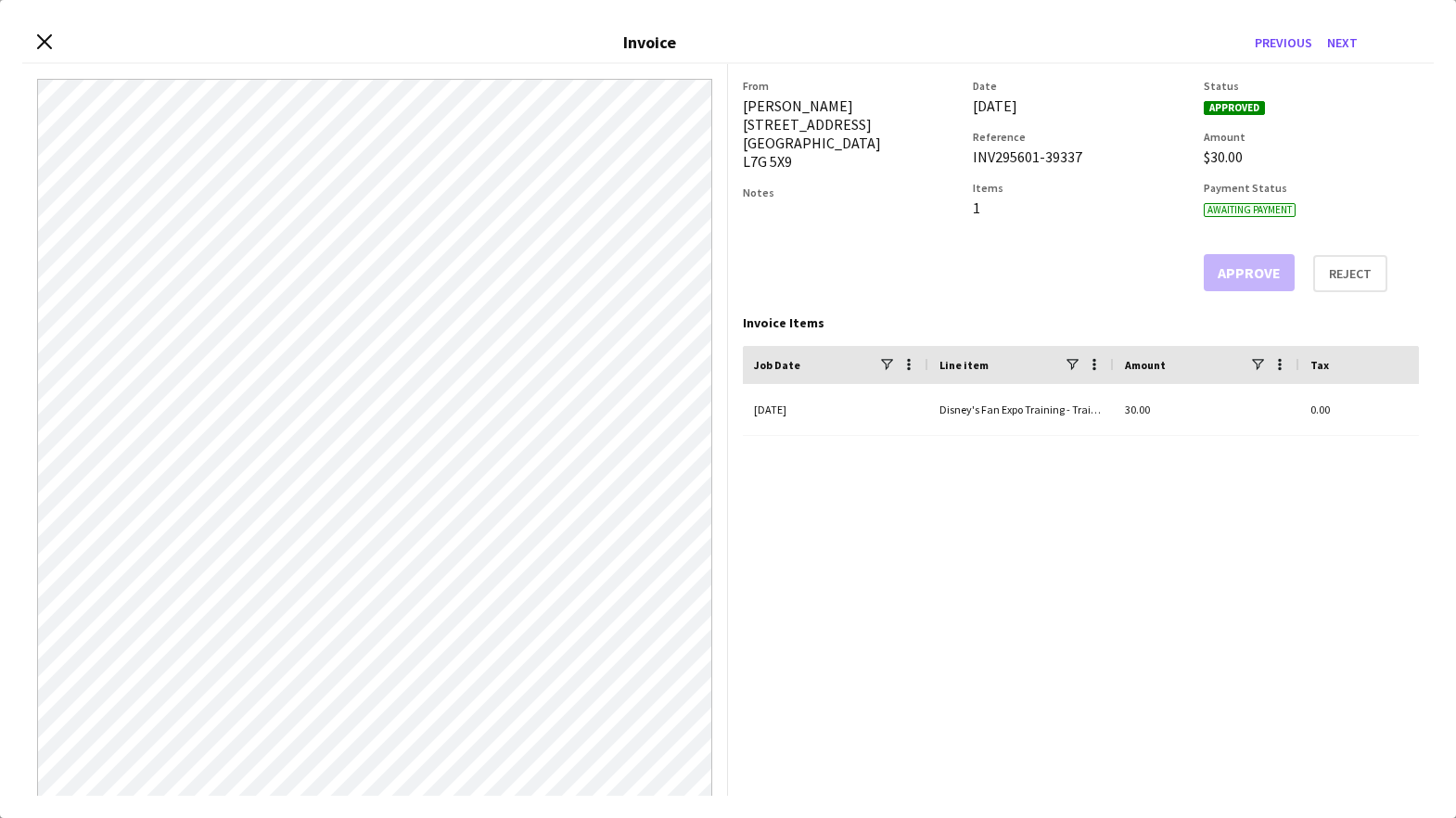
click at [1018, 153] on div "INV295601-39337" at bounding box center [1079, 157] width 215 height 19
click at [1346, 36] on button "Next" at bounding box center [1342, 43] width 46 height 30
click at [1014, 157] on div "INV277720-39337" at bounding box center [1079, 157] width 215 height 19
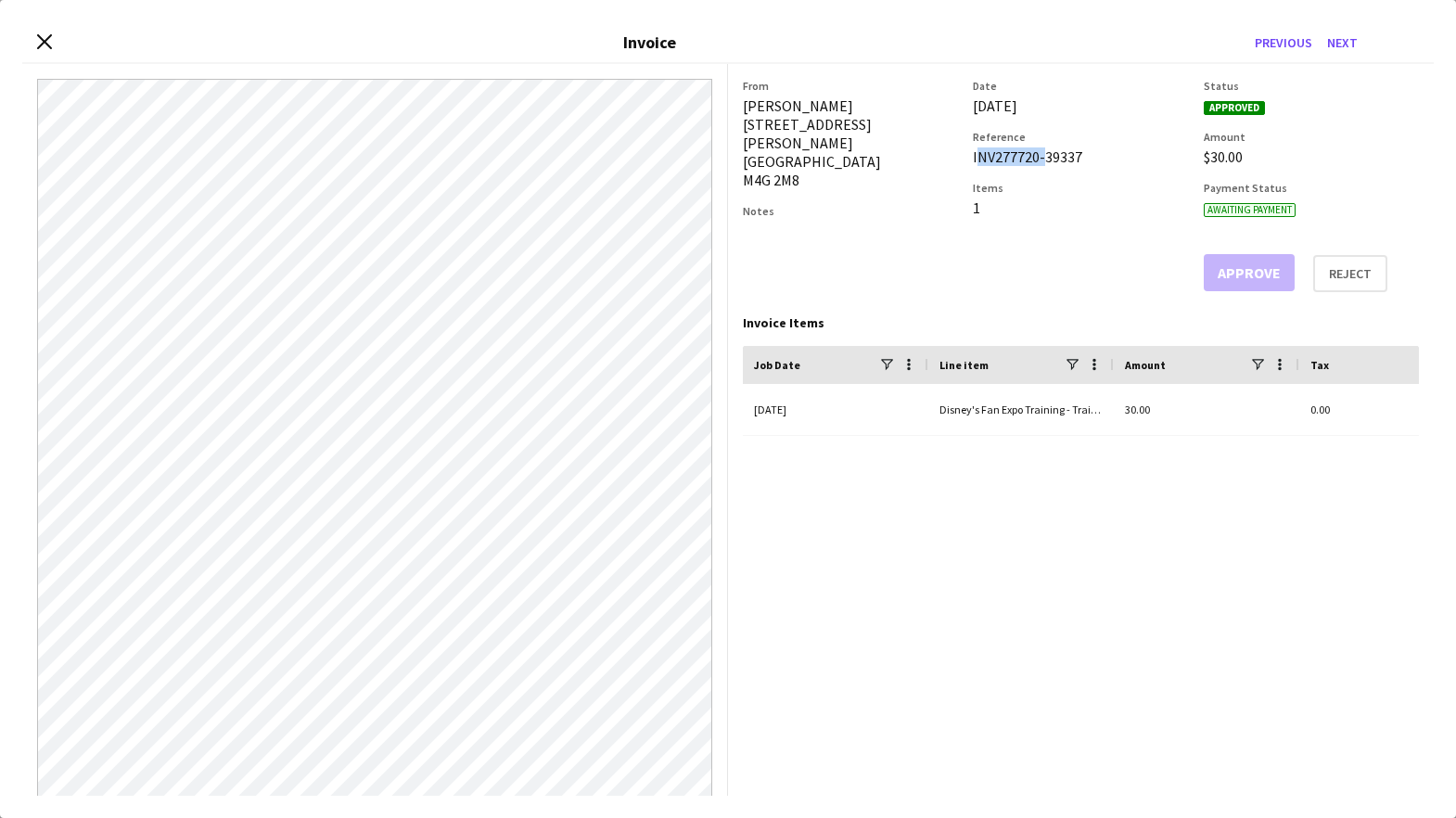
click at [1014, 157] on div "INV277720-39337" at bounding box center [1079, 157] width 215 height 19
click at [1339, 38] on button "Next" at bounding box center [1342, 43] width 46 height 30
click at [1011, 156] on div "INV411066-39337" at bounding box center [1079, 157] width 215 height 19
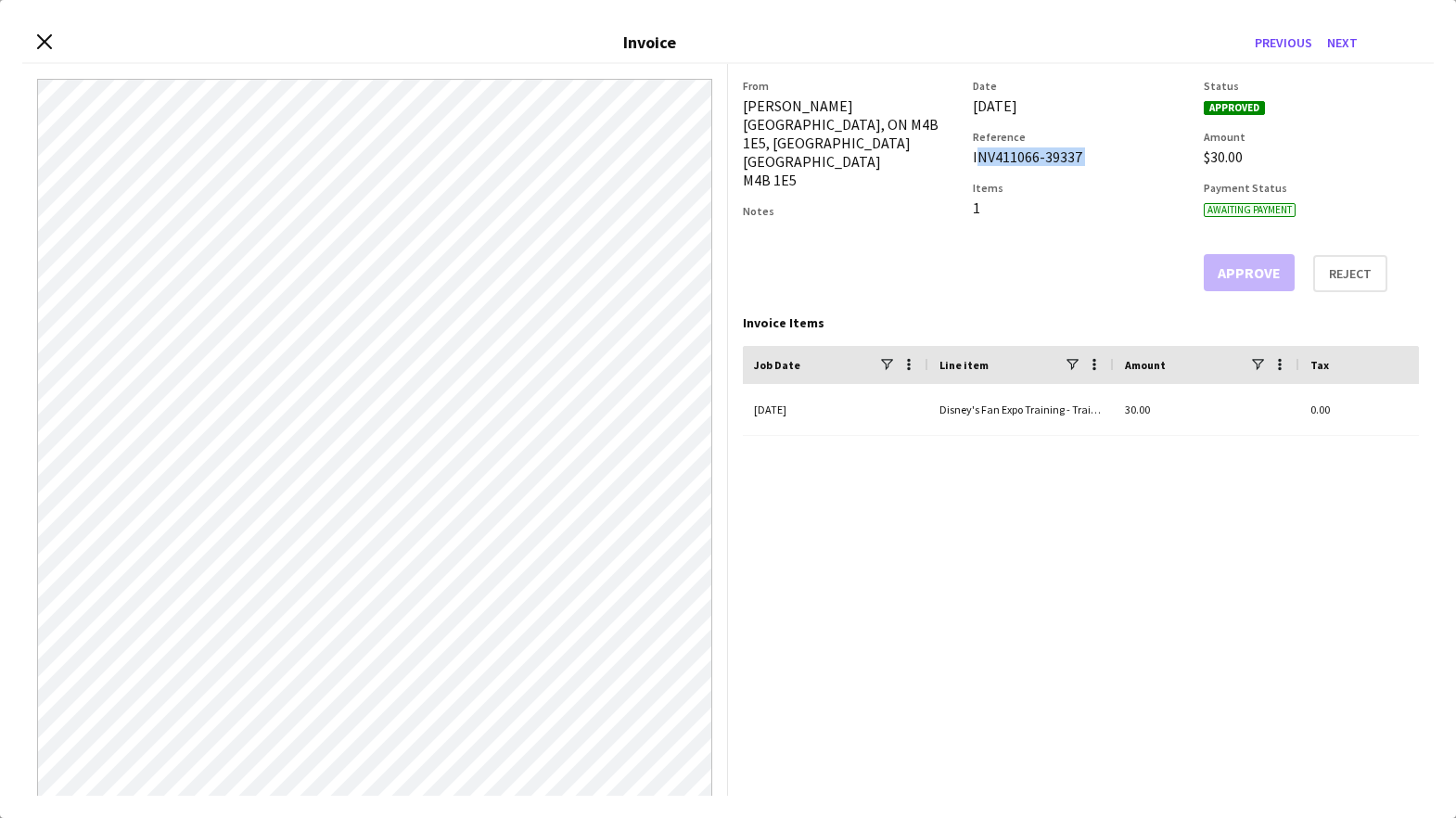
click at [1011, 156] on div "INV411066-39337" at bounding box center [1079, 157] width 215 height 19
click at [1344, 36] on button "Next" at bounding box center [1342, 43] width 46 height 30
click at [1019, 150] on div "INV105225-39337" at bounding box center [1079, 157] width 215 height 19
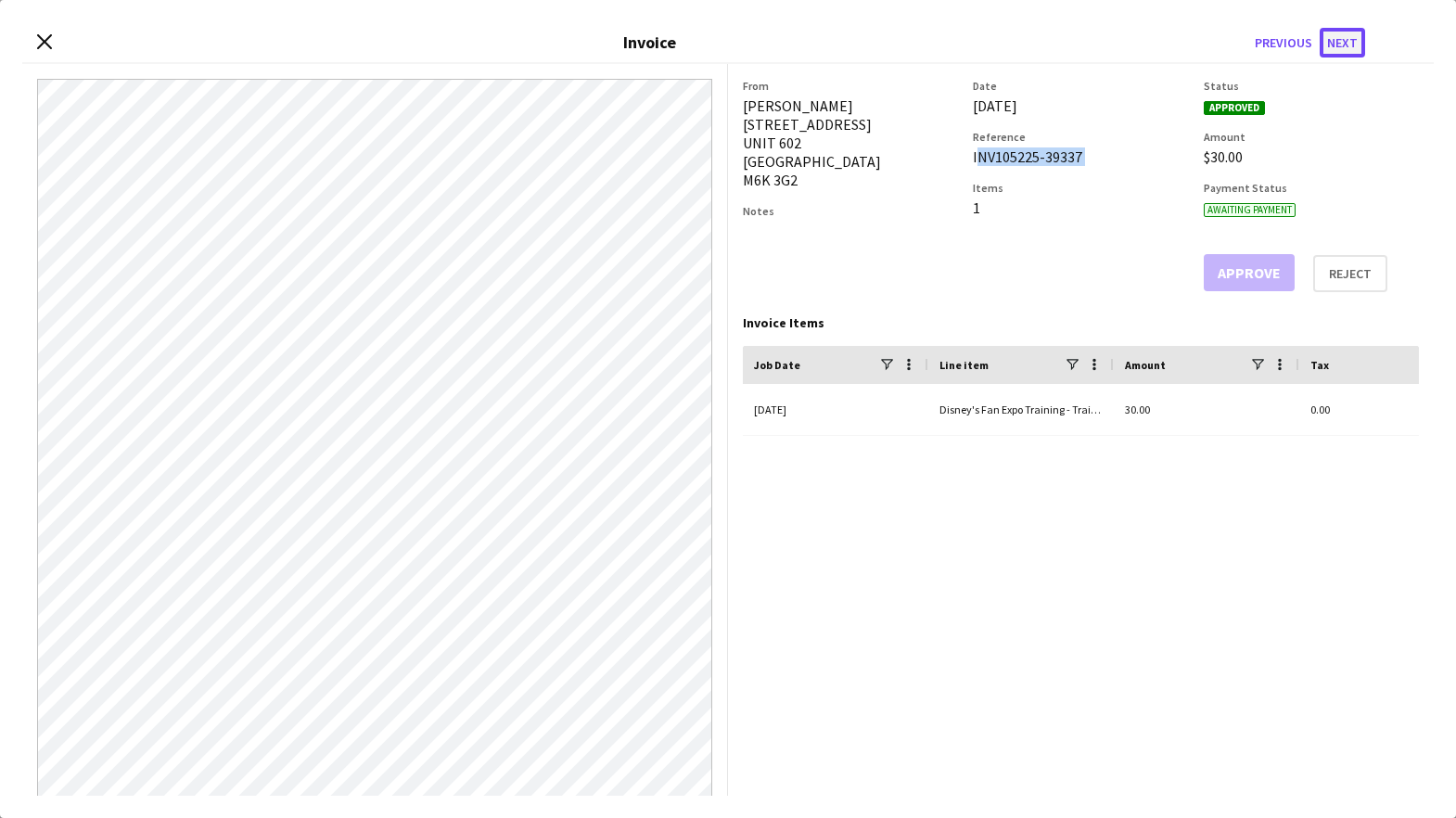
click at [1344, 37] on button "Next" at bounding box center [1342, 43] width 46 height 30
click at [1002, 158] on div "INV67460-39337" at bounding box center [1079, 157] width 215 height 19
click at [1348, 45] on button "Next" at bounding box center [1342, 43] width 46 height 30
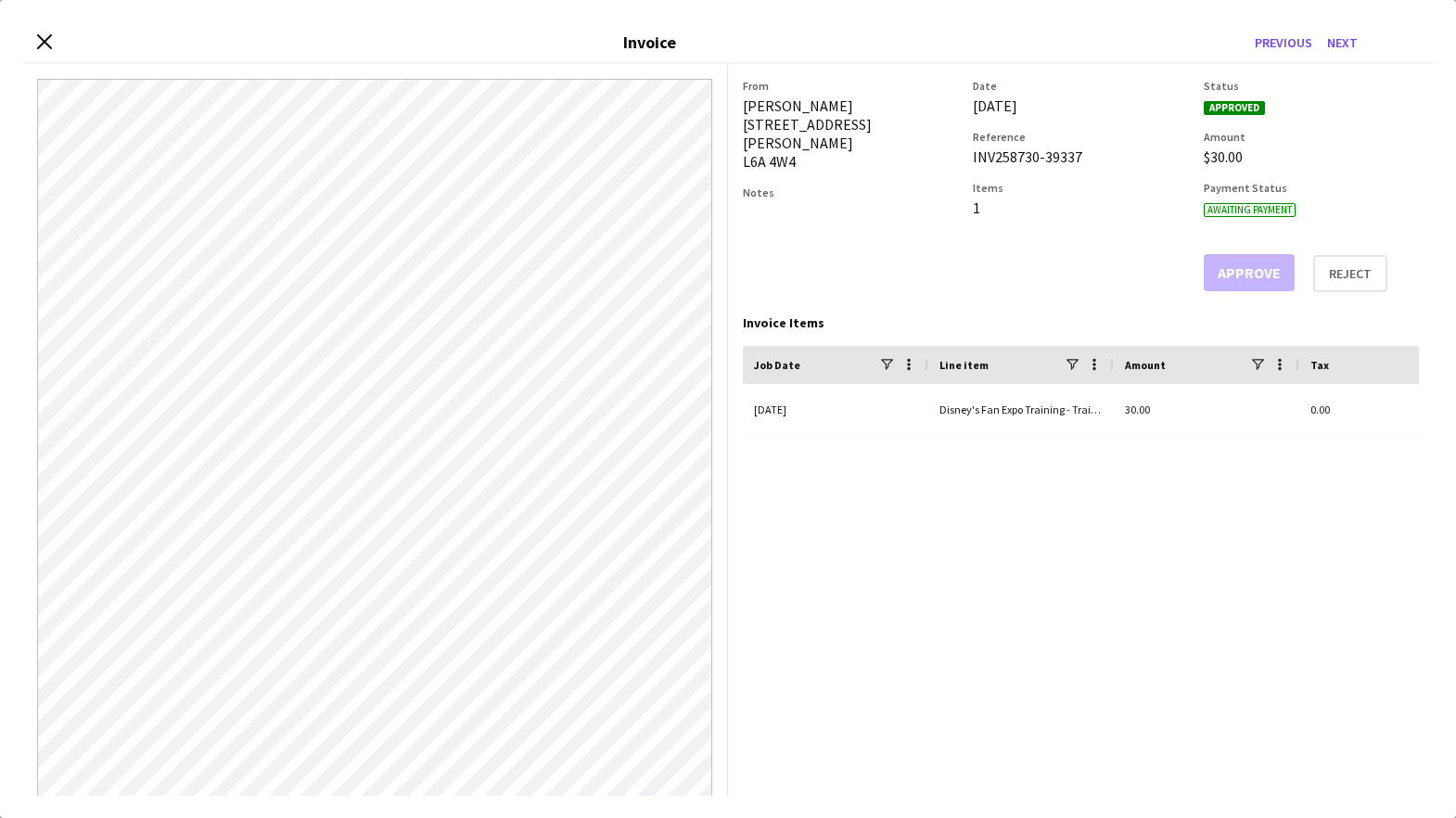
click at [1023, 155] on div "INV258730-39337" at bounding box center [1079, 157] width 215 height 19
click at [1333, 44] on button "Next" at bounding box center [1342, 43] width 46 height 30
click at [1002, 163] on div "INV256034-39337" at bounding box center [1079, 157] width 215 height 19
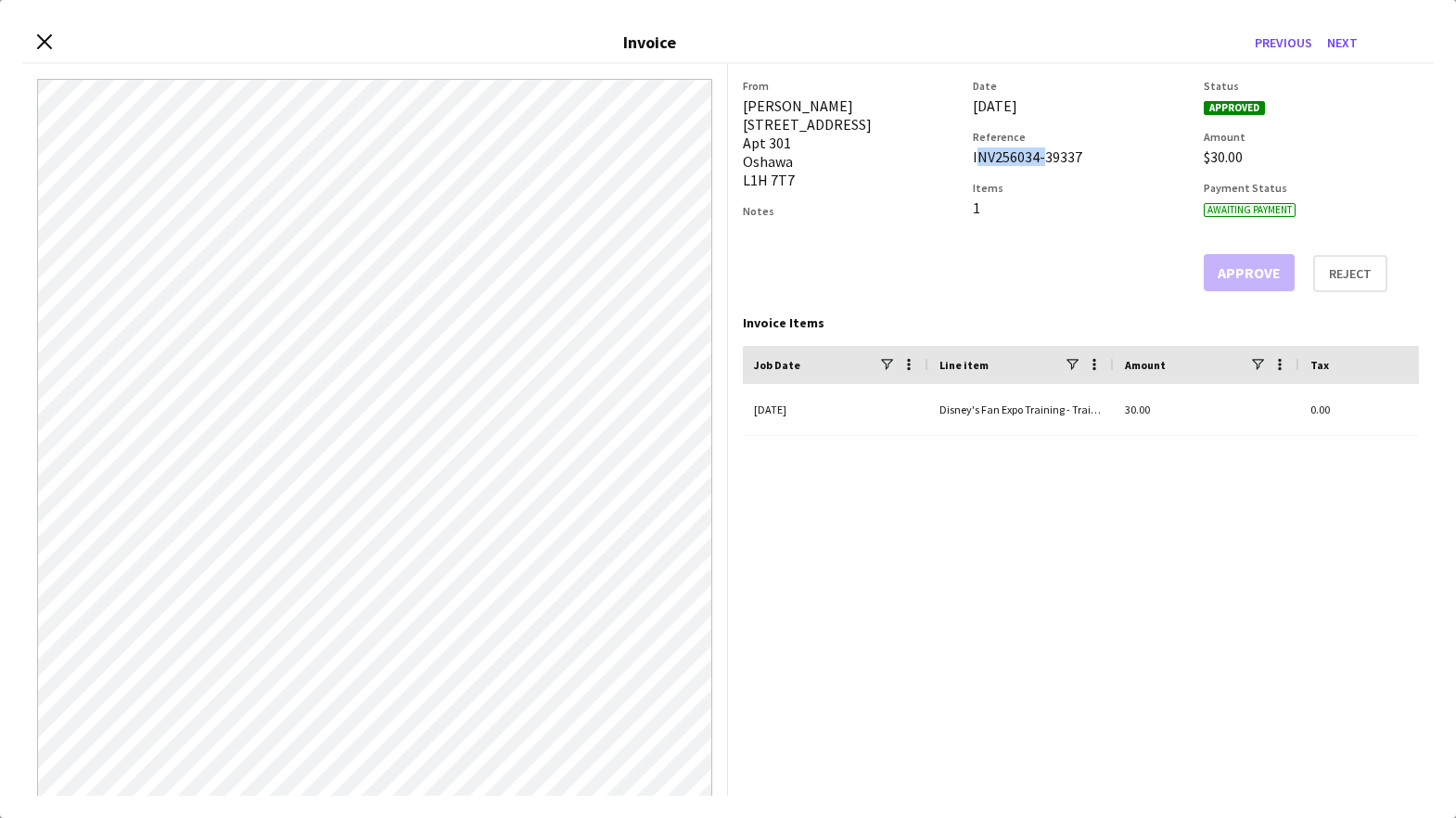
click at [1002, 163] on div "INV256034-39337" at bounding box center [1079, 157] width 215 height 19
click at [1342, 37] on button "Next" at bounding box center [1342, 43] width 46 height 30
click at [1017, 159] on div "INV405293-39337" at bounding box center [1079, 157] width 215 height 19
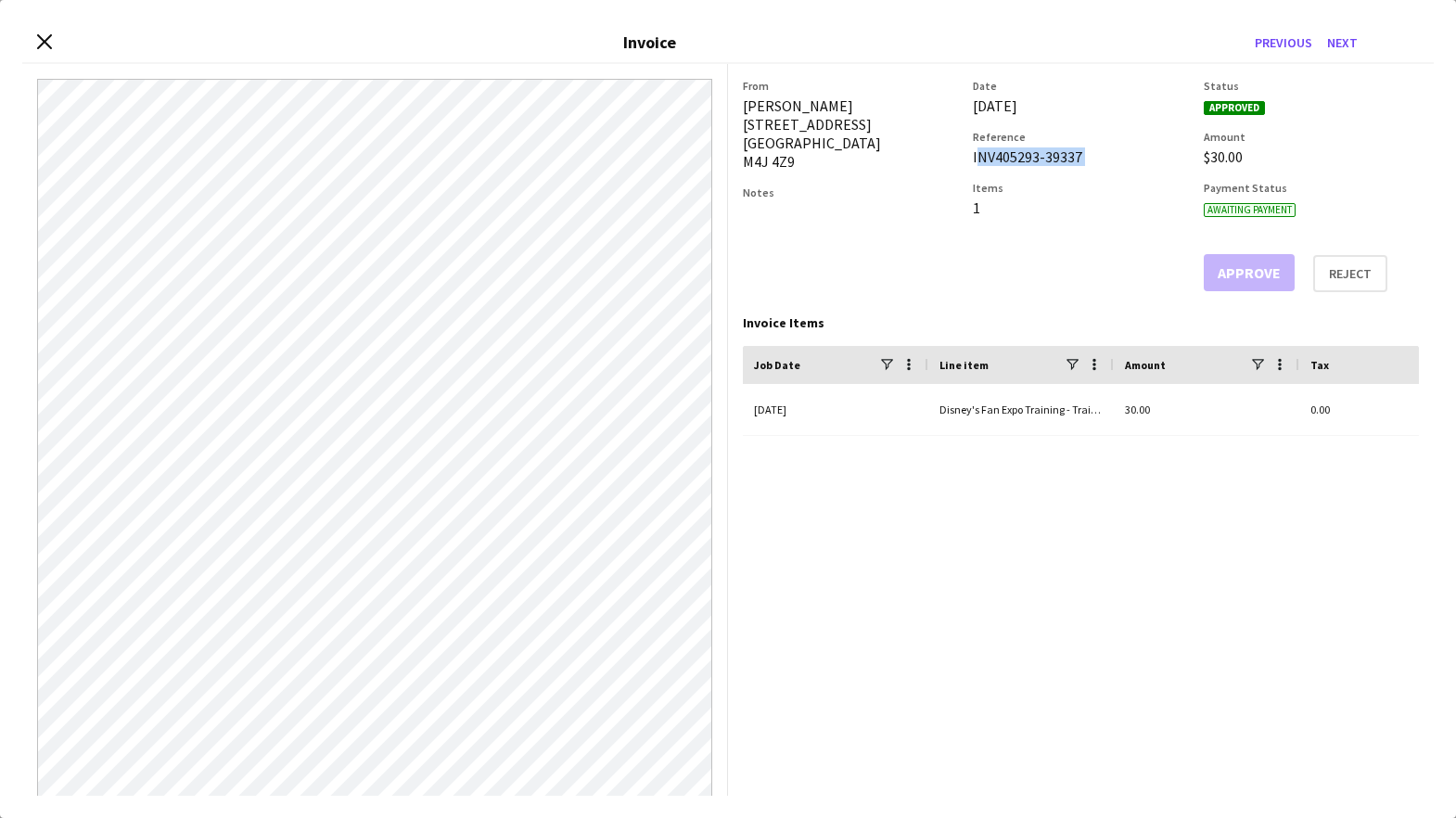
click at [1017, 159] on div "INV405293-39337" at bounding box center [1079, 157] width 215 height 19
click at [1324, 46] on button "Next" at bounding box center [1342, 43] width 46 height 30
click at [1000, 158] on div "INV366591-39337" at bounding box center [1079, 157] width 215 height 19
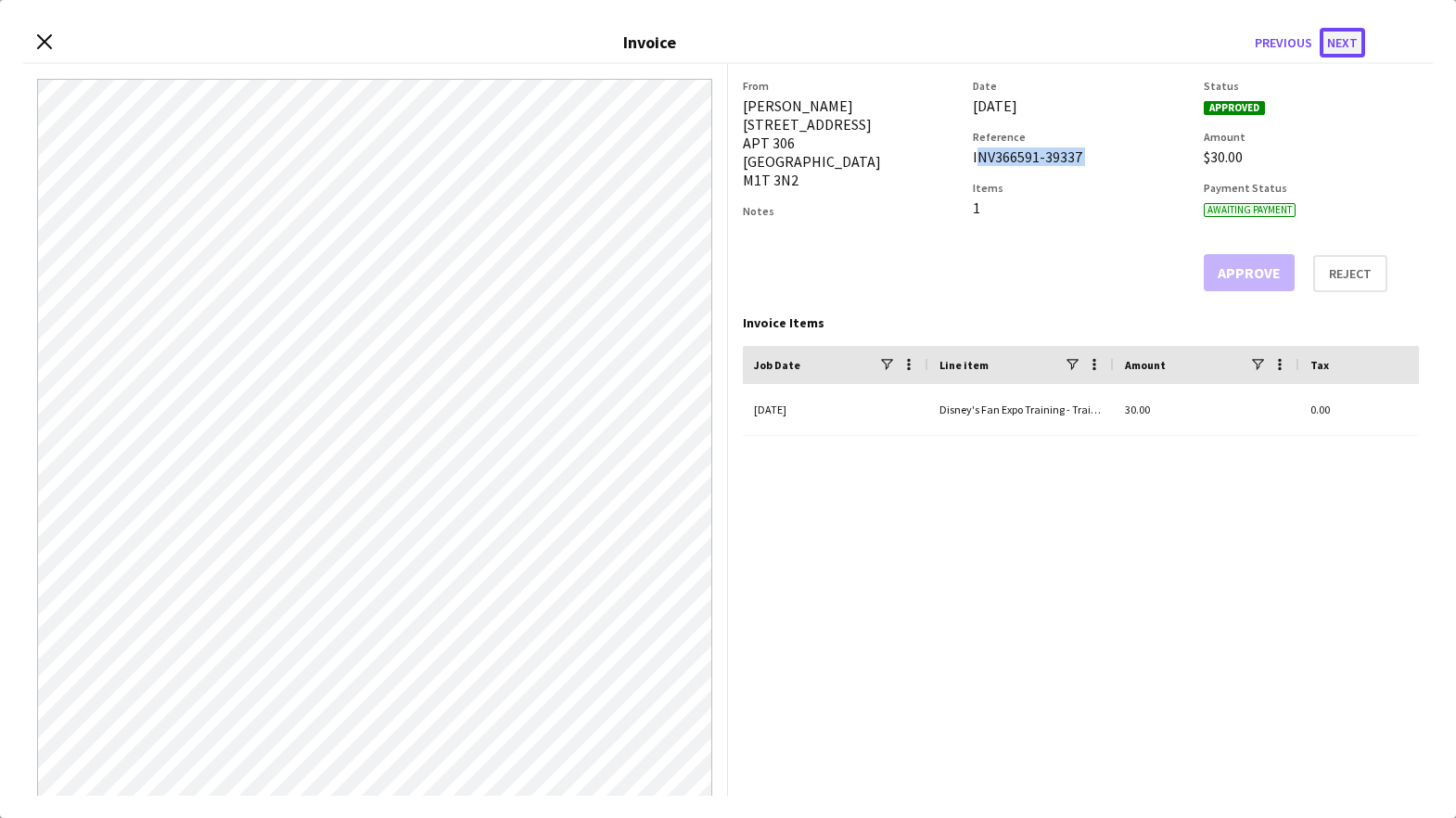
click at [1353, 38] on button "Next" at bounding box center [1342, 43] width 46 height 30
click at [1020, 161] on div "INV62544-39337" at bounding box center [1079, 157] width 215 height 19
click at [1351, 45] on button "Next" at bounding box center [1342, 43] width 46 height 30
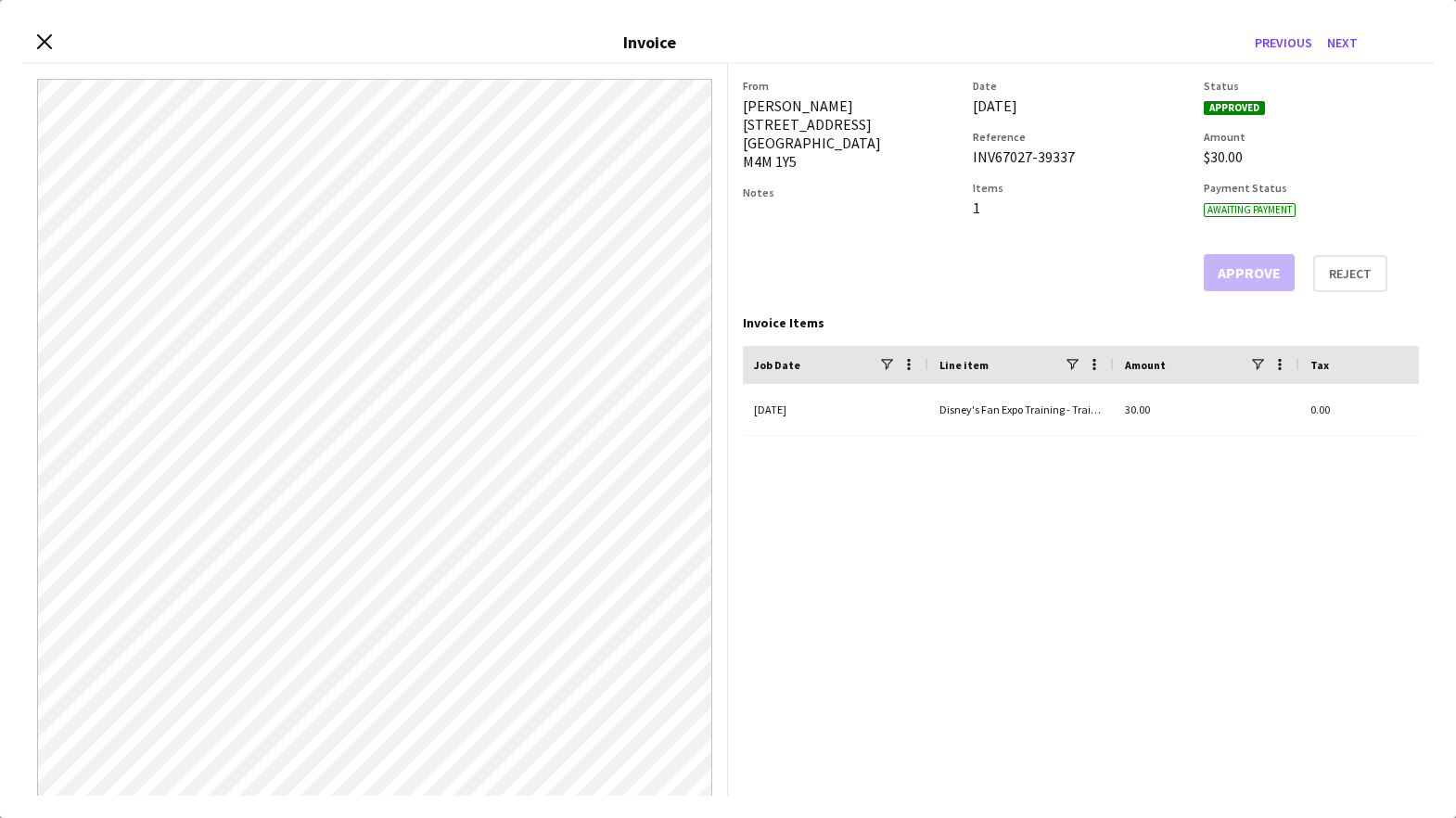
click at [1002, 161] on div "INV67027-39337" at bounding box center [1079, 157] width 215 height 19
click at [1352, 46] on button "Next" at bounding box center [1342, 43] width 46 height 30
click at [1008, 153] on div "INV268976-39337" at bounding box center [1079, 157] width 215 height 19
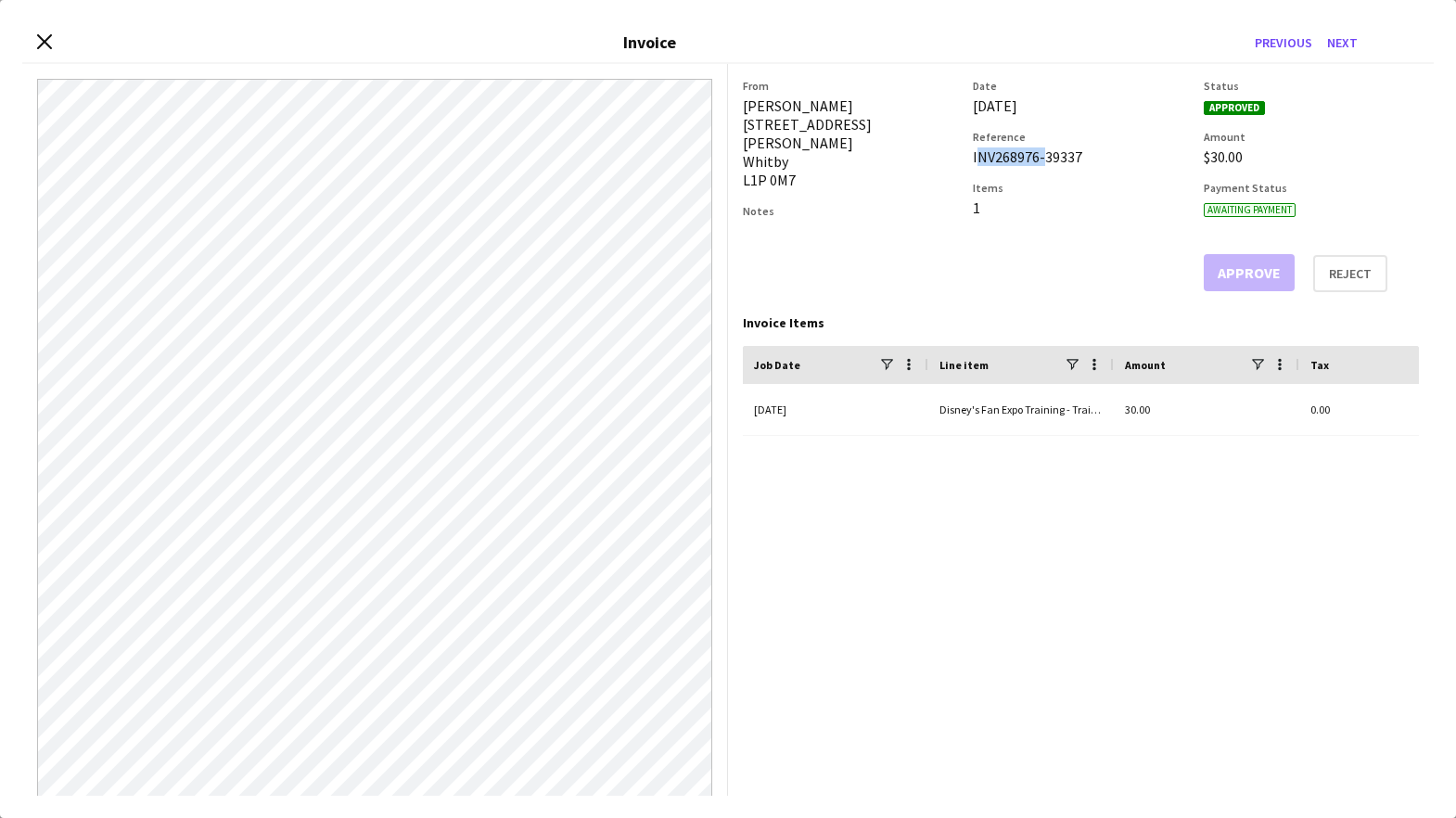
click at [1008, 153] on div "INV268976-39337" at bounding box center [1079, 157] width 215 height 19
click at [1336, 44] on button "Next" at bounding box center [1342, 43] width 46 height 30
click at [1007, 155] on div "INV62255-39337" at bounding box center [1079, 157] width 215 height 19
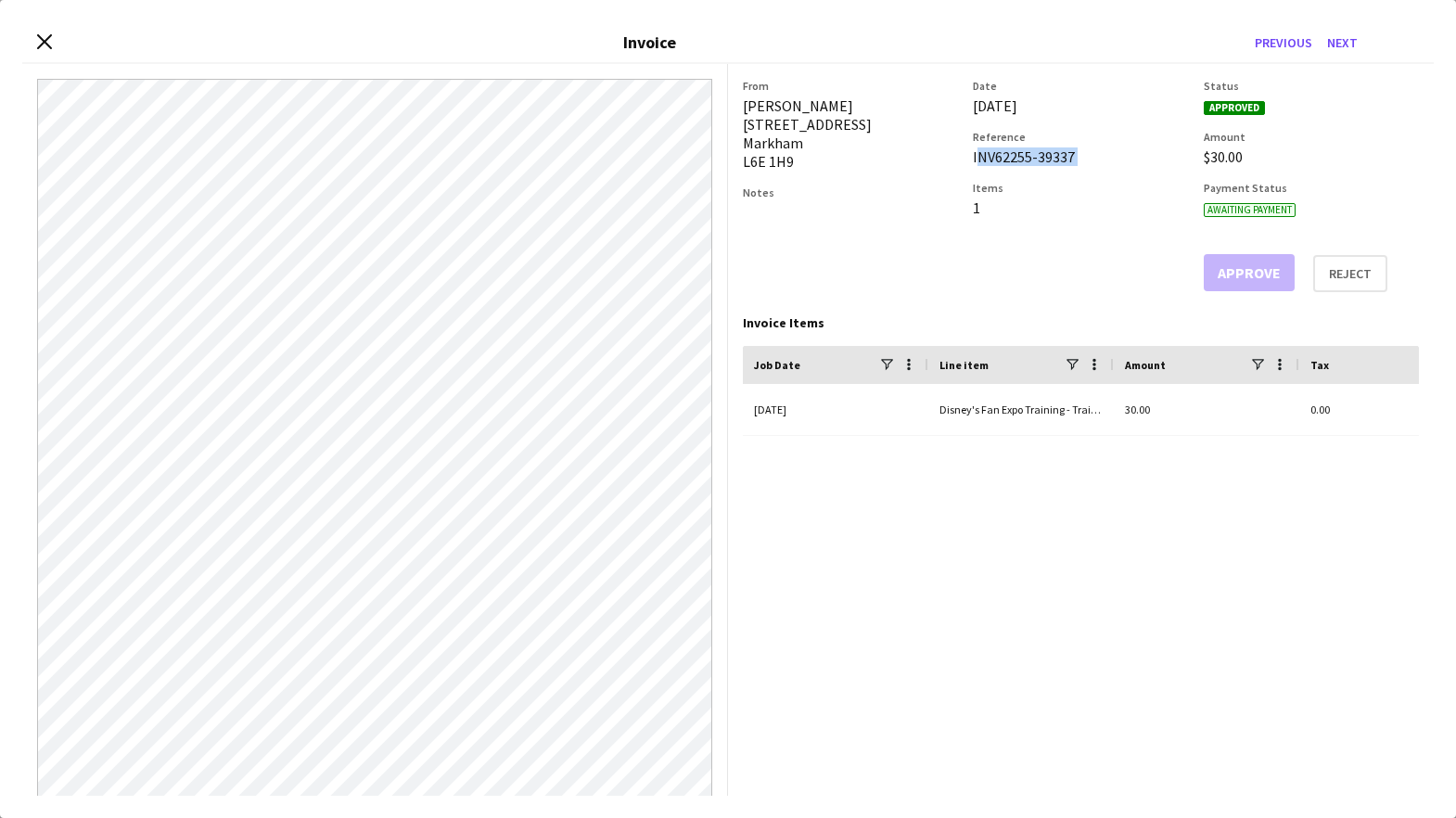
click at [1007, 155] on div "INV62255-39337" at bounding box center [1079, 157] width 215 height 19
click at [1341, 38] on button "Next" at bounding box center [1342, 43] width 46 height 30
click at [1019, 159] on div "INV500900-39337" at bounding box center [1079, 157] width 215 height 19
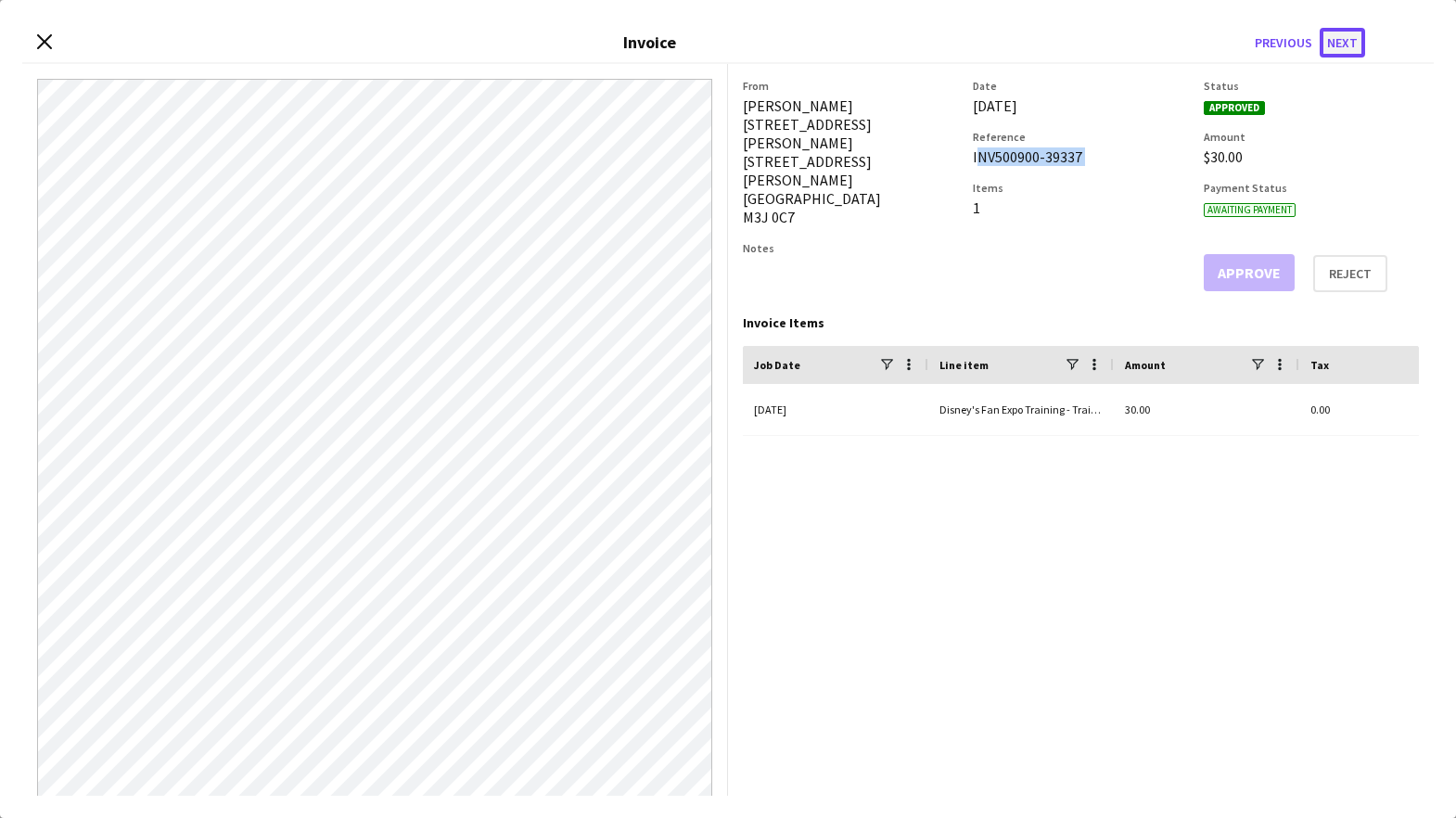
click at [1353, 54] on button "Next" at bounding box center [1342, 43] width 46 height 30
click at [1020, 158] on div "INV500943-39337" at bounding box center [1079, 157] width 215 height 19
click at [43, 33] on icon "Close invoice dialog" at bounding box center [45, 42] width 18 height 18
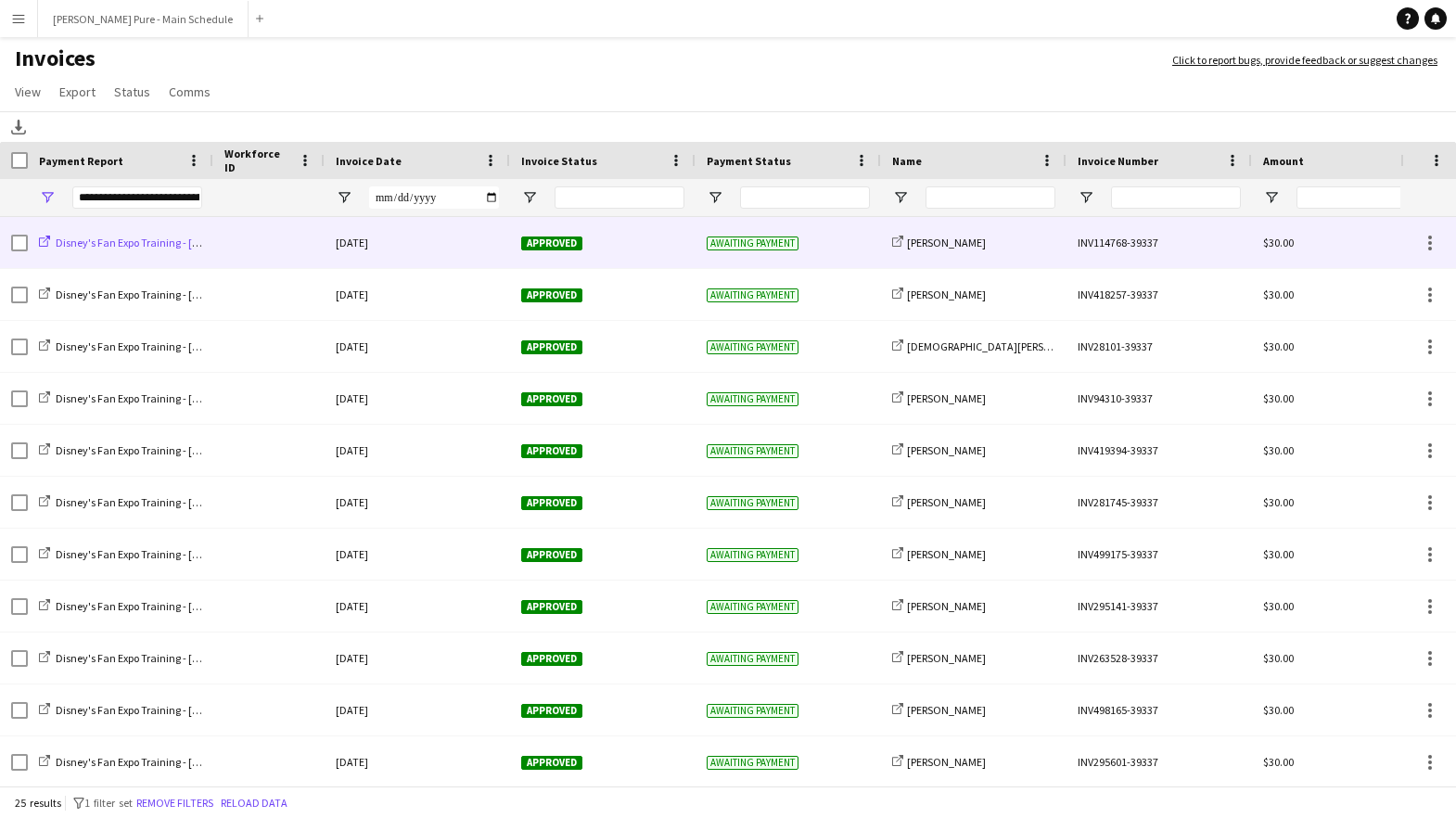
click at [105, 247] on span "Disney's Fan Expo Training - [DATE] Payment Report" at bounding box center [175, 243] width 241 height 14
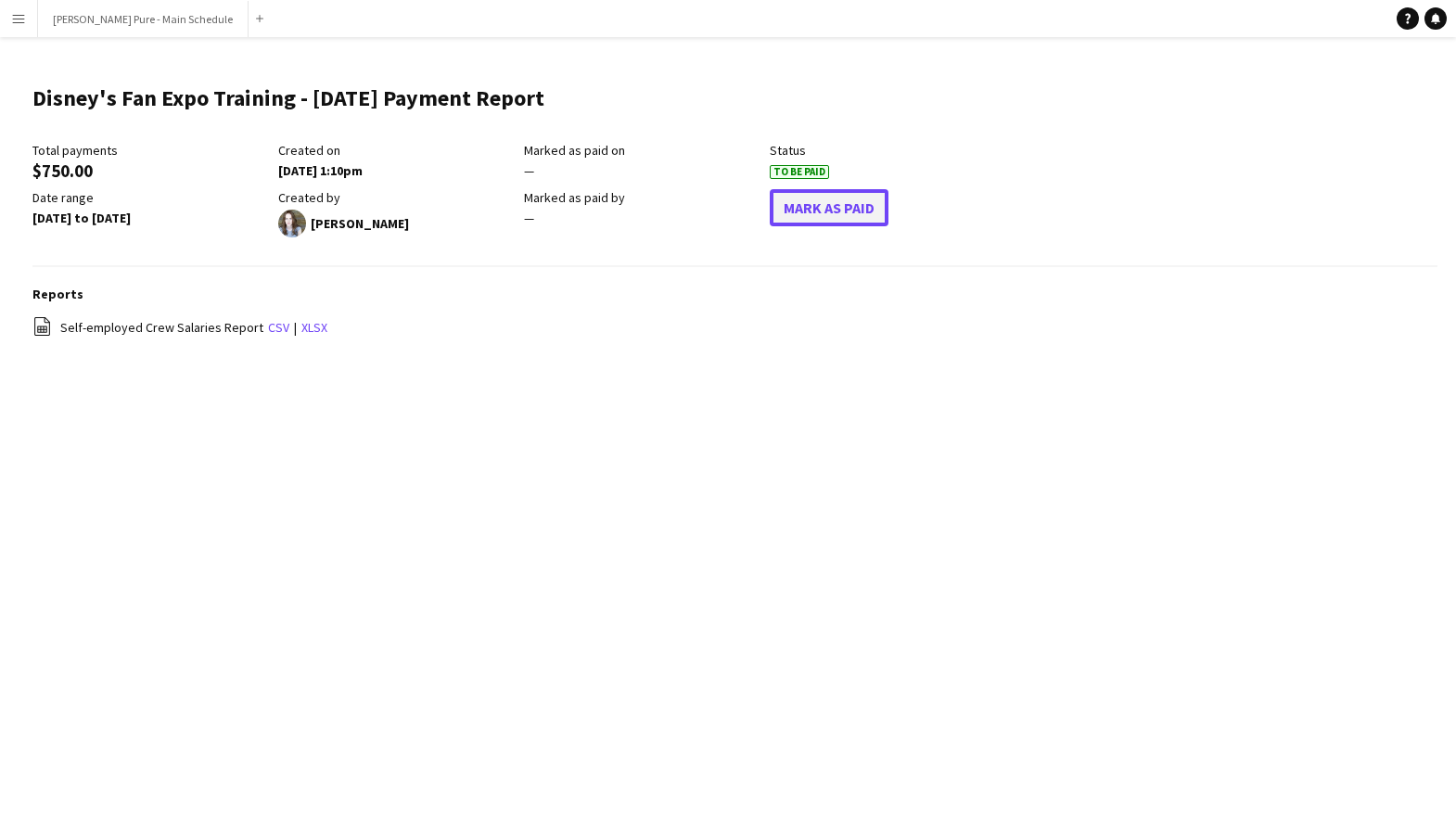
click at [834, 210] on button "Mark As Paid" at bounding box center [830, 207] width 119 height 37
